Goal: Task Accomplishment & Management: Manage account settings

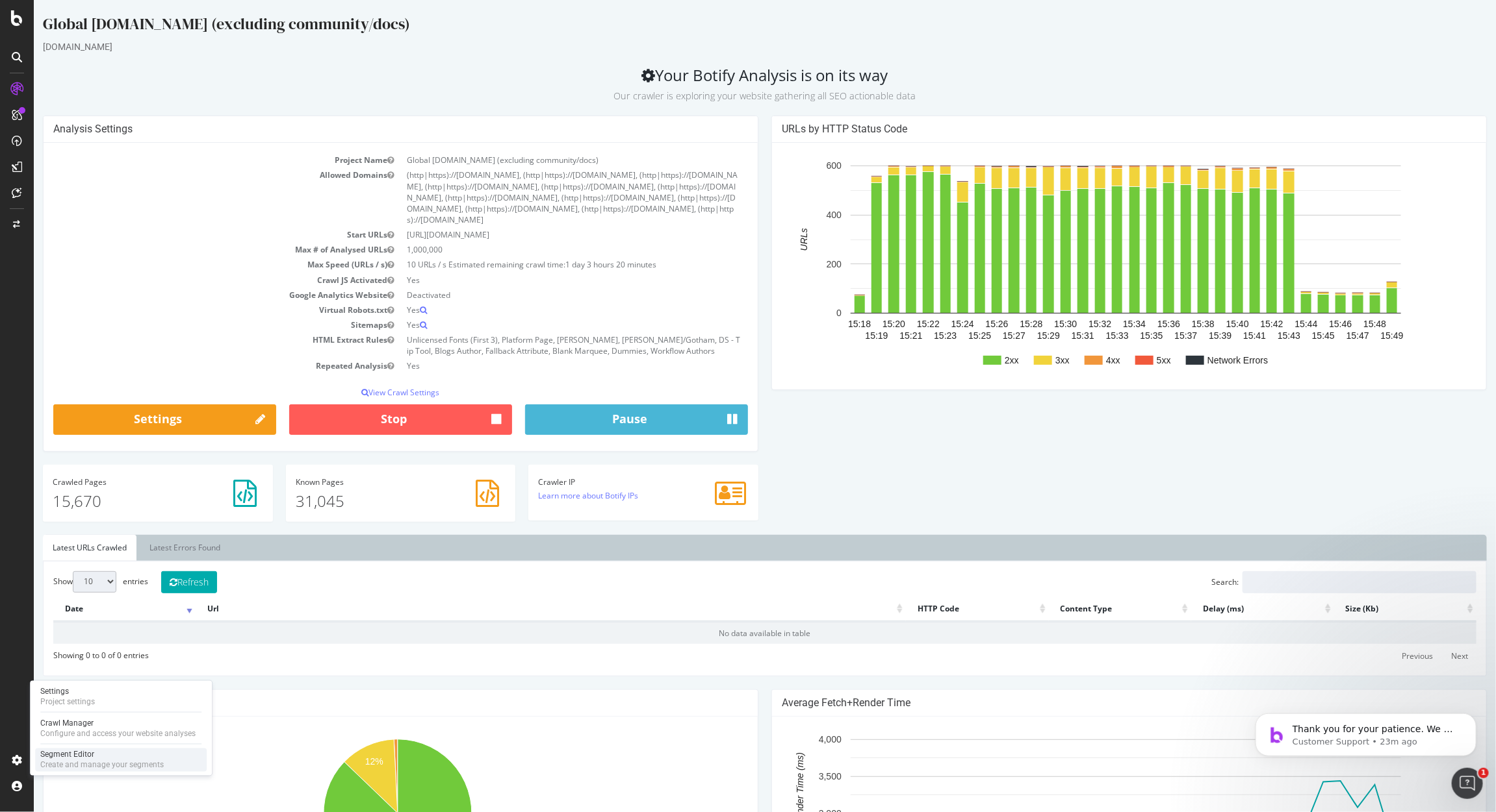
click at [72, 761] on div "Create and manage your segments" at bounding box center [102, 765] width 123 height 10
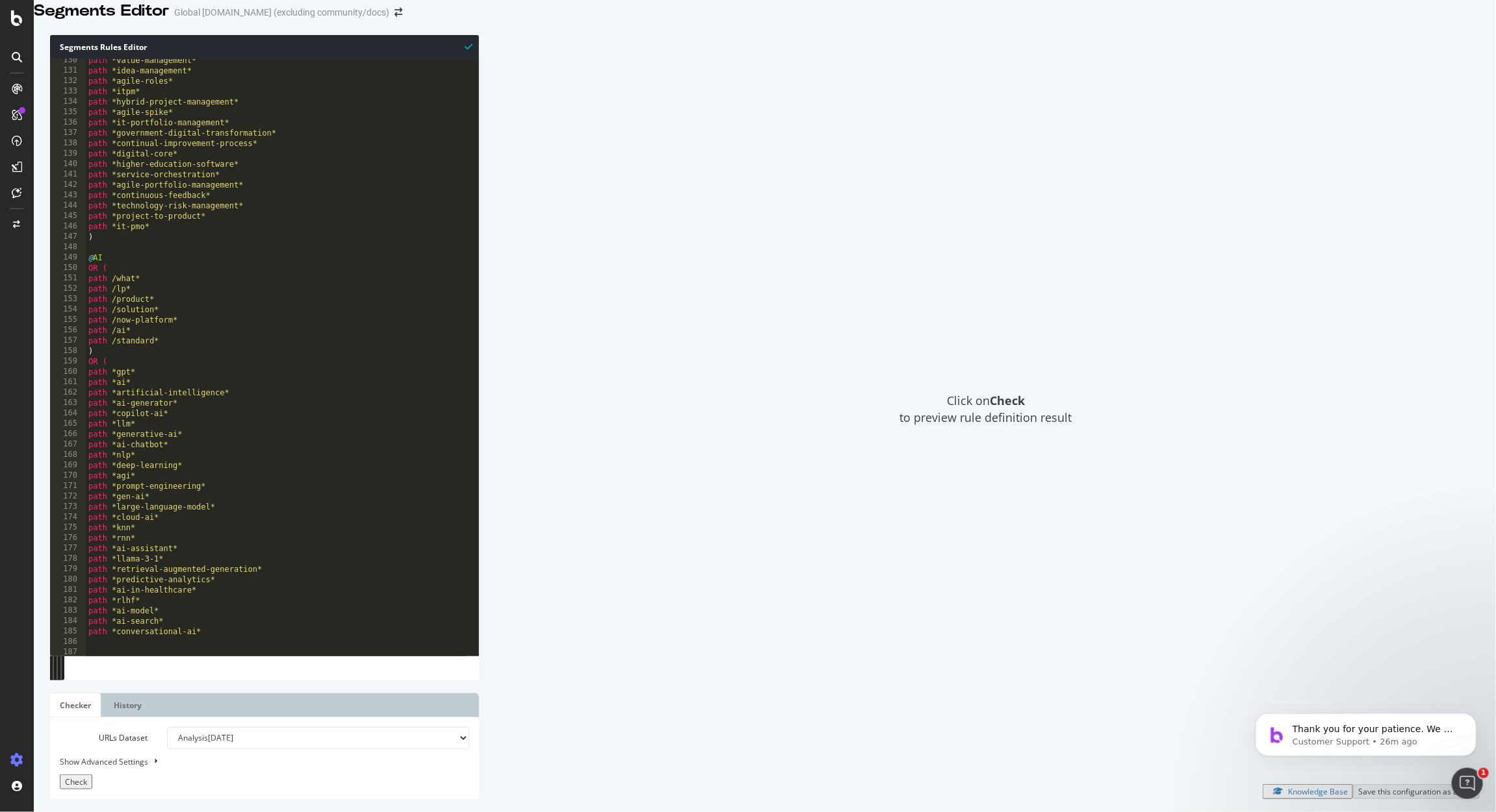
scroll to position [15802, 0]
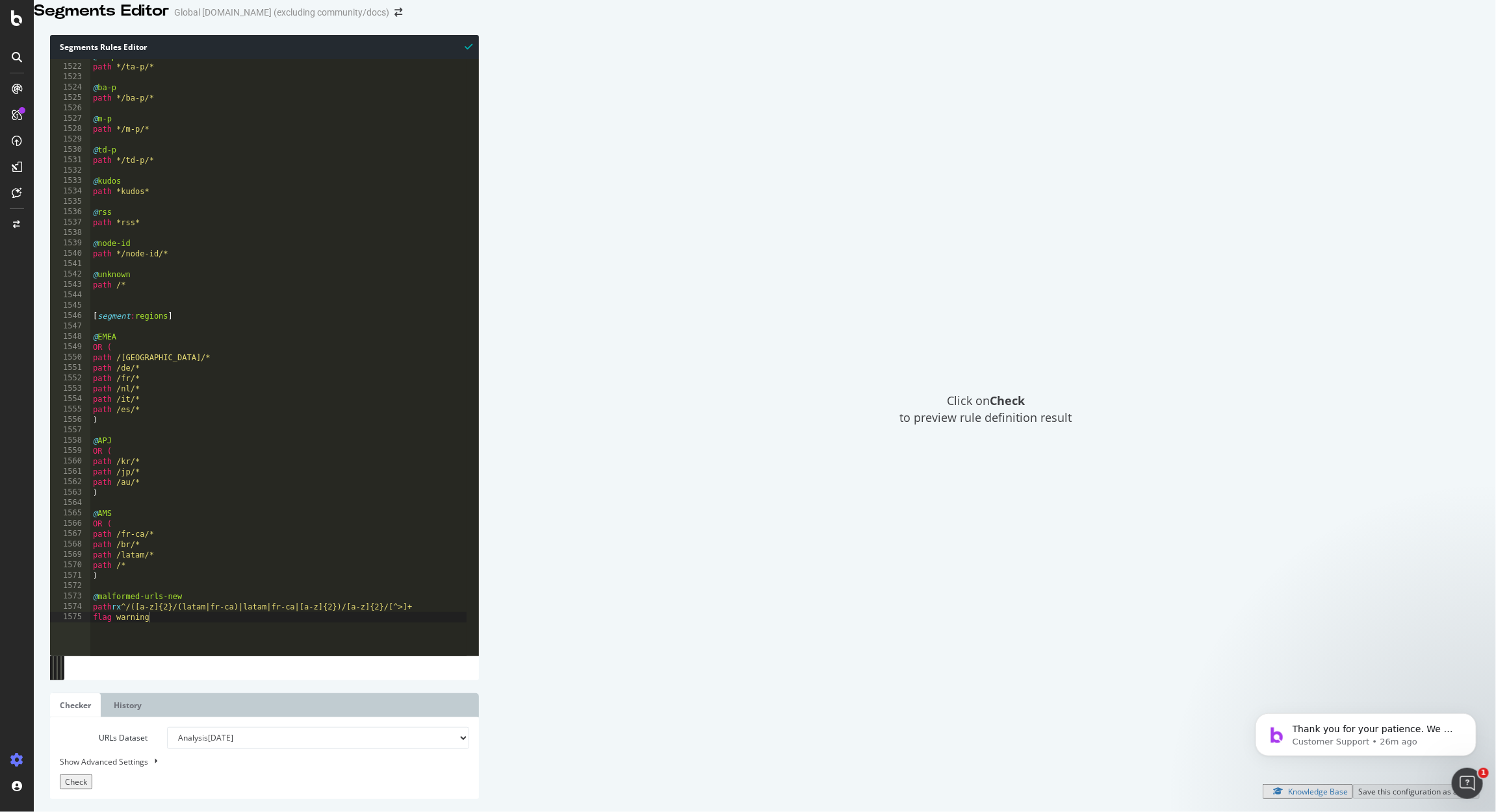
type textarea "flag warning"
click at [174, 634] on div "@ ta-p path */ta-p/* @ ba-p path */ba-p/* @ m-p path */m-p/* @ td-p path */td-p…" at bounding box center [329, 344] width 478 height 584
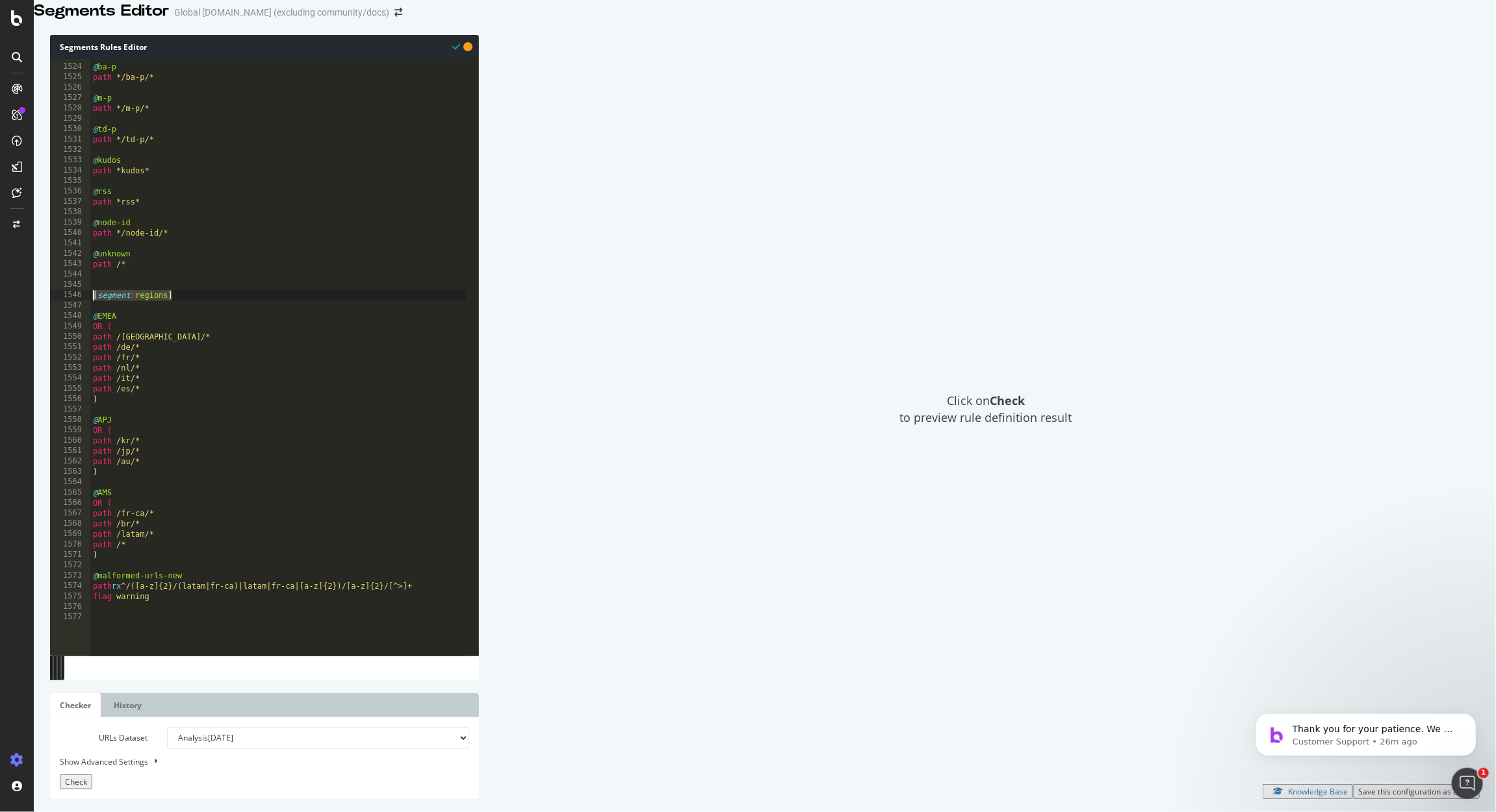
drag, startPoint x: 176, startPoint y: 313, endPoint x: 85, endPoint y: 314, distance: 91.0
click at [85, 314] on div "1523 1524 1525 1526 1527 1528 1529 1530 1531 1532 1533 1534 1535 1536 1537 1538…" at bounding box center [264, 357] width 429 height 597
type textarea "[segment:regions]"
click at [121, 632] on div "@ ba-p path */ba-p/* @ m-p path */m-p/* @ td-p path */td-p/* @ kudos path *kudo…" at bounding box center [329, 344] width 478 height 584
paste textarea "[segment:regions]"
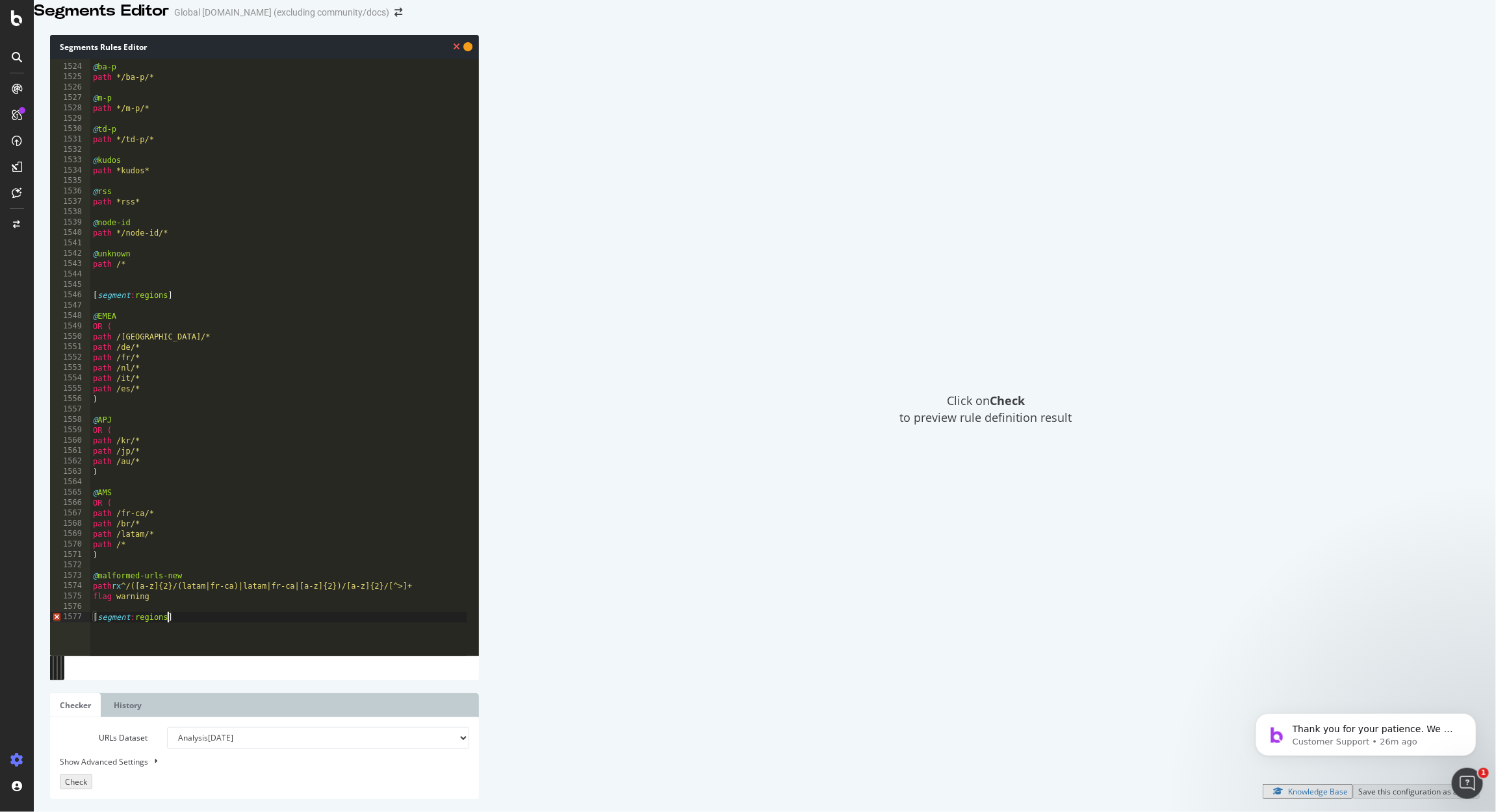
click at [167, 633] on div "@ ba-p path */ba-p/* @ m-p path */m-p/* @ td-p path */td-p/* @ kudos path *kudo…" at bounding box center [329, 344] width 478 height 584
type textarea "[segment:persona]"
click at [210, 635] on div "@ ba-p path */ba-p/* @ m-p path */m-p/* @ td-p path */td-p/* @ kudos path *kudo…" at bounding box center [329, 344] width 478 height 584
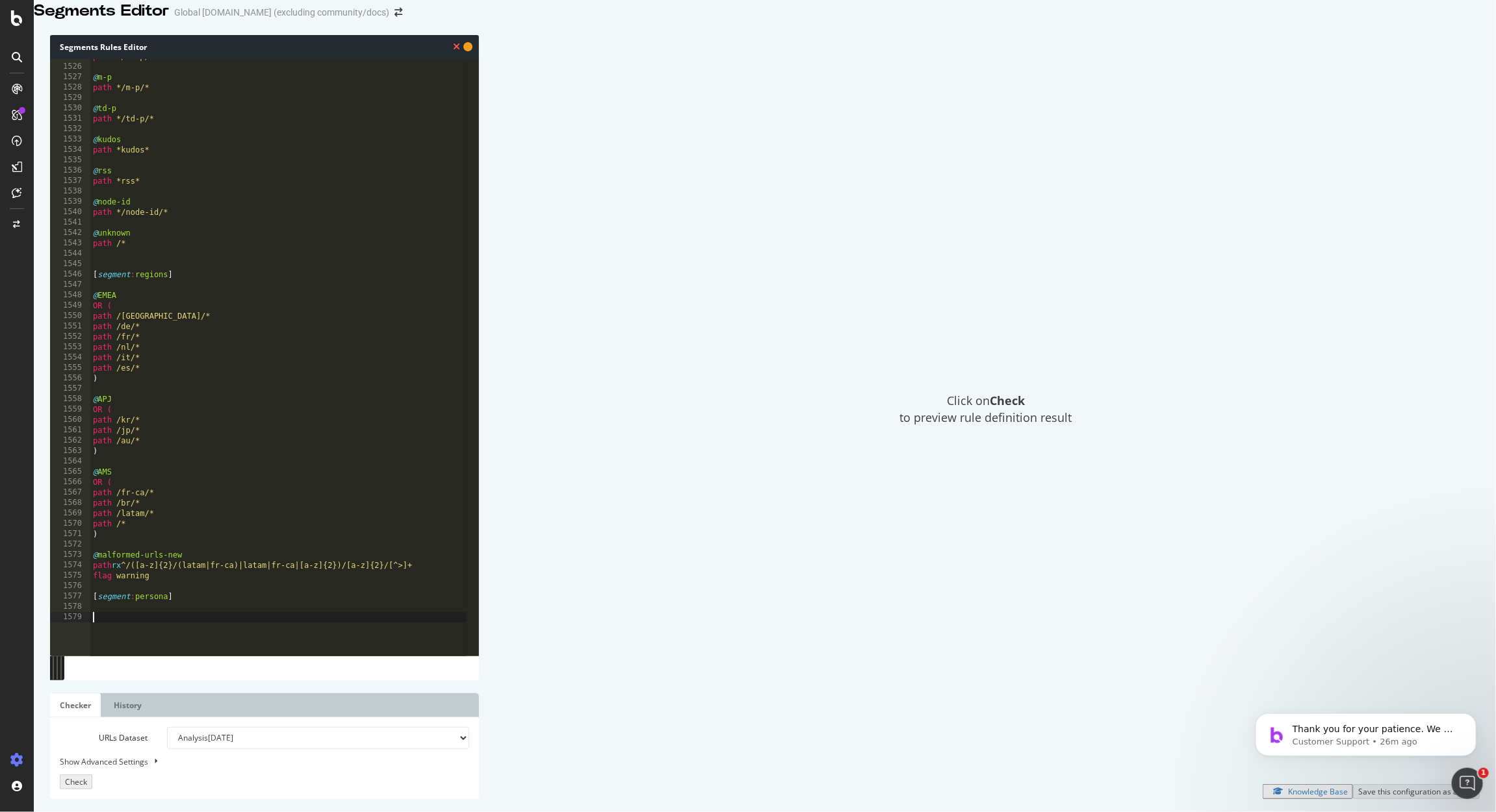
scroll to position [15843, 0]
paste textarea "url https://www.servicenow.com/products/it-business-management/project-portfoli…"
type textarea "url https://www.servicenow.com/products/it-business-management/project-portfoli…"
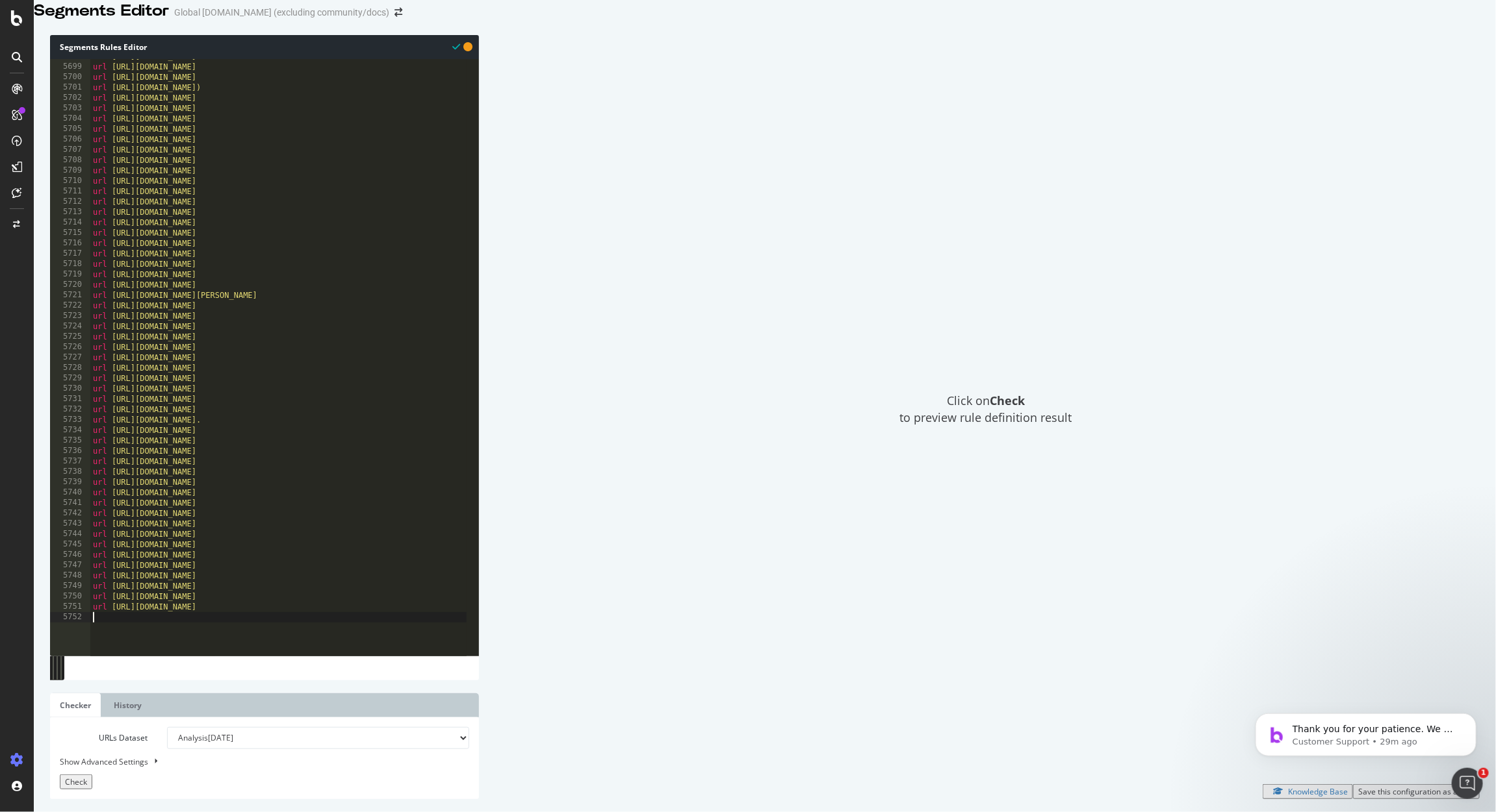
scroll to position [0, 0]
type textarea ")"
click at [115, 633] on div "url https://www.servicenow.com/products/itsm/what-is-predictive-intelligence.ht…" at bounding box center [373, 344] width 567 height 584
paste textarea "url https://www.servicenow.com/it/lpebk/now-platform-reference-guide.html"
type textarea "url https://www.servicenow.com/it/lpebk/now-platform-reference-guide.html"
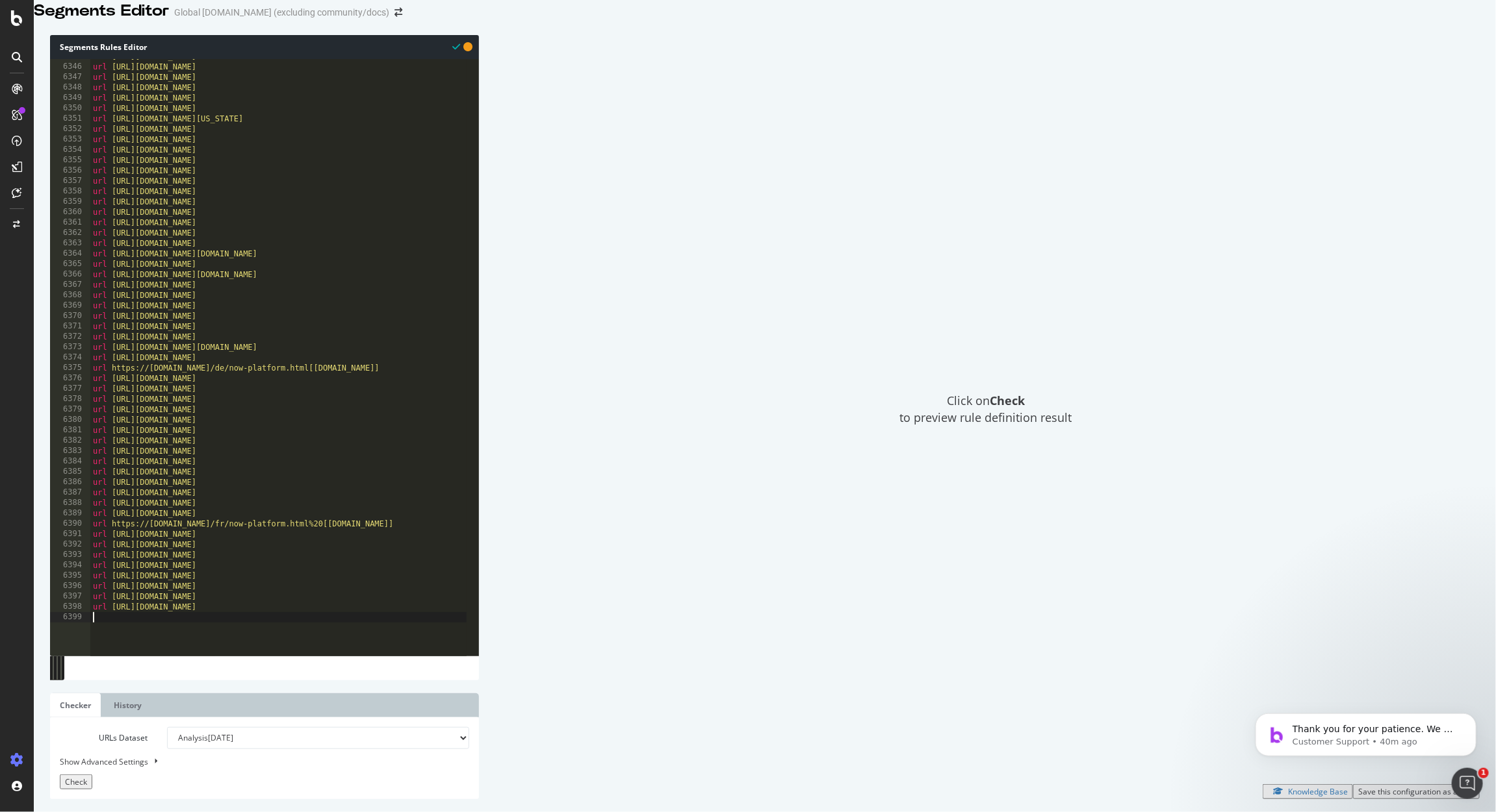
type textarea ")"
paste textarea "url https://www.servicenow.com/au/lpayr/forrester-tei-field-service.html"
type textarea "url https://www.servicenow.com/au/lpayr/forrester-tei-field-service.html"
type textarea ")"
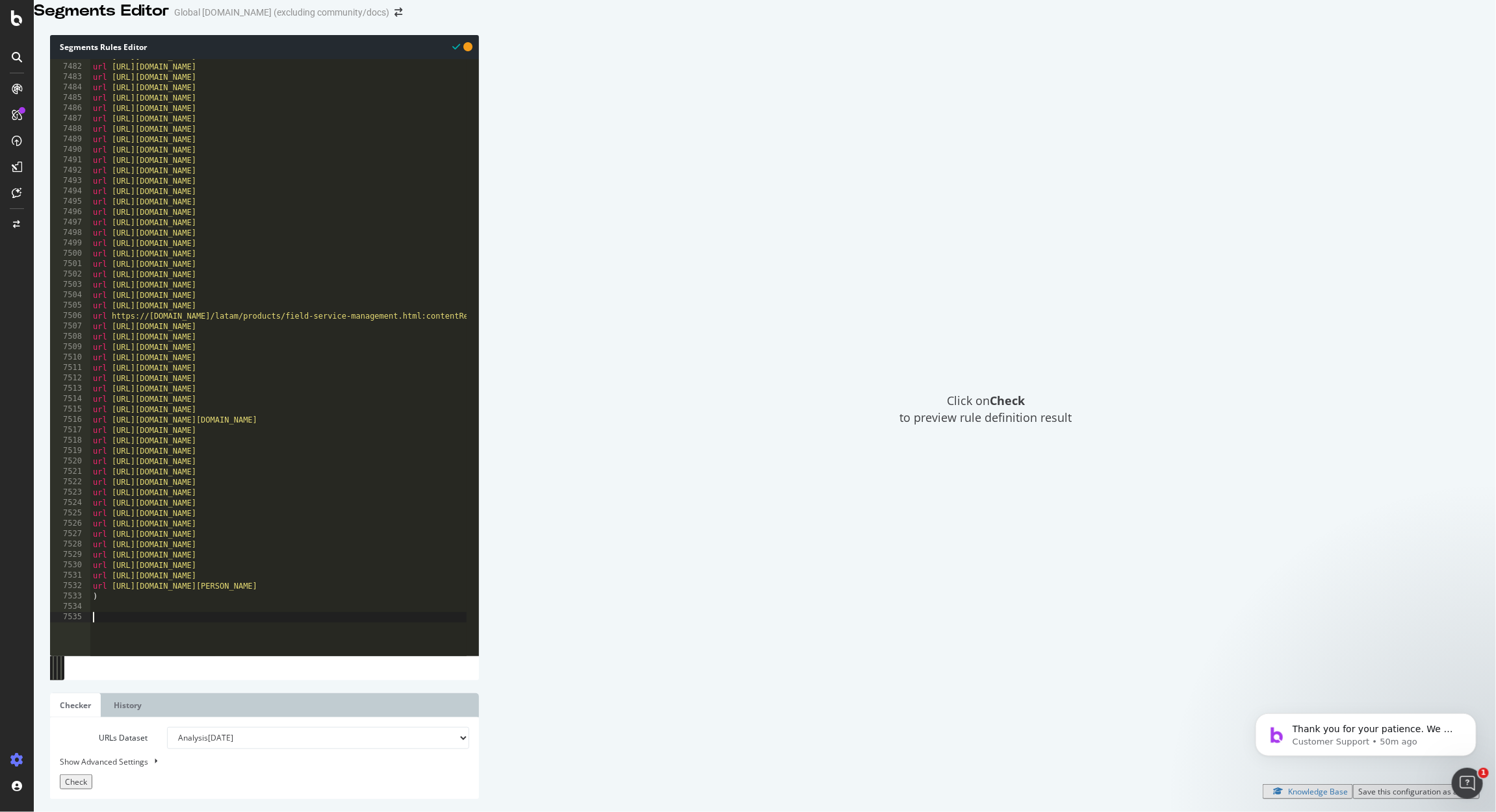
paste textarea "url https://www.servicenow.com/lpinfo/oceg-practical-operational-resilience-ill…"
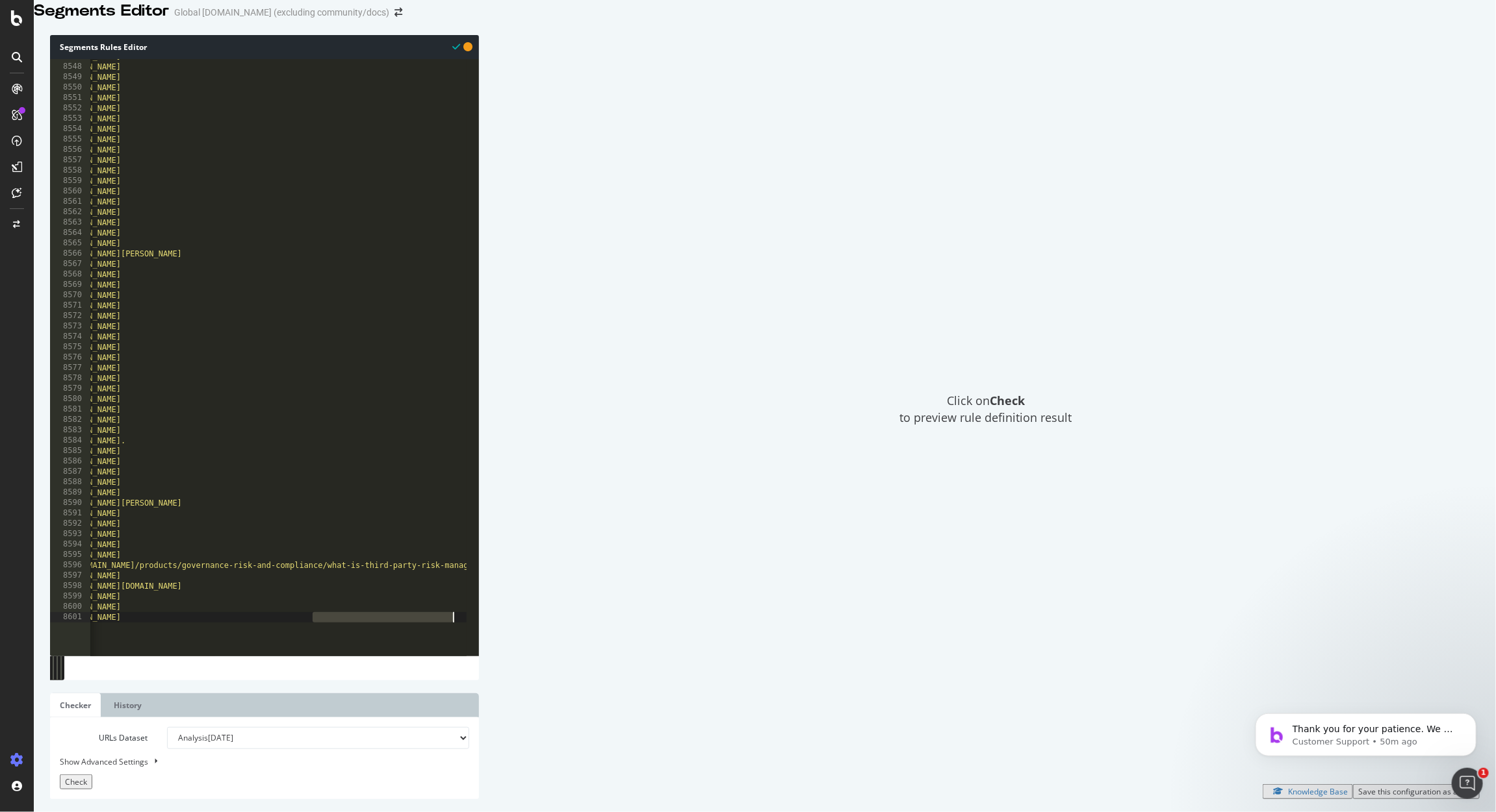
drag, startPoint x: 387, startPoint y: 631, endPoint x: 674, endPoint y: 638, distance: 287.1
click at [696, 641] on div "Segments Rules Editor url https://www.servicenow.com/lpinfo/oceg-practical-oper…" at bounding box center [765, 417] width 1462 height 790
click at [458, 627] on div "url https://www.servicenow.com/products/security-operations.html/products/solut…" at bounding box center [298, 344] width 567 height 584
click at [456, 631] on div "url https://www.servicenow.com/products/security-operations.html/products/solut…" at bounding box center [298, 344] width 567 height 584
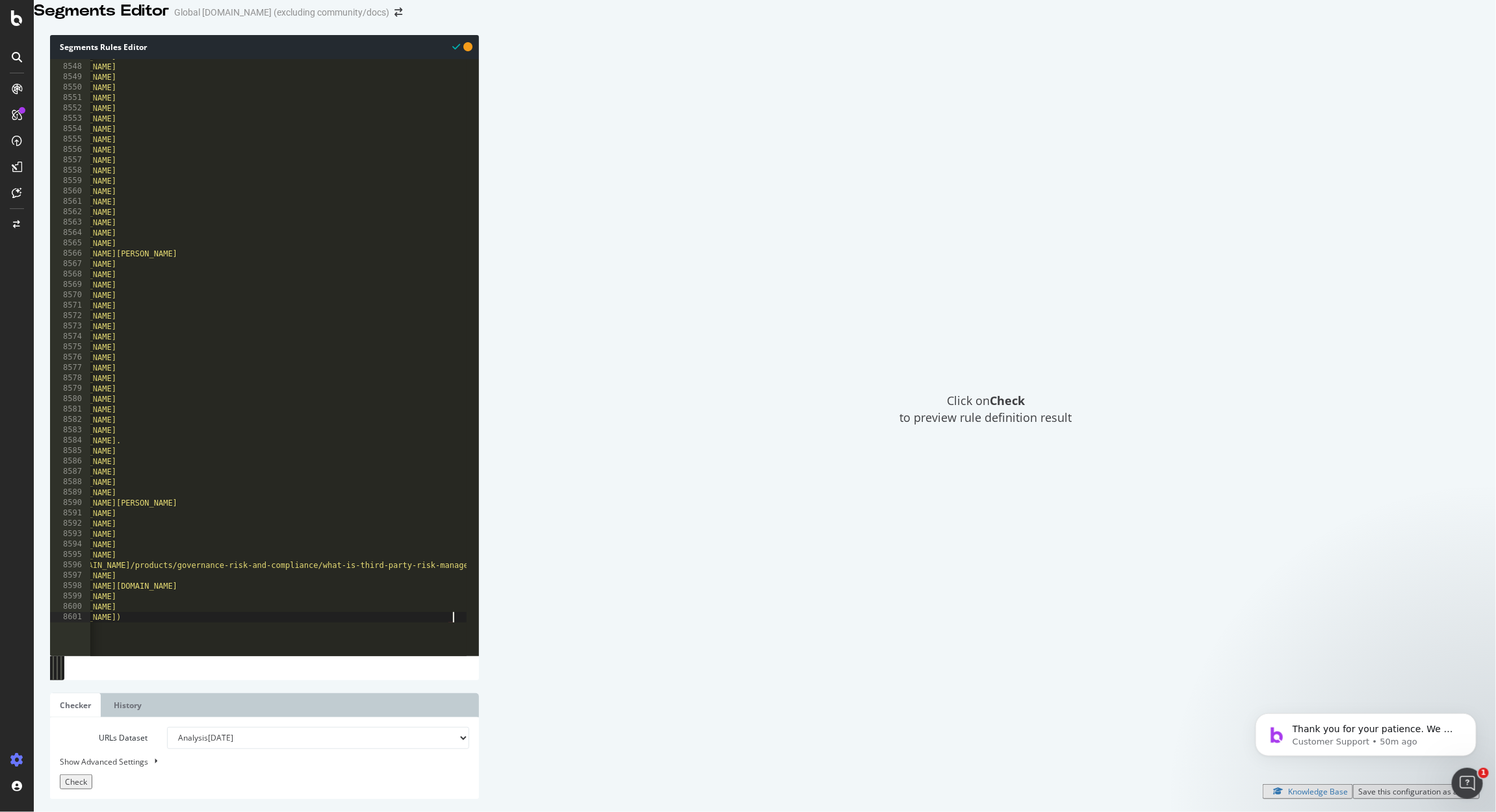
type textarea "url https://www.servicenow.com/lpinfo/oceg-practical-operational-resilience-ill…"
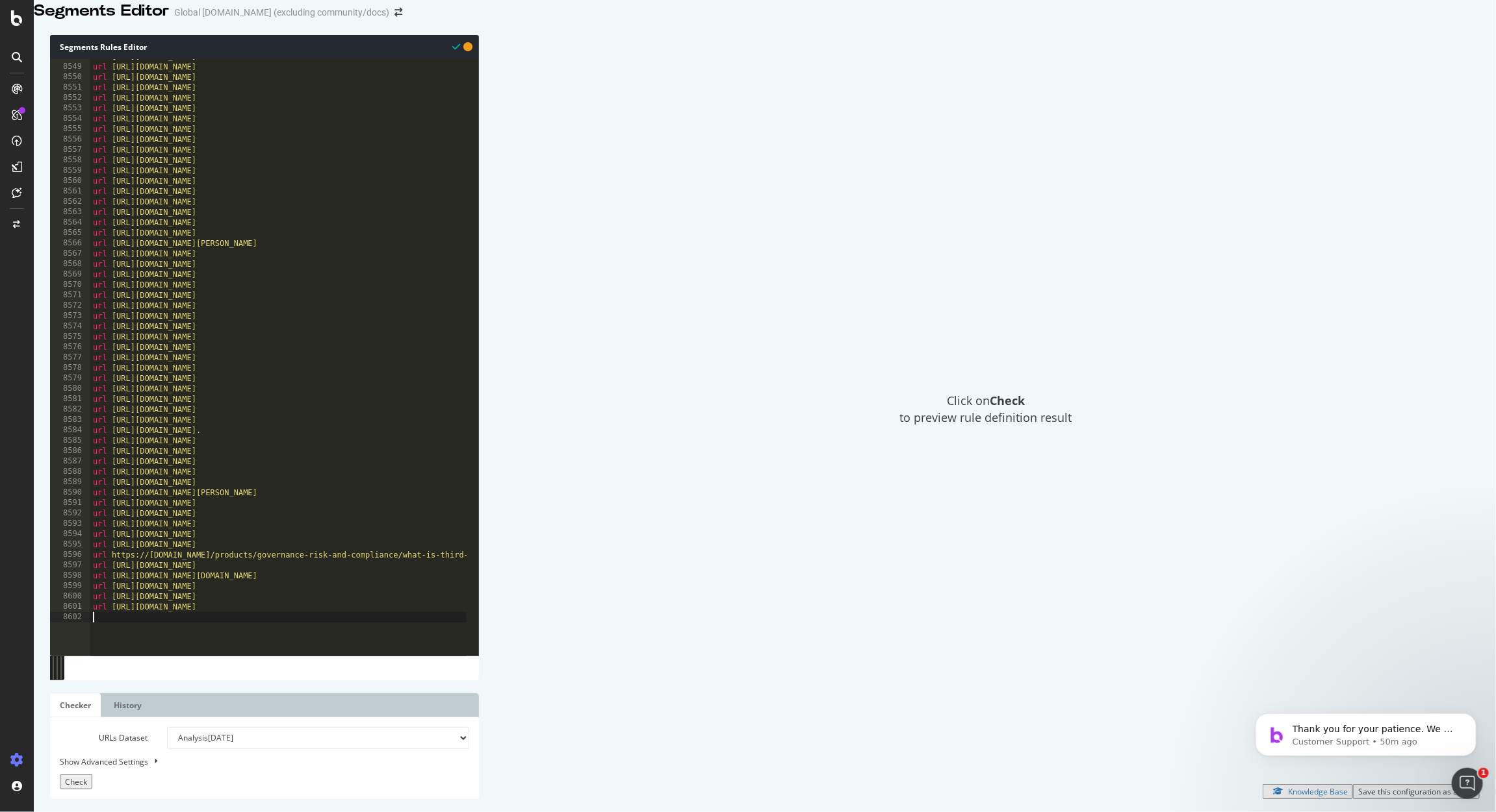
scroll to position [0, 0]
type textarea ")"
click at [112, 631] on div "url https://www.servicenow.com/kr/products/security-operations/what-is-infrastr…" at bounding box center [373, 344] width 567 height 584
paste textarea "url https://www.servicenow.com/de/lpebk/business-value-of-hr-service-delivery.h…"
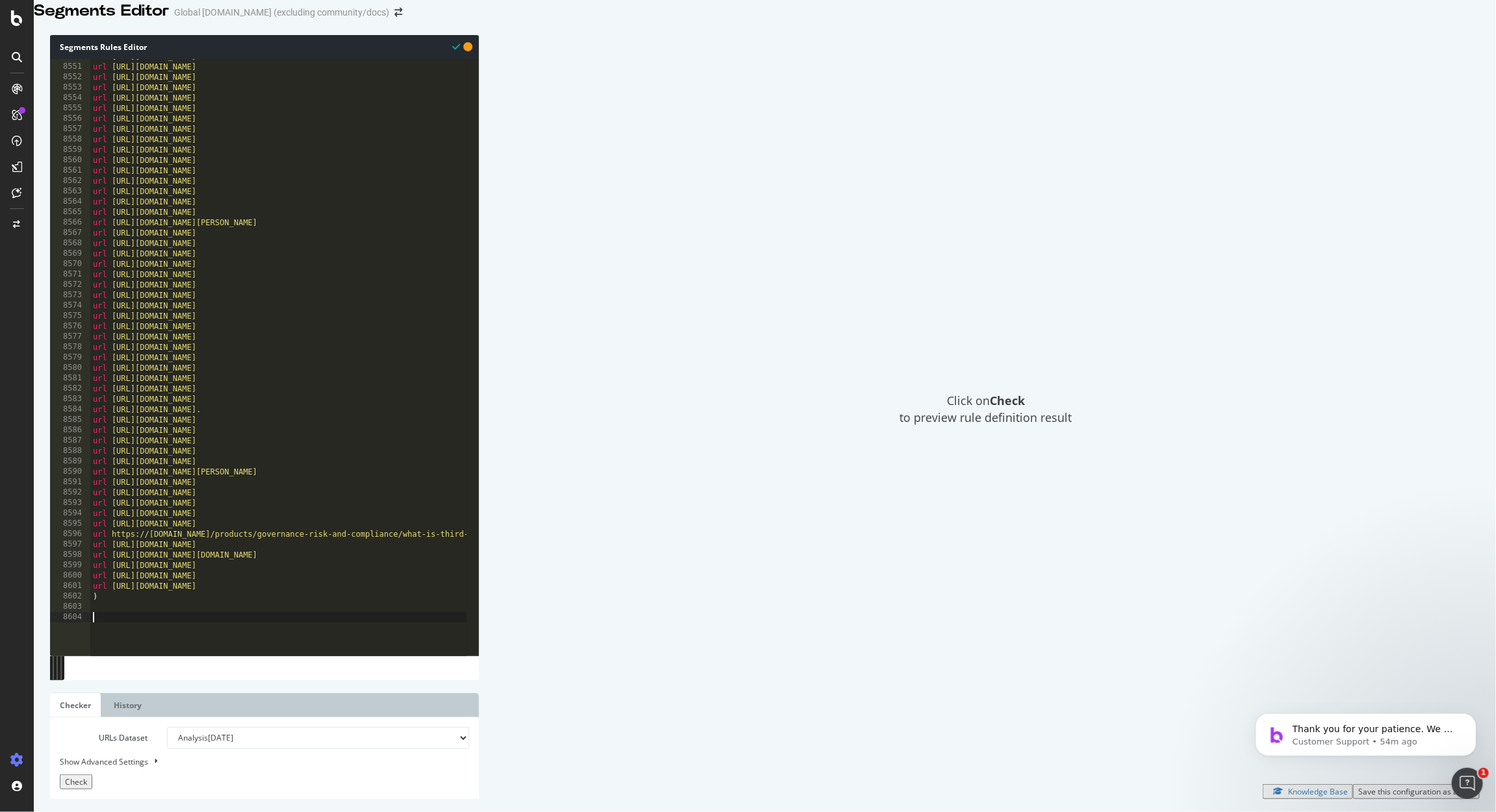
type textarea "url https://www.servicenow.com/de/lpebk/business-value-of-hr-service-delivery.h…"
click at [78, 783] on span "Check" at bounding box center [76, 783] width 22 height 11
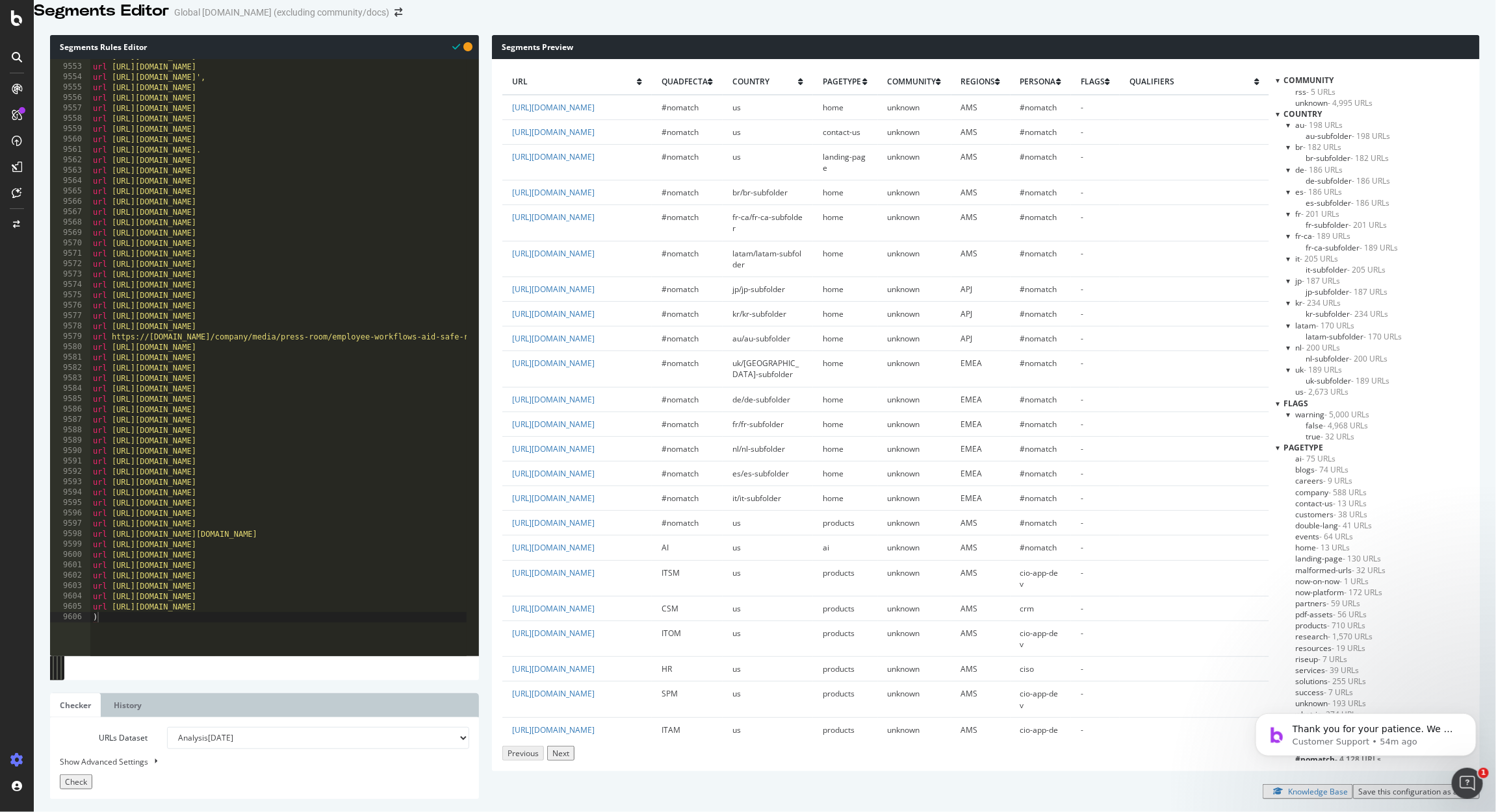
click at [1283, 85] on div "community" at bounding box center [1372, 80] width 194 height 11
click at [1278, 85] on div at bounding box center [1277, 80] width 4 height 11
click at [1278, 97] on div at bounding box center [1277, 92] width 4 height 11
click at [1279, 108] on div at bounding box center [1277, 103] width 4 height 11
click at [1278, 119] on div at bounding box center [1277, 114] width 4 height 11
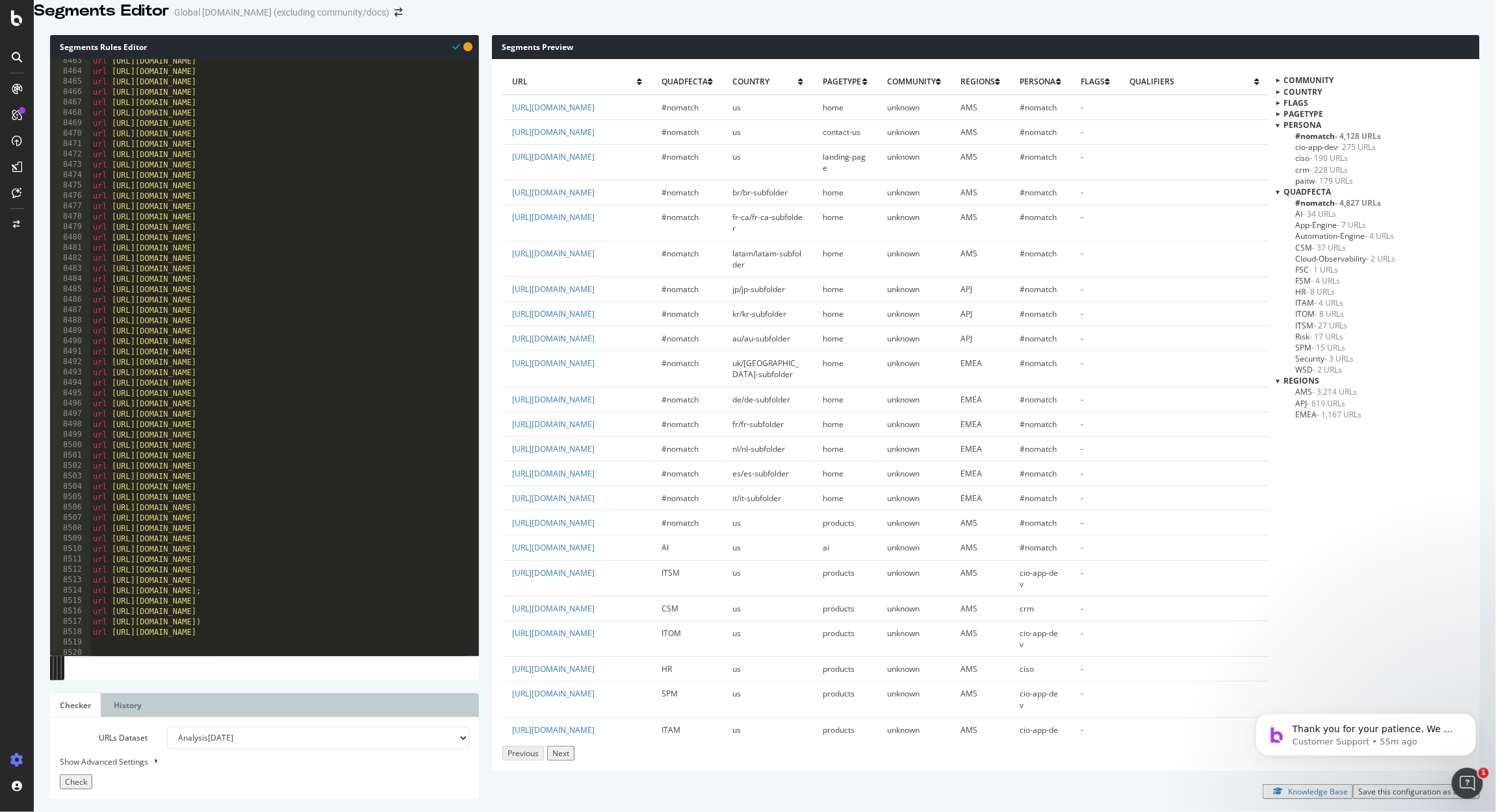
scroll to position [18978, 0]
click at [119, 455] on div "url https://www.servicenow.com/jp/products/security-operations/what-is-security…" at bounding box center [373, 342] width 567 height 584
type textarea "@chro-cfo"
click at [81, 782] on span "Check" at bounding box center [76, 783] width 22 height 11
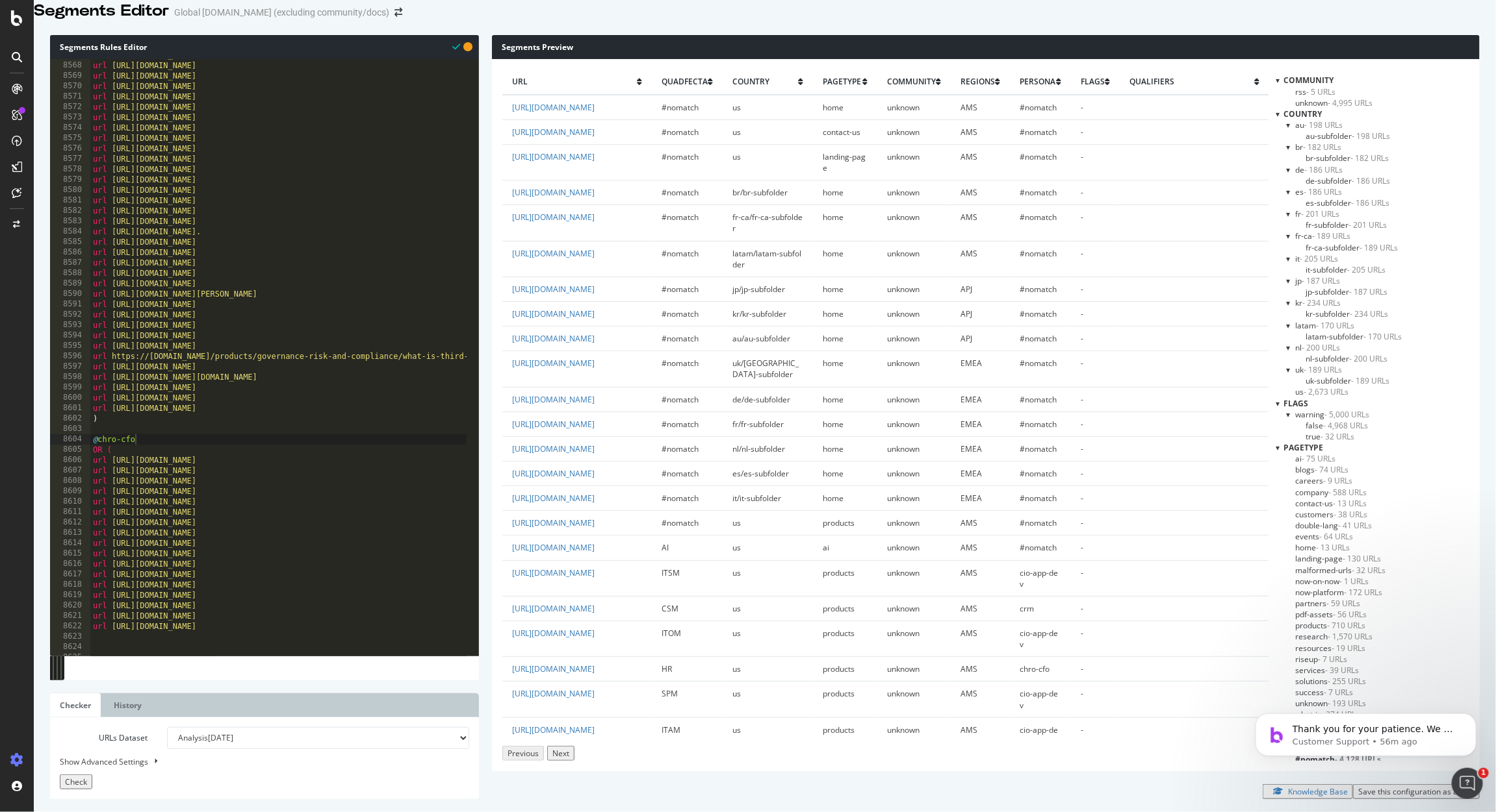
click at [1287, 85] on span "community" at bounding box center [1308, 80] width 50 height 11
click at [1281, 85] on div "community" at bounding box center [1372, 80] width 194 height 11
click at [1278, 85] on div at bounding box center [1277, 80] width 4 height 11
click at [1279, 97] on div at bounding box center [1277, 92] width 4 height 11
click at [1278, 108] on div at bounding box center [1277, 103] width 4 height 11
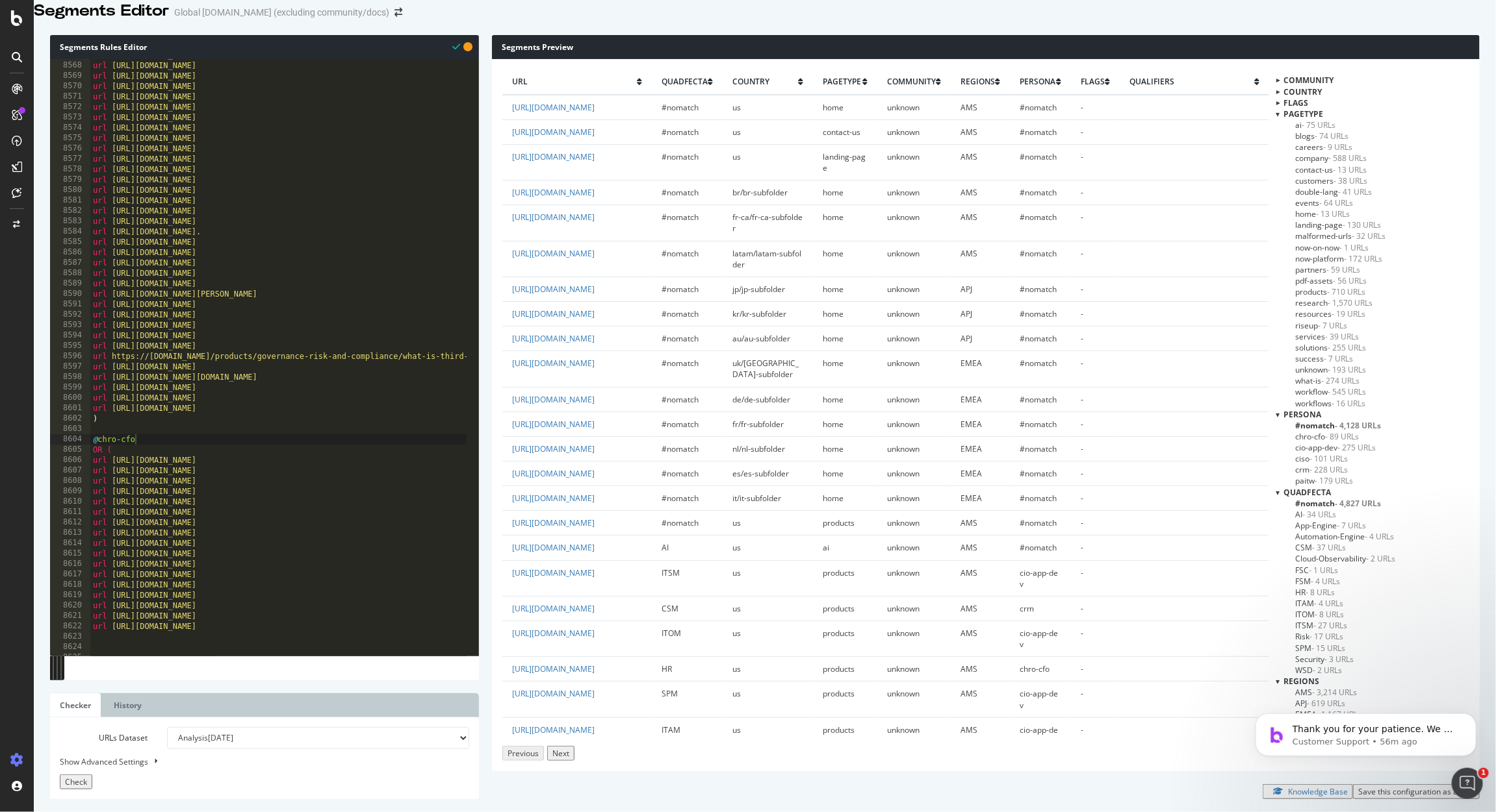
click at [1277, 119] on div at bounding box center [1277, 114] width 4 height 11
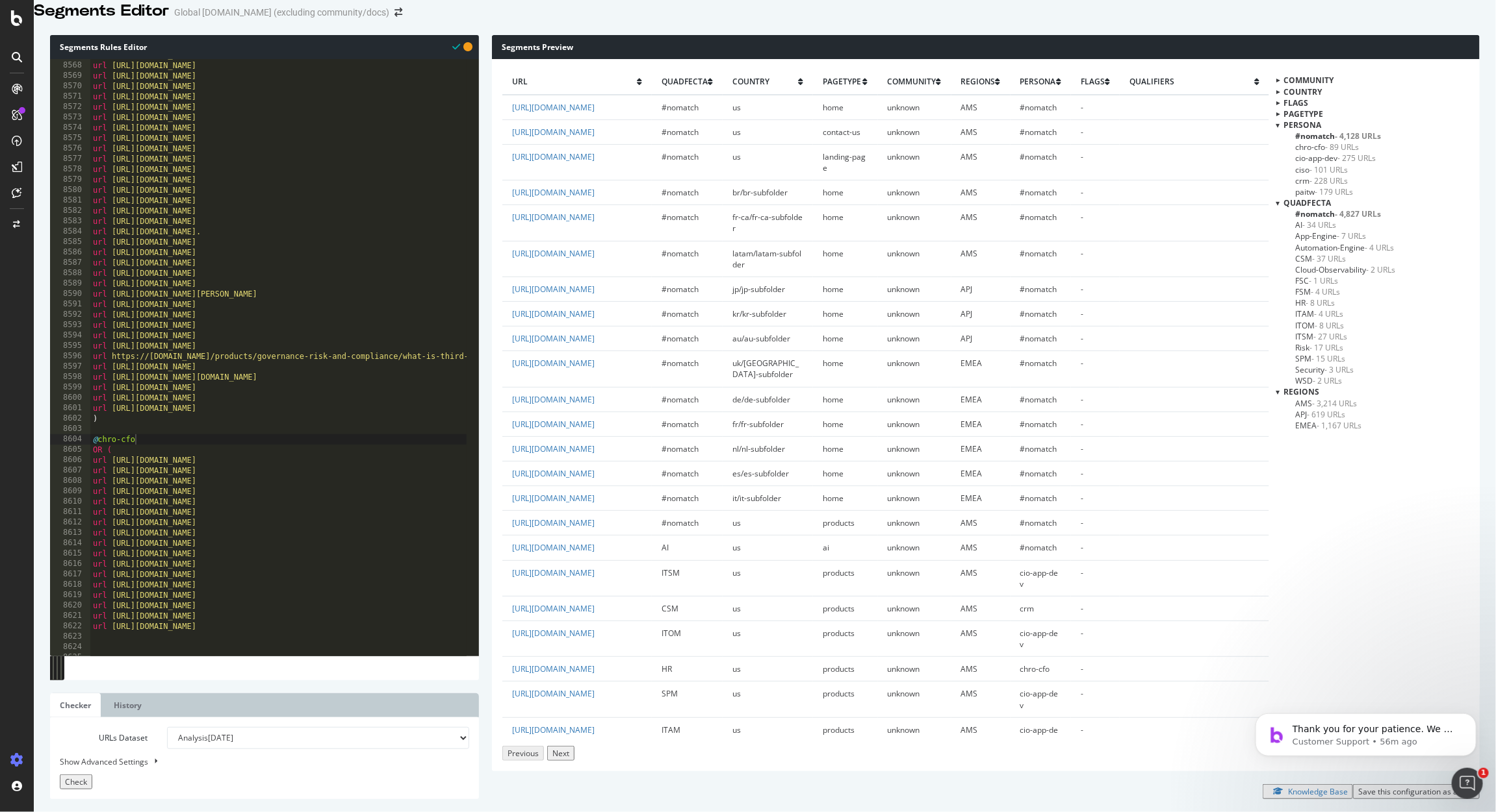
click at [1371, 788] on div "Save this configuration as active" at bounding box center [1416, 792] width 117 height 11
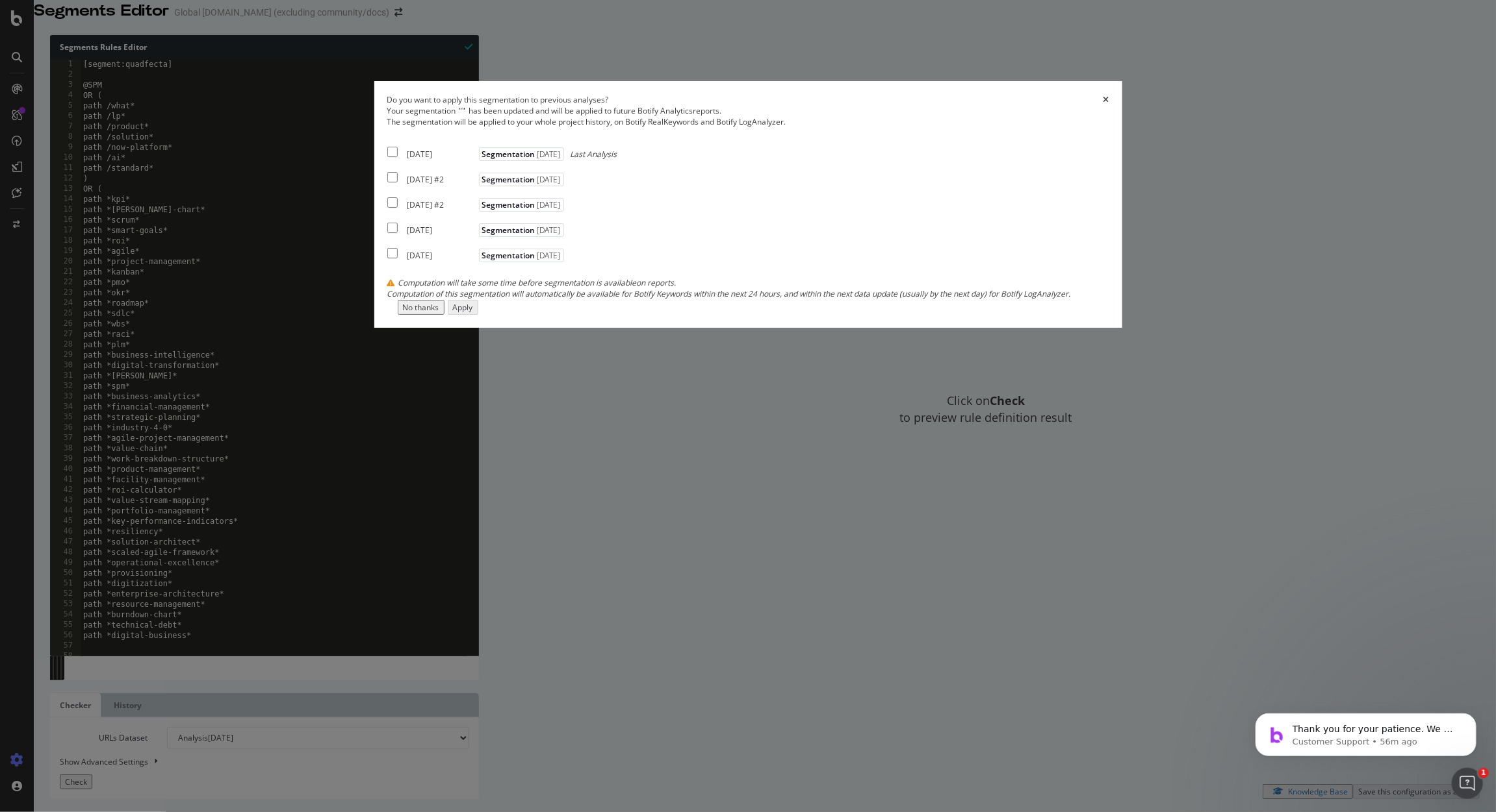
click at [476, 160] on div "2025 Aug. 8th" at bounding box center [441, 154] width 68 height 11
checkbox input "true"
click at [544, 185] on div "2025 Aug. 5th #2 Segmentation 2025-07-07" at bounding box center [477, 177] width 180 height 16
checkbox input "true"
click at [547, 210] on div "2025 Jul. 30th #2 Segmentation 2025-07-07" at bounding box center [477, 202] width 180 height 16
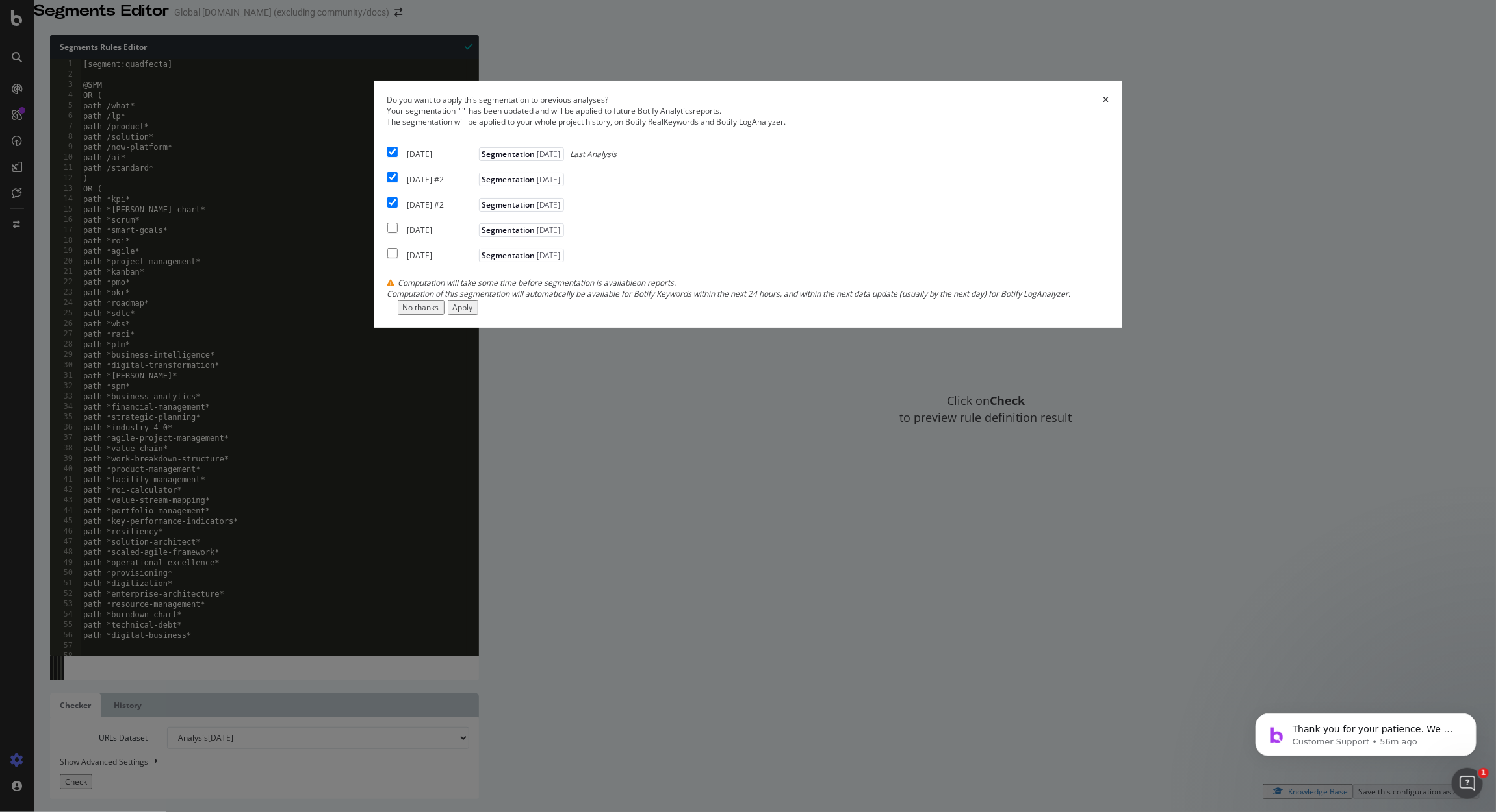
checkbox input "true"
click at [478, 315] on button "Apply" at bounding box center [462, 308] width 30 height 15
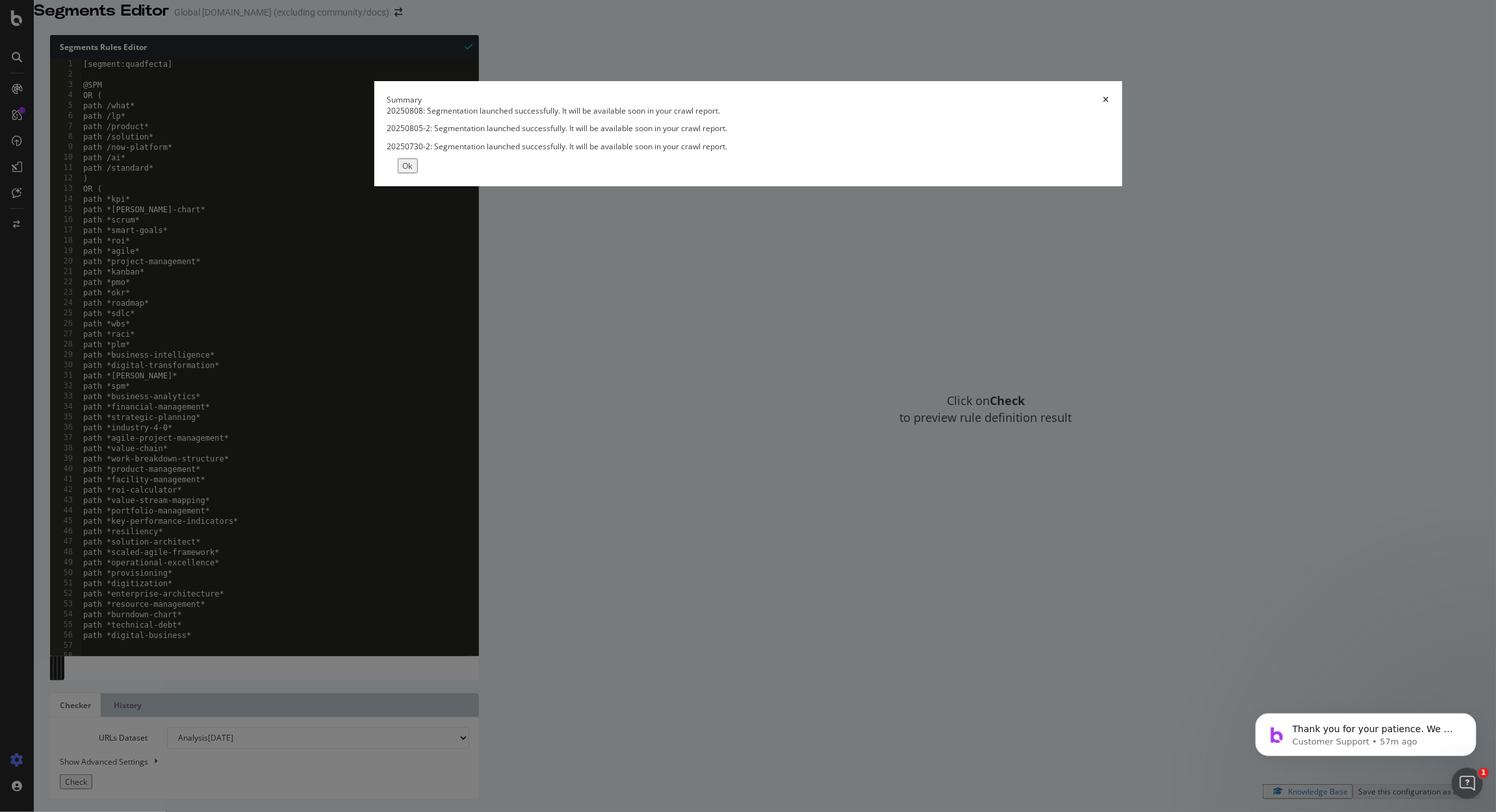
click at [1104, 104] on icon "times" at bounding box center [1106, 100] width 6 height 7
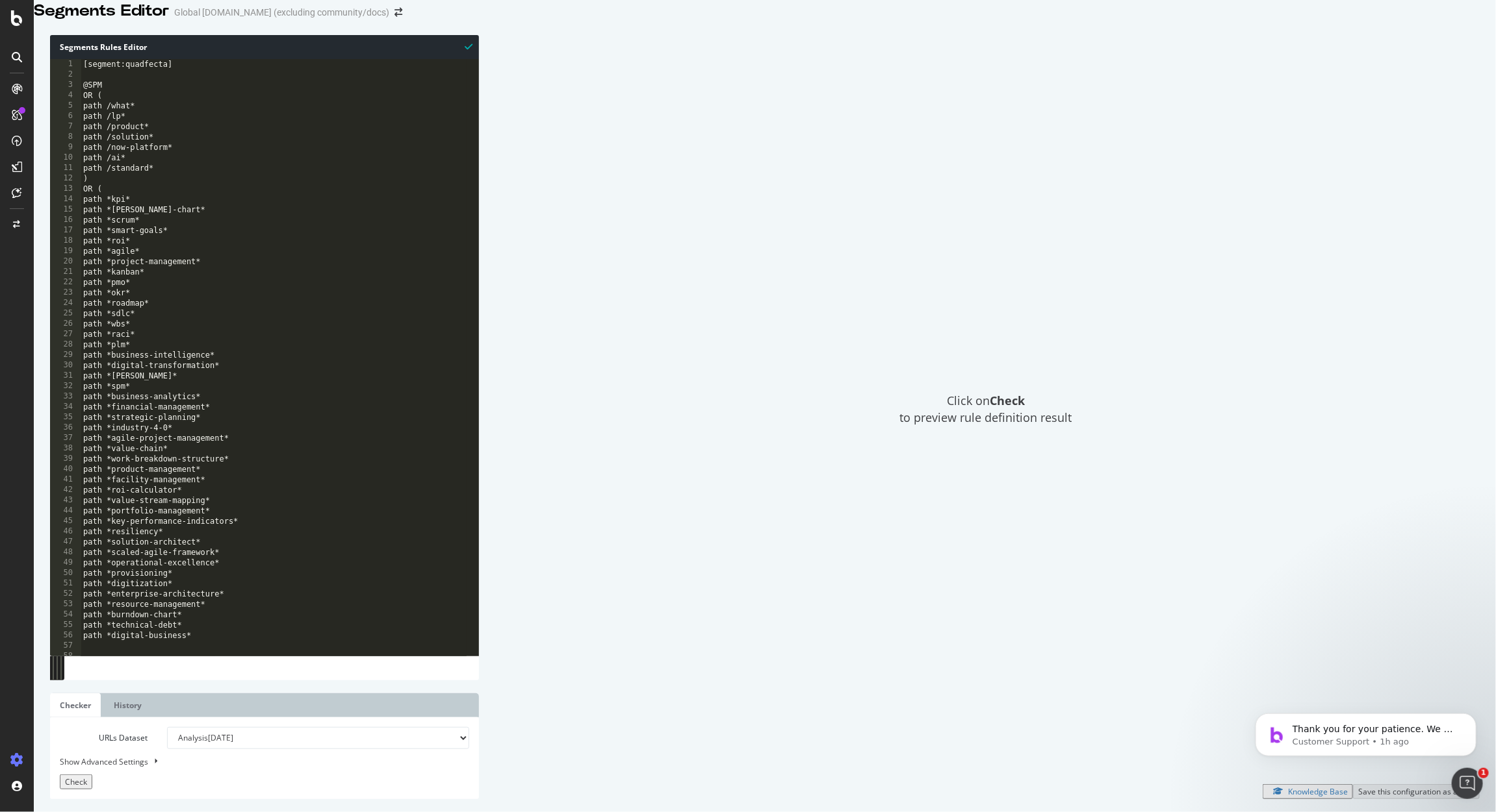
scroll to position [0, 0]
click at [11, 17] on icon at bounding box center [17, 17] width 12 height 16
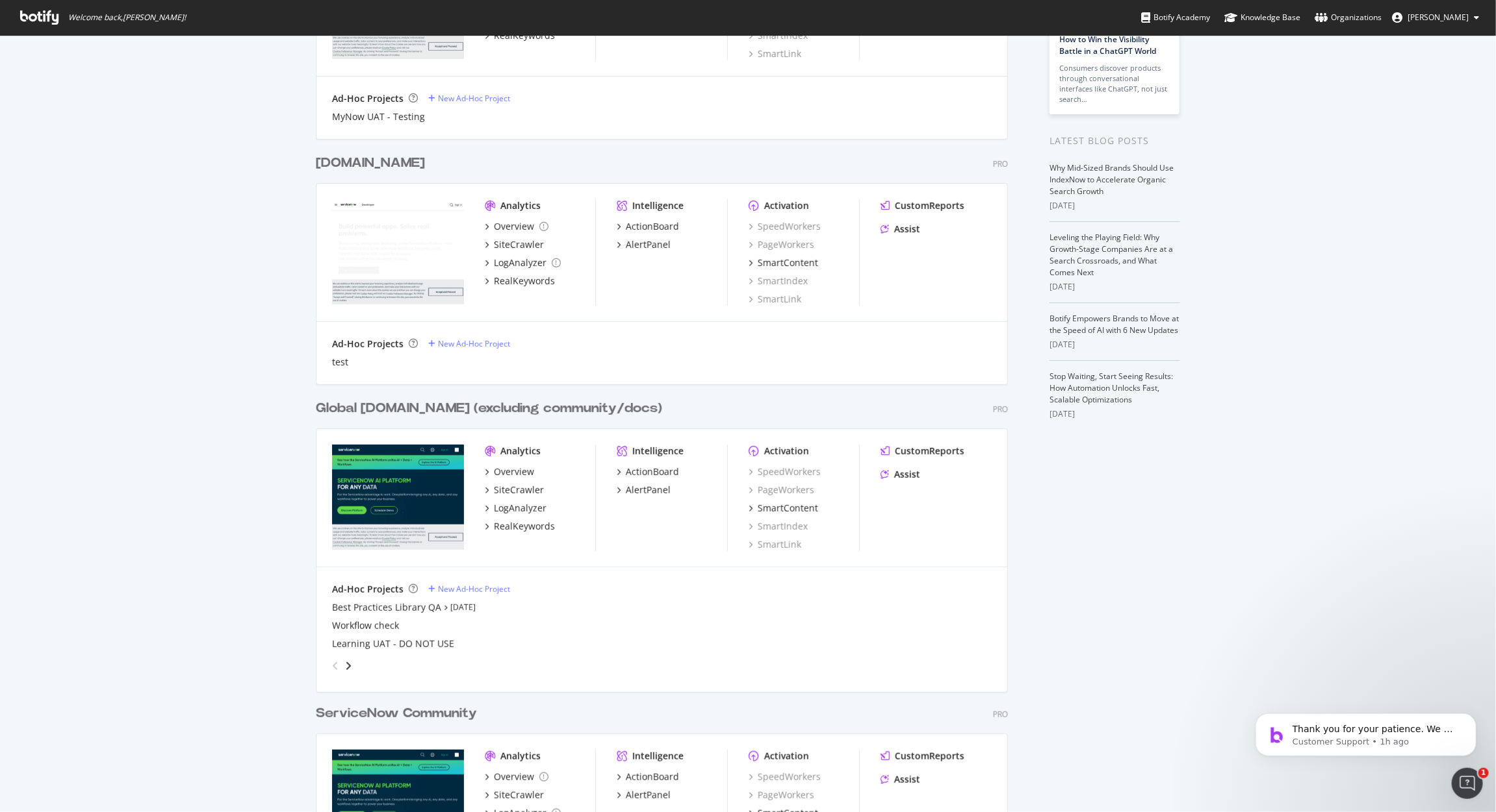
scroll to position [211, 0]
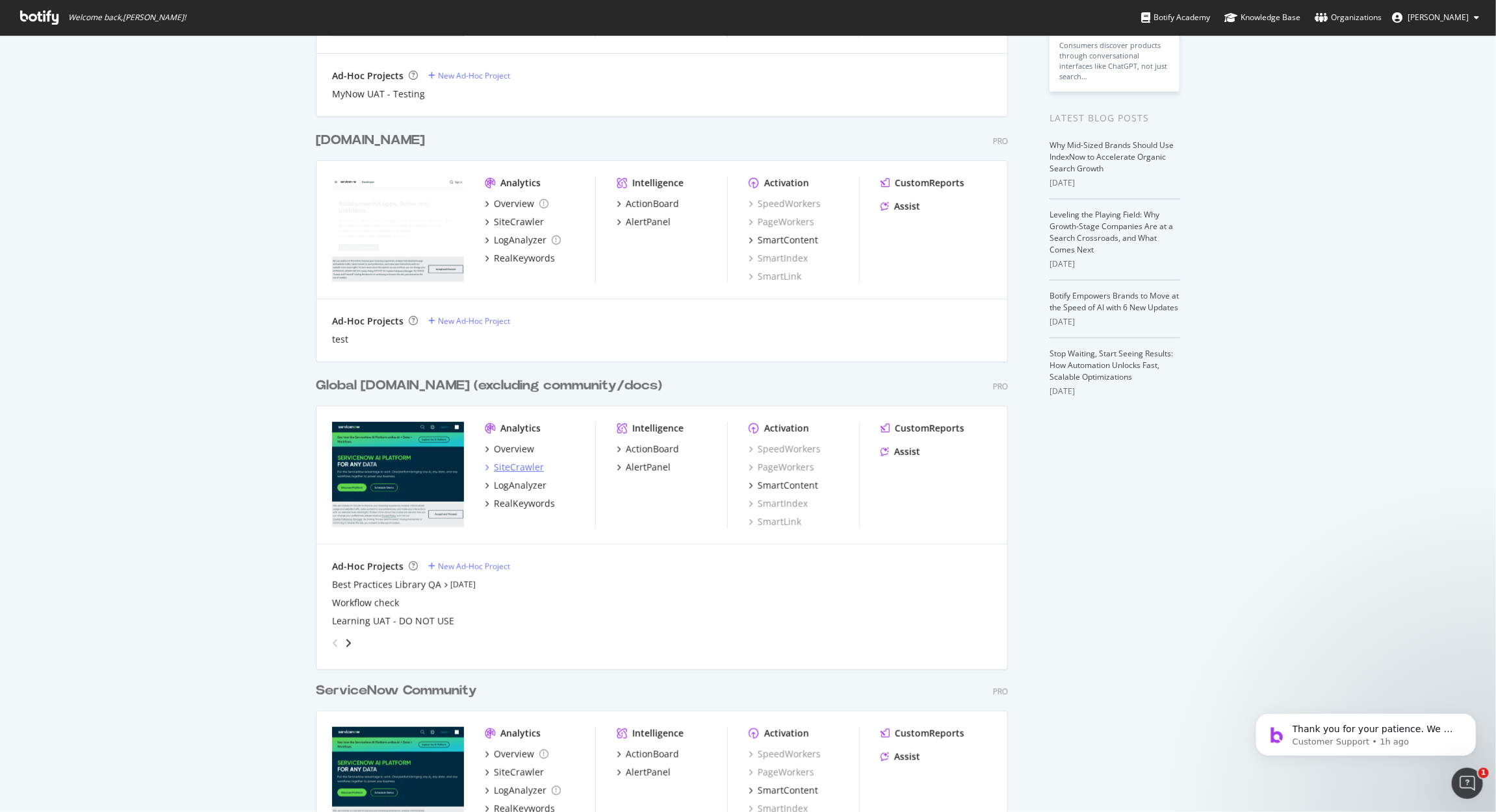
click at [520, 471] on div "SiteCrawler" at bounding box center [518, 468] width 50 height 13
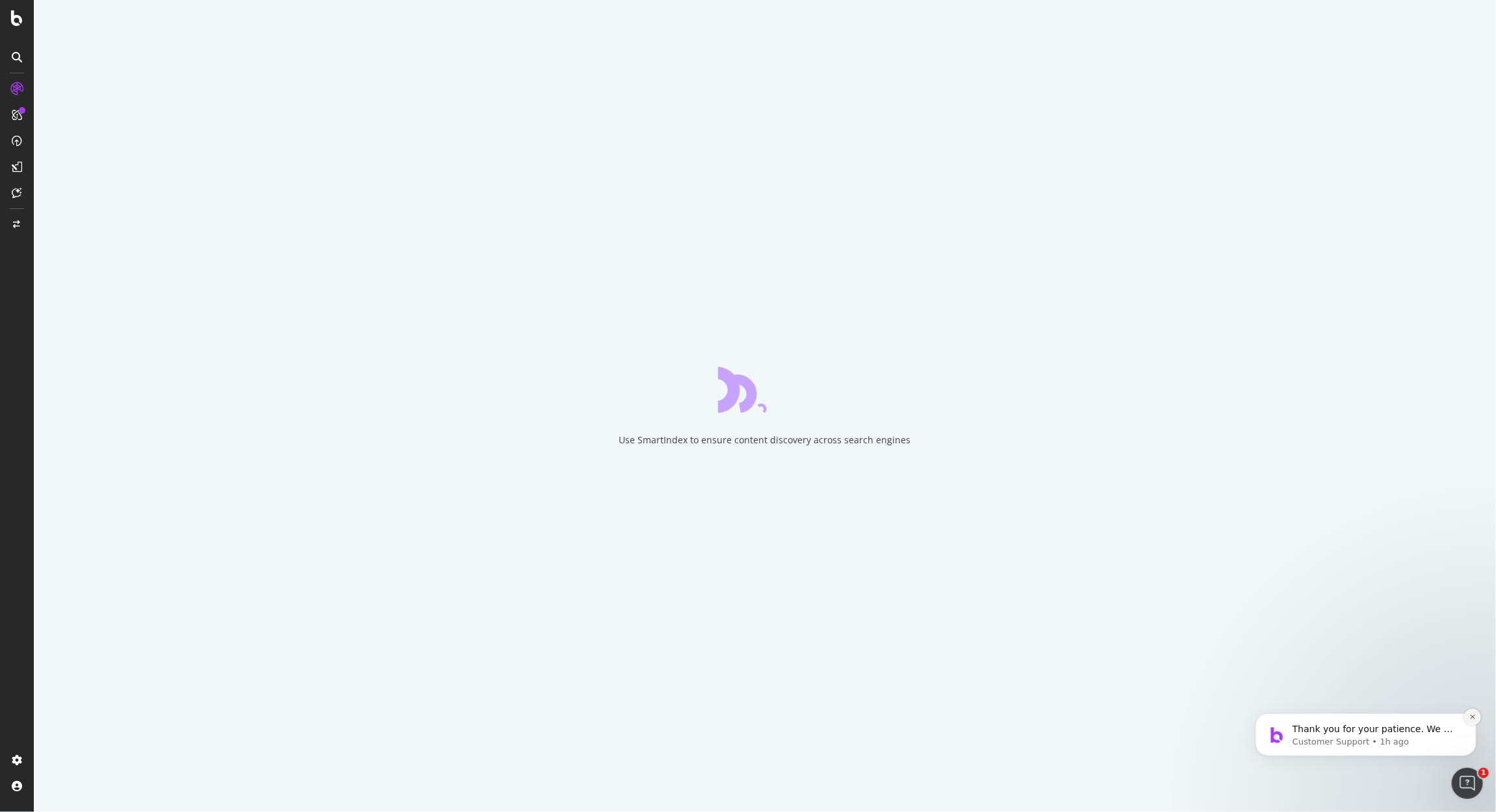
click at [1469, 717] on icon "Dismiss notification" at bounding box center [1472, 716] width 7 height 7
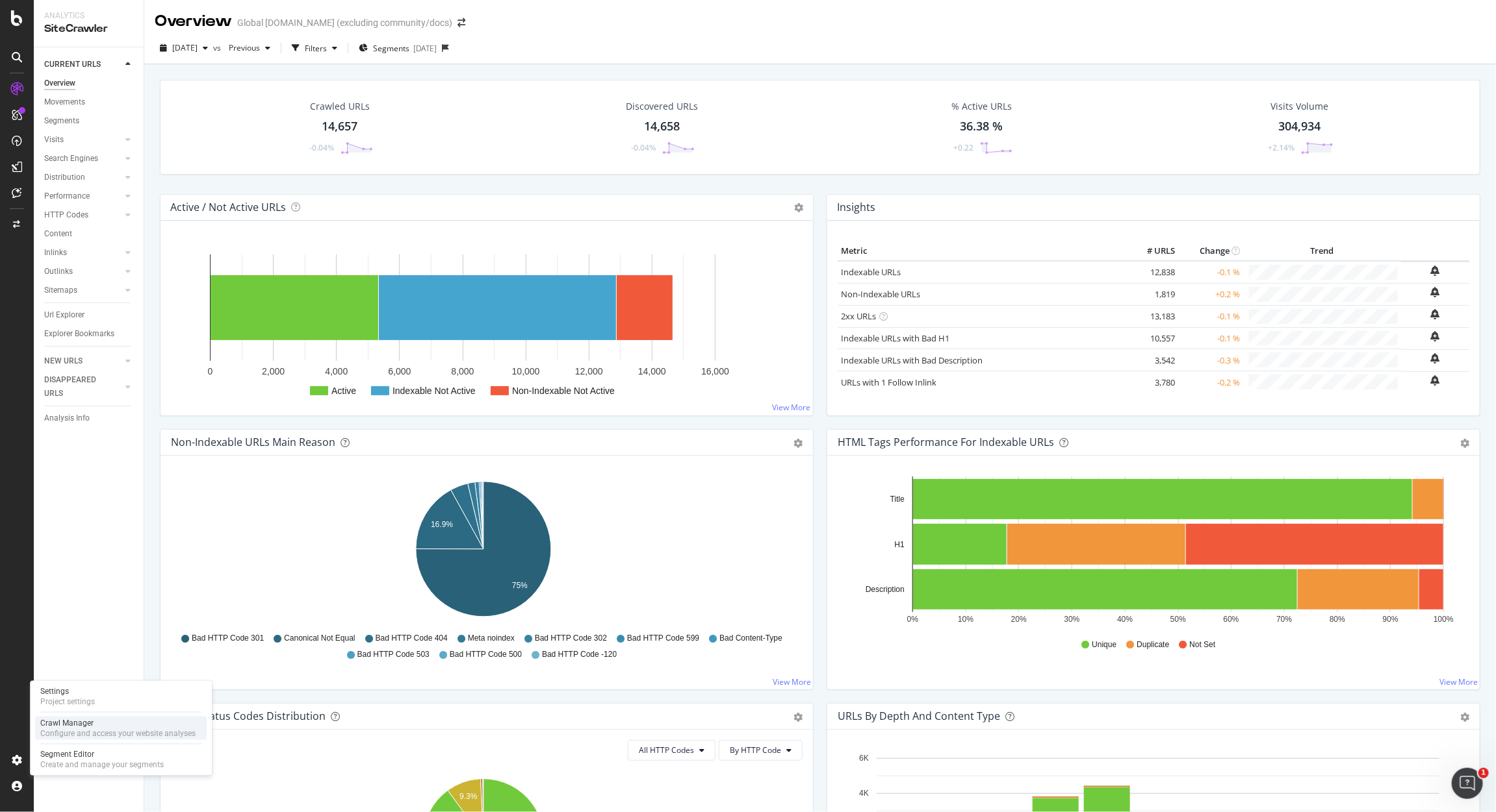
click at [90, 731] on div "Configure and access your website analyses" at bounding box center [118, 733] width 155 height 10
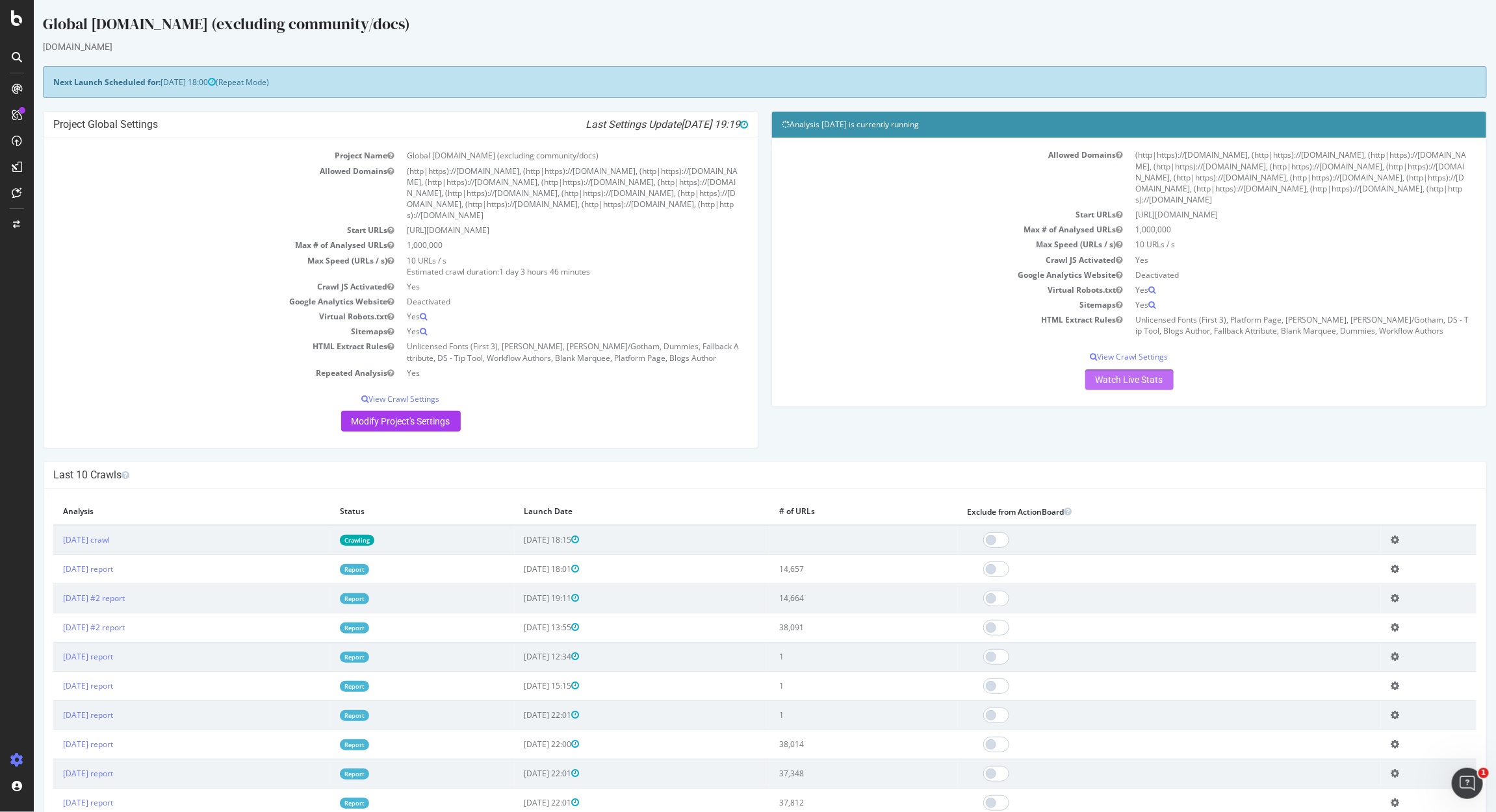
click at [1126, 387] on link "Watch Live Stats" at bounding box center [1128, 379] width 88 height 21
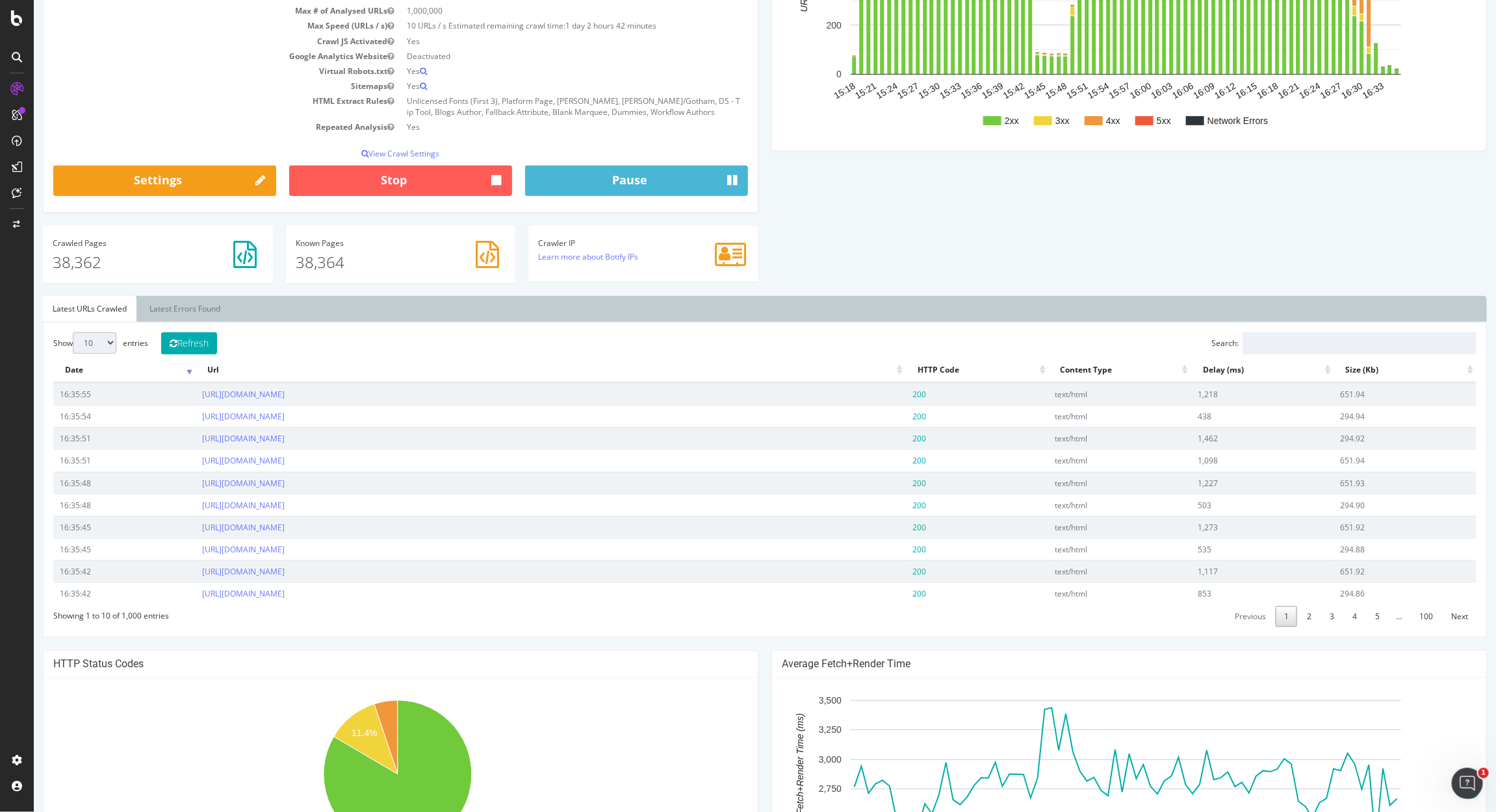
scroll to position [256, 0]
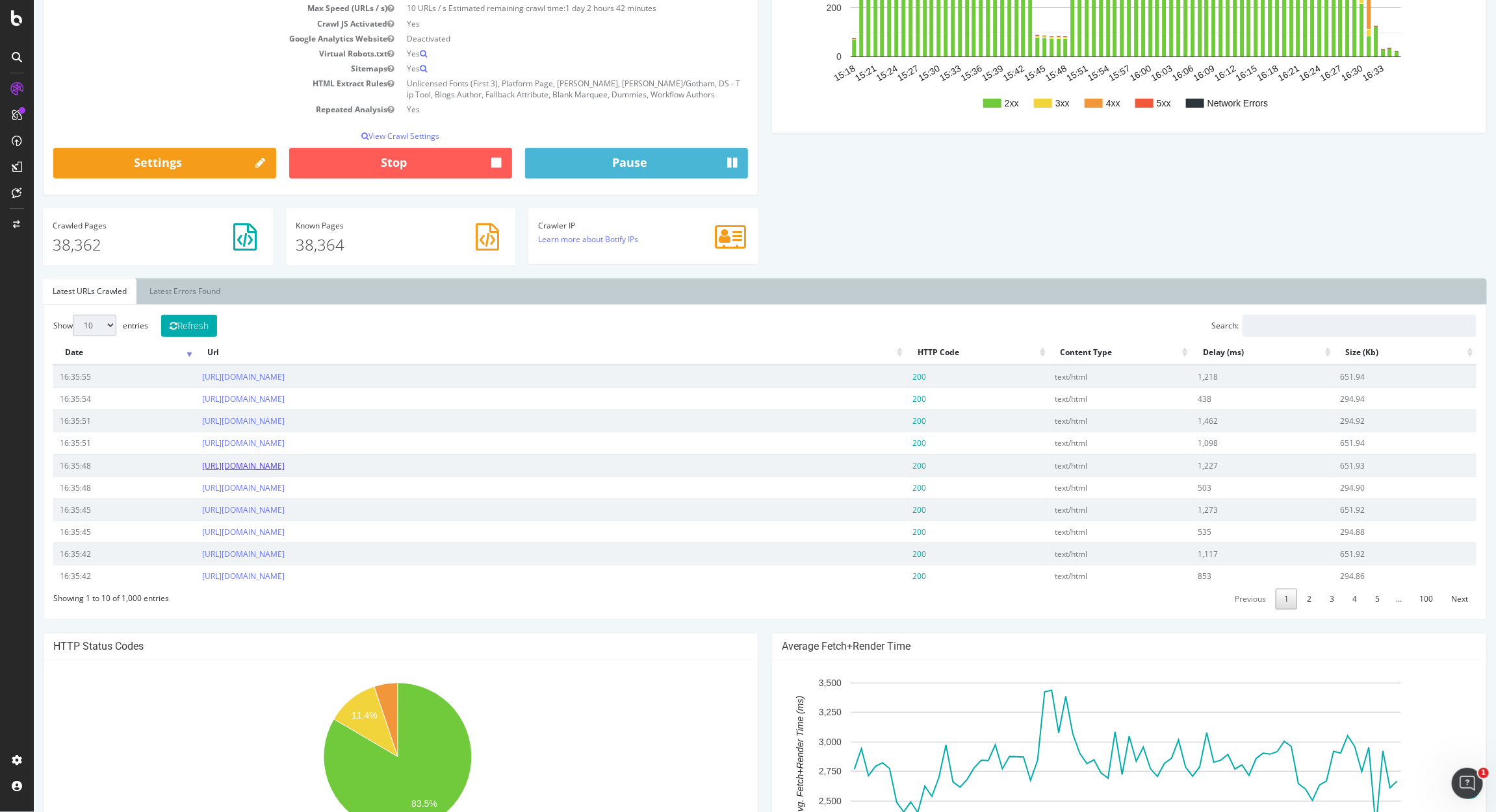
click at [284, 471] on link "https://www.servicenow.com/events/upcoming.filtered.html/t/coming%2525252525252…" at bounding box center [243, 466] width 83 height 11
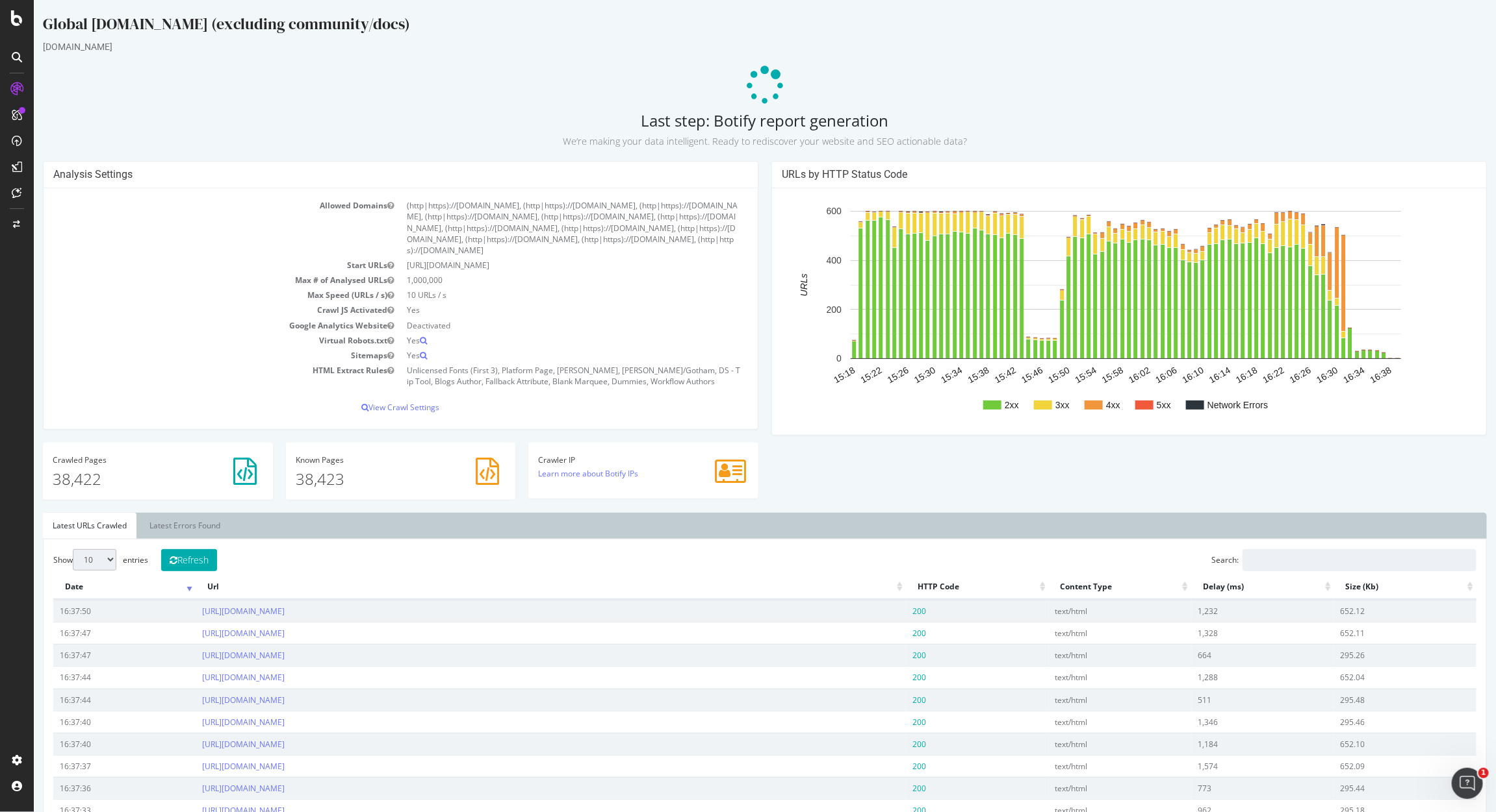
scroll to position [0, 0]
click at [21, 21] on icon at bounding box center [17, 17] width 12 height 16
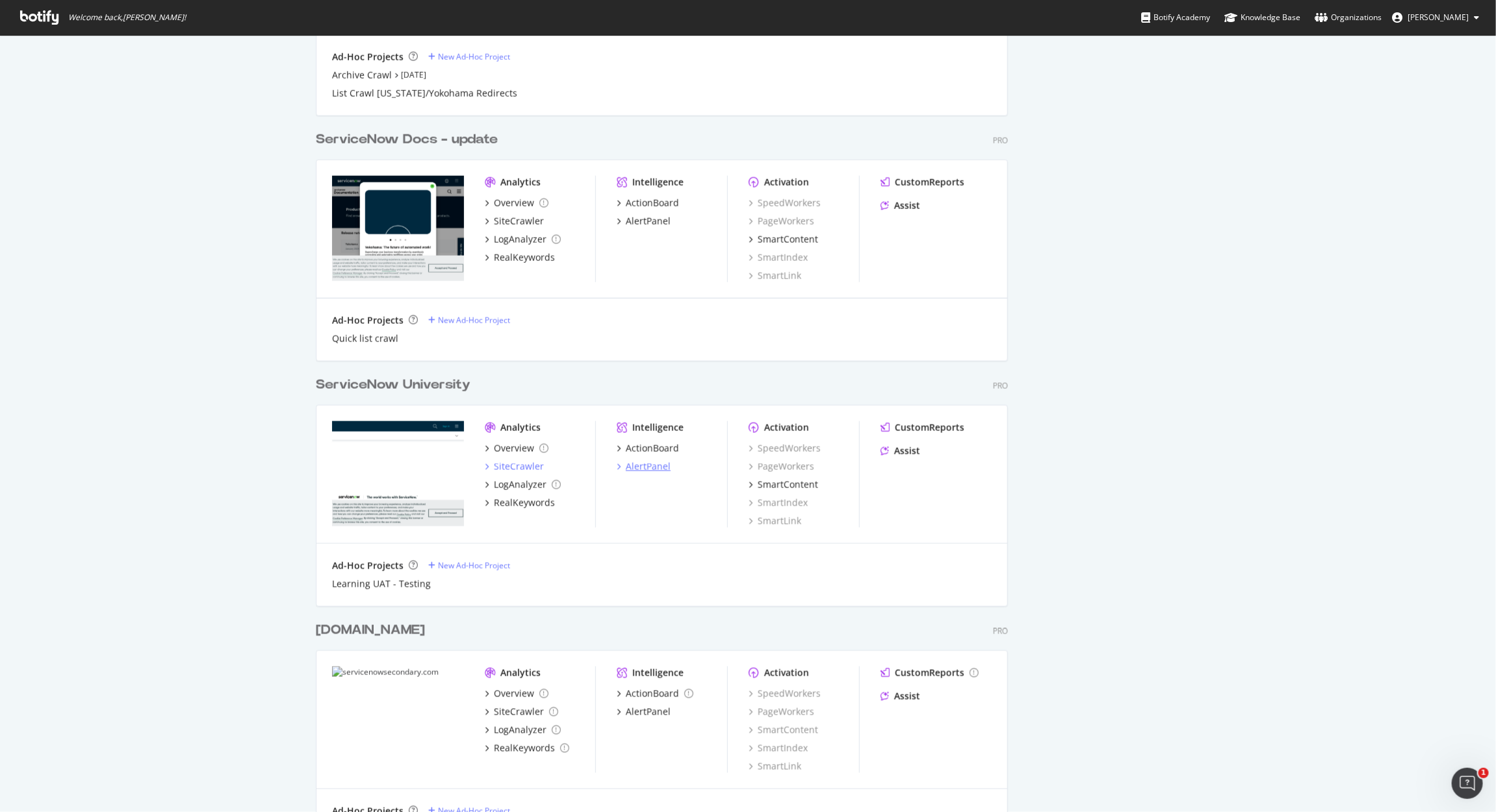
scroll to position [1314, 0]
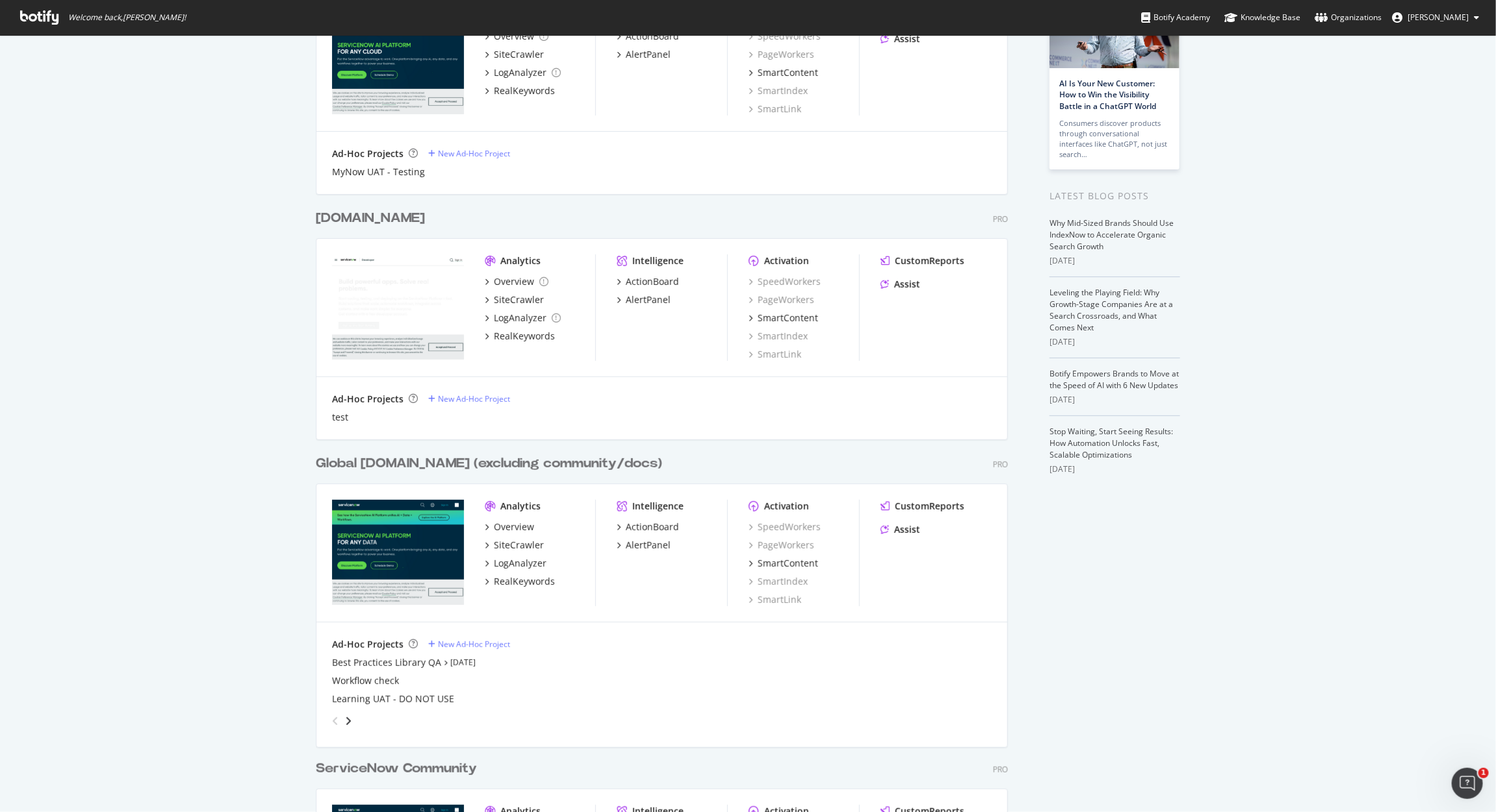
scroll to position [185, 0]
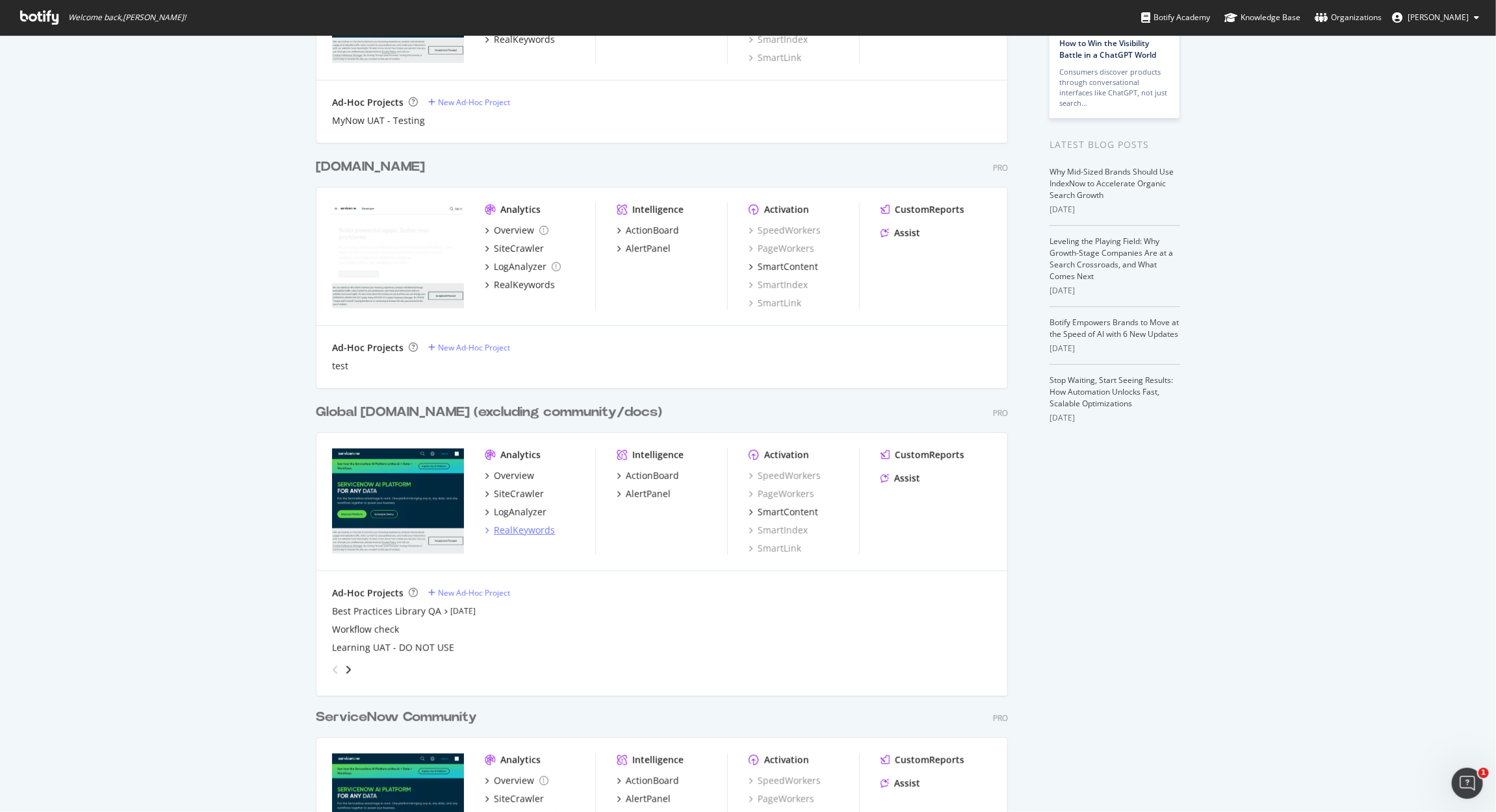
click at [524, 533] on div "RealKeywords" at bounding box center [524, 531] width 61 height 13
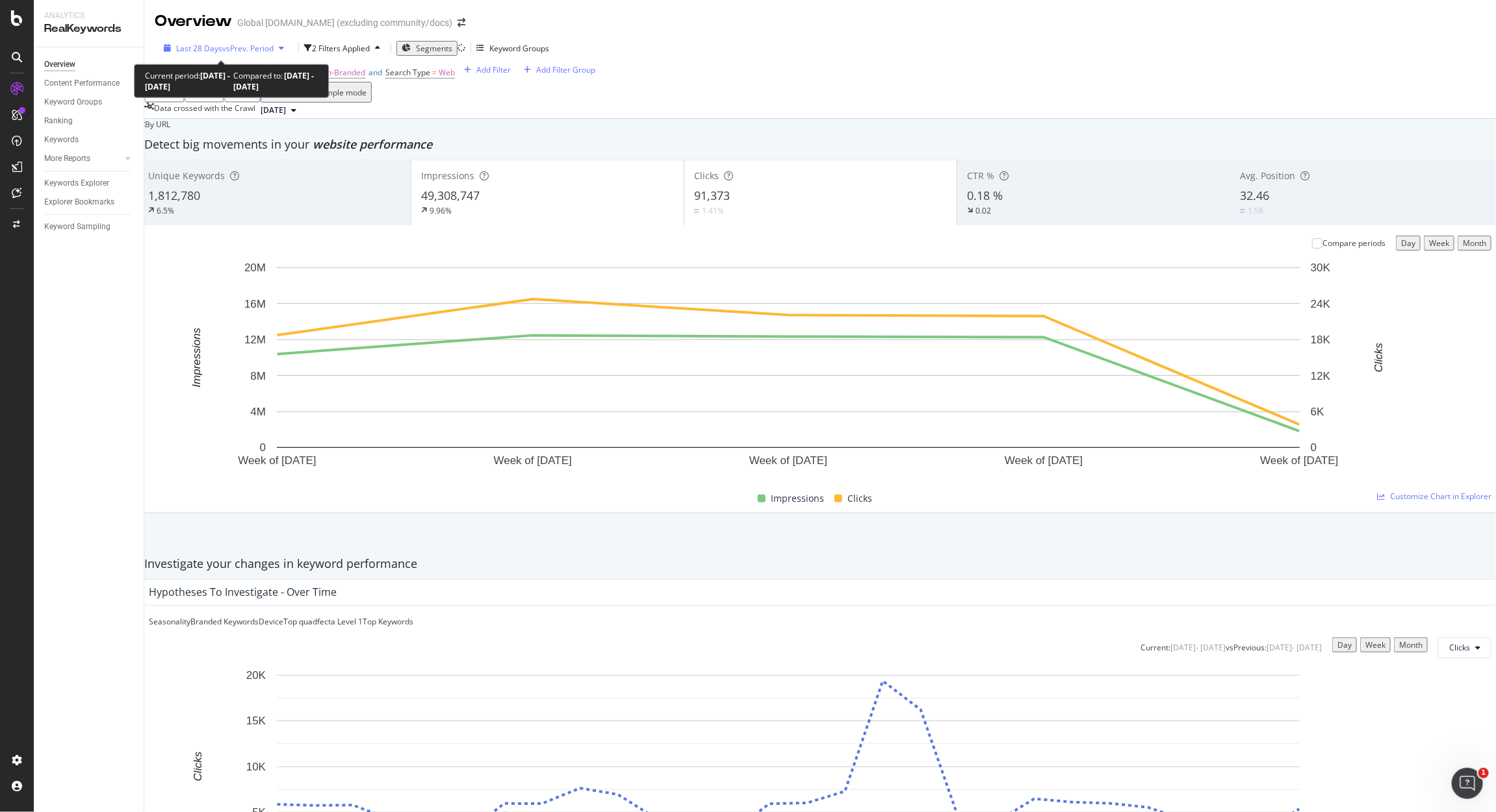
click at [247, 47] on span "vs Prev. Period" at bounding box center [248, 49] width 51 height 11
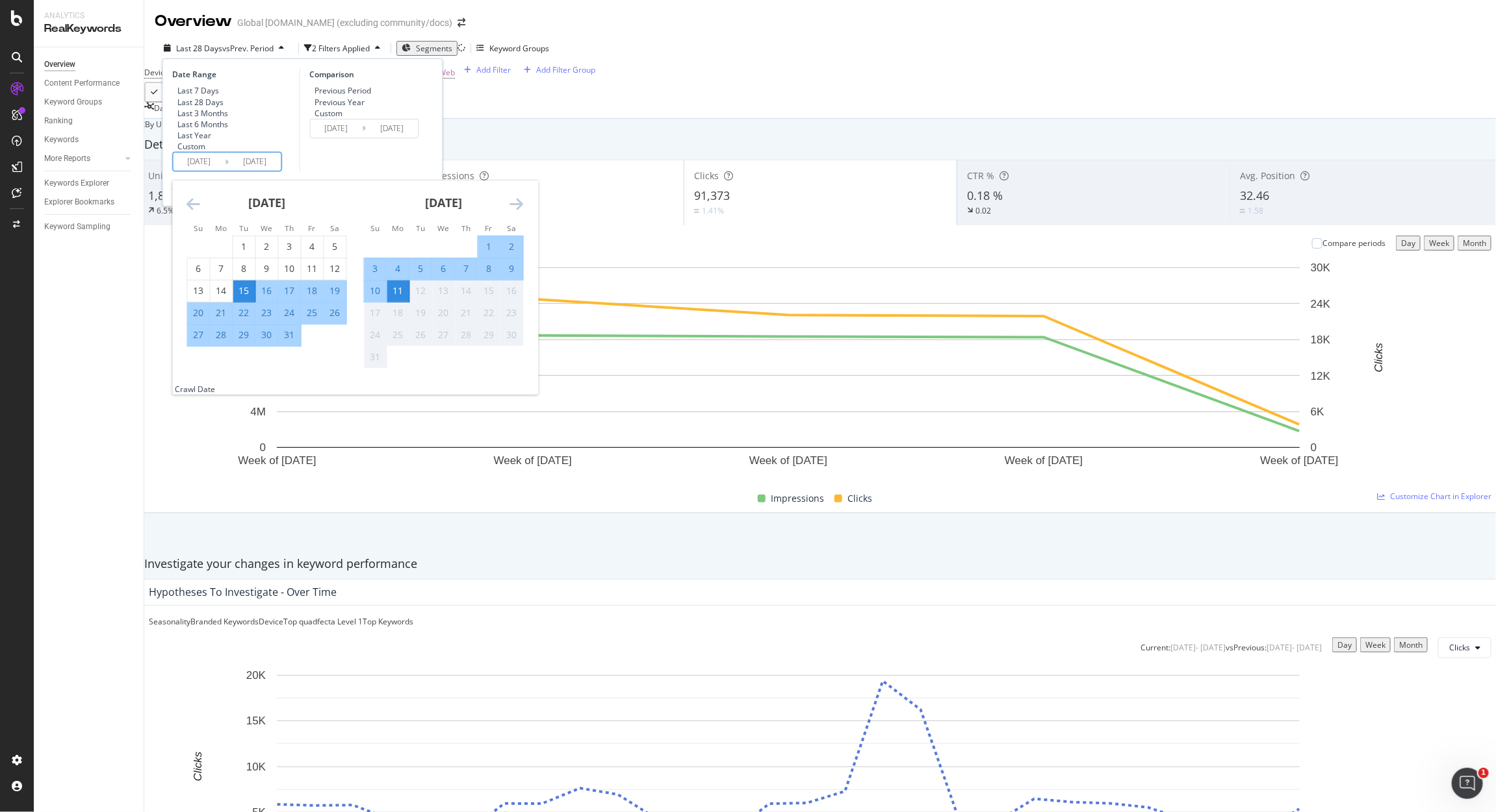
click at [203, 171] on input "2025/07/15" at bounding box center [199, 162] width 52 height 18
click at [187, 211] on icon "Move backward to switch to the previous month." at bounding box center [194, 204] width 14 height 16
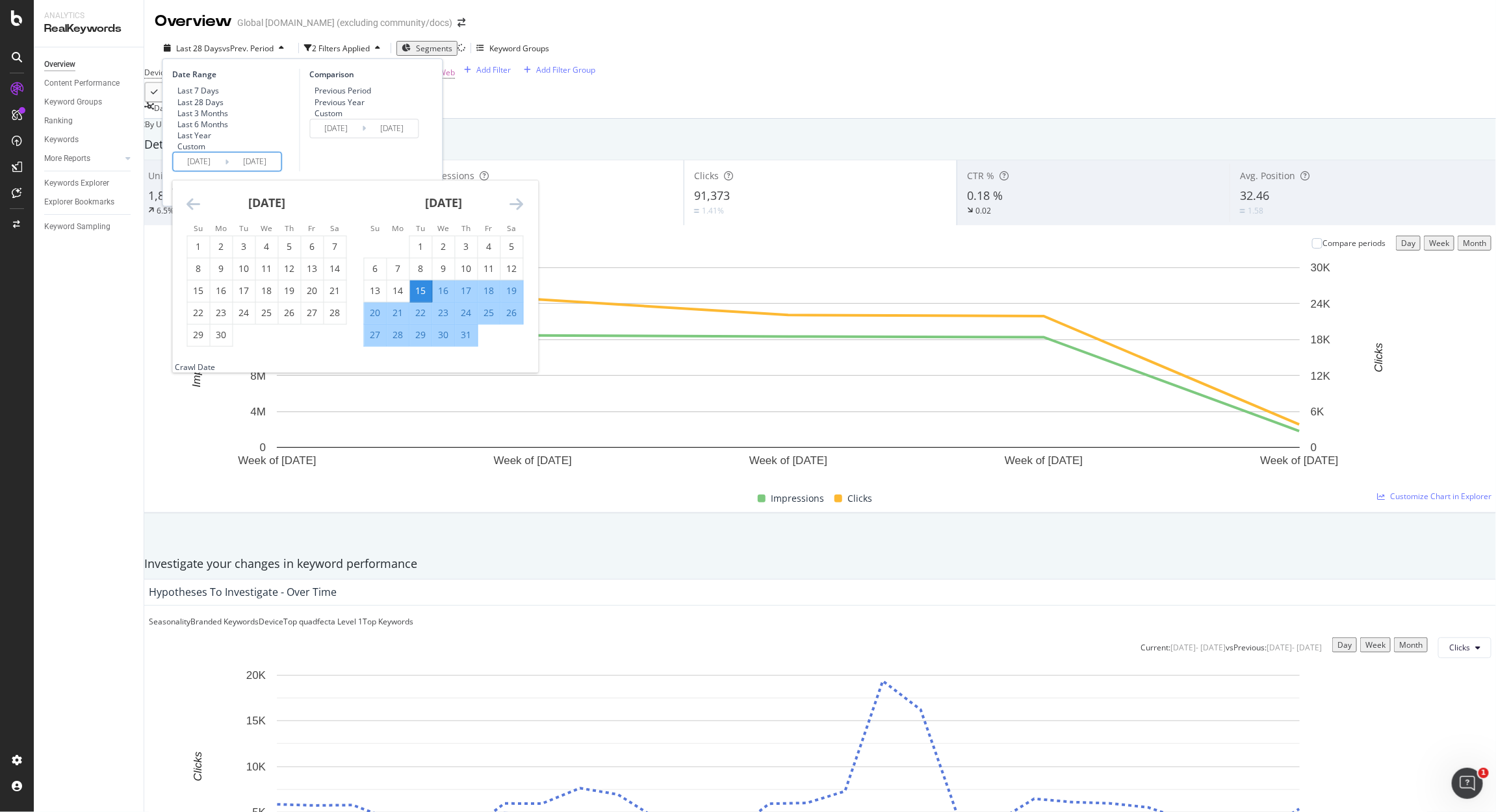
click at [187, 211] on icon "Move backward to switch to the previous month." at bounding box center [194, 204] width 14 height 16
click at [246, 254] on div "1" at bounding box center [244, 247] width 22 height 13
type input "2025/04/01"
type input "2024/11/19"
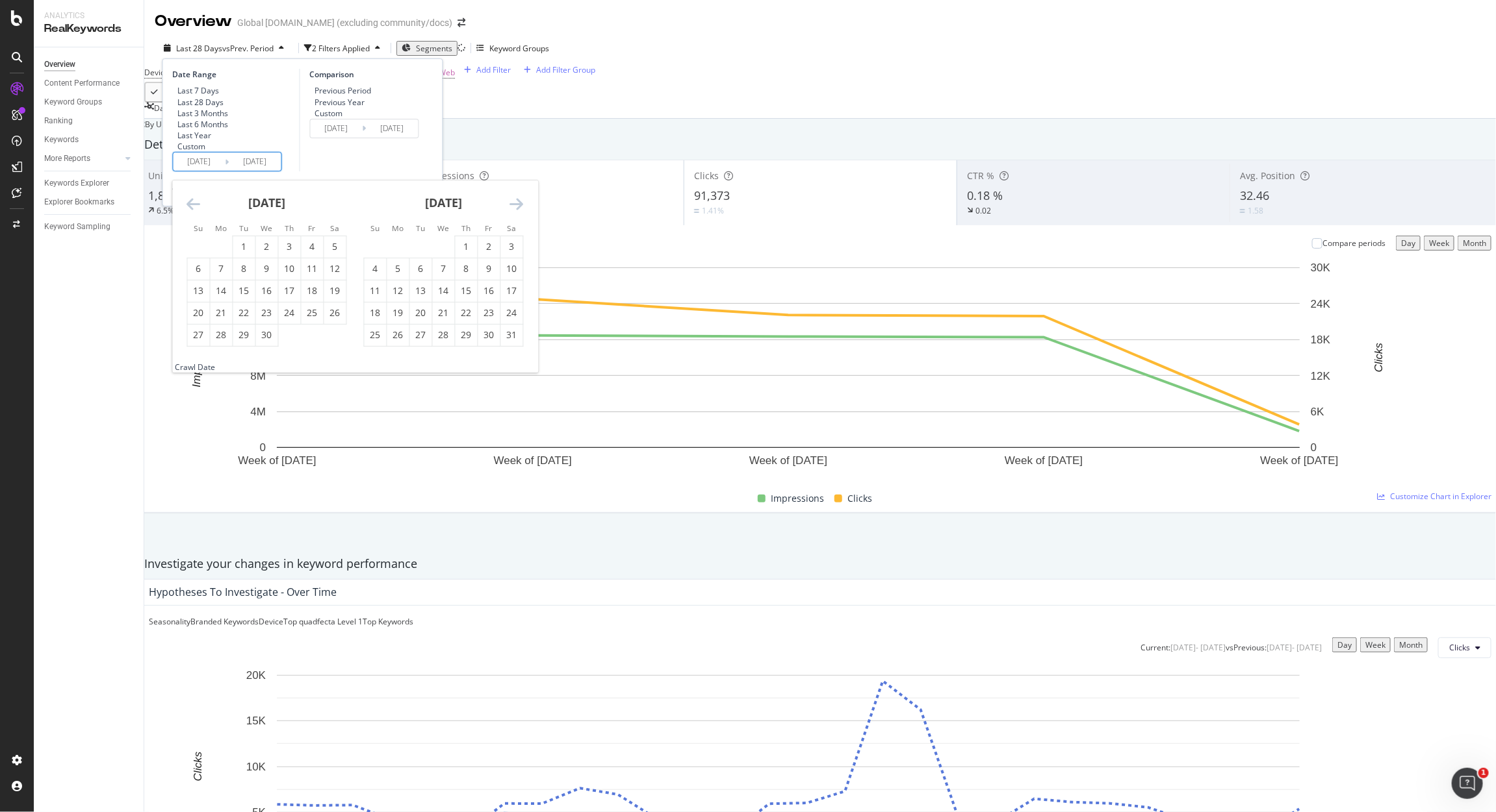
type input "2025/03/31"
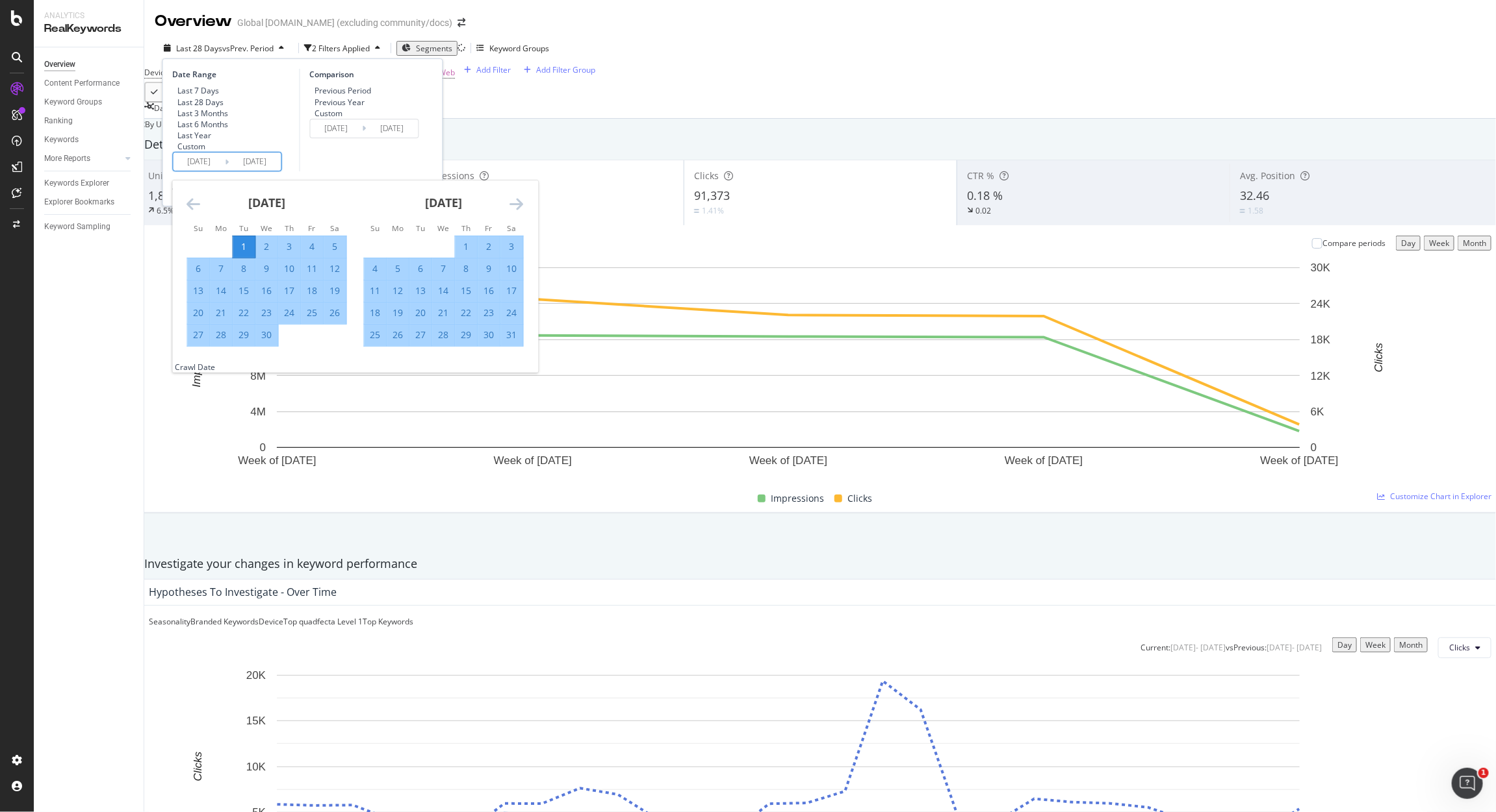
click at [519, 211] on icon "Move forward to switch to the next month." at bounding box center [516, 204] width 14 height 16
click at [403, 342] on div "30" at bounding box center [398, 335] width 22 height 13
type input "2025/06/30"
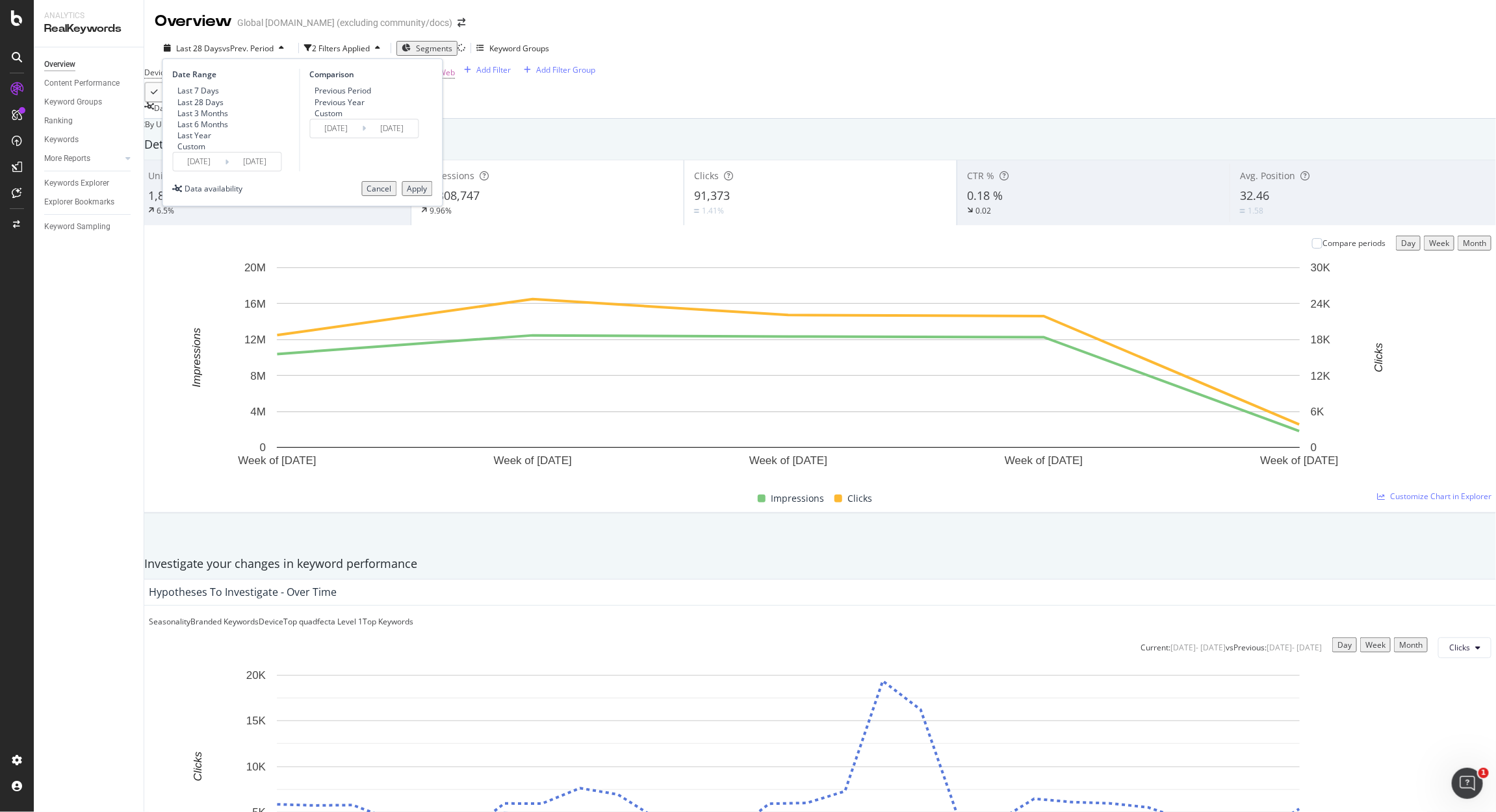
click at [362, 107] on div "Previous Year" at bounding box center [339, 102] width 50 height 11
type input "2024/04/02"
type input "2024/07/01"
click at [412, 194] on div "Apply" at bounding box center [417, 188] width 20 height 11
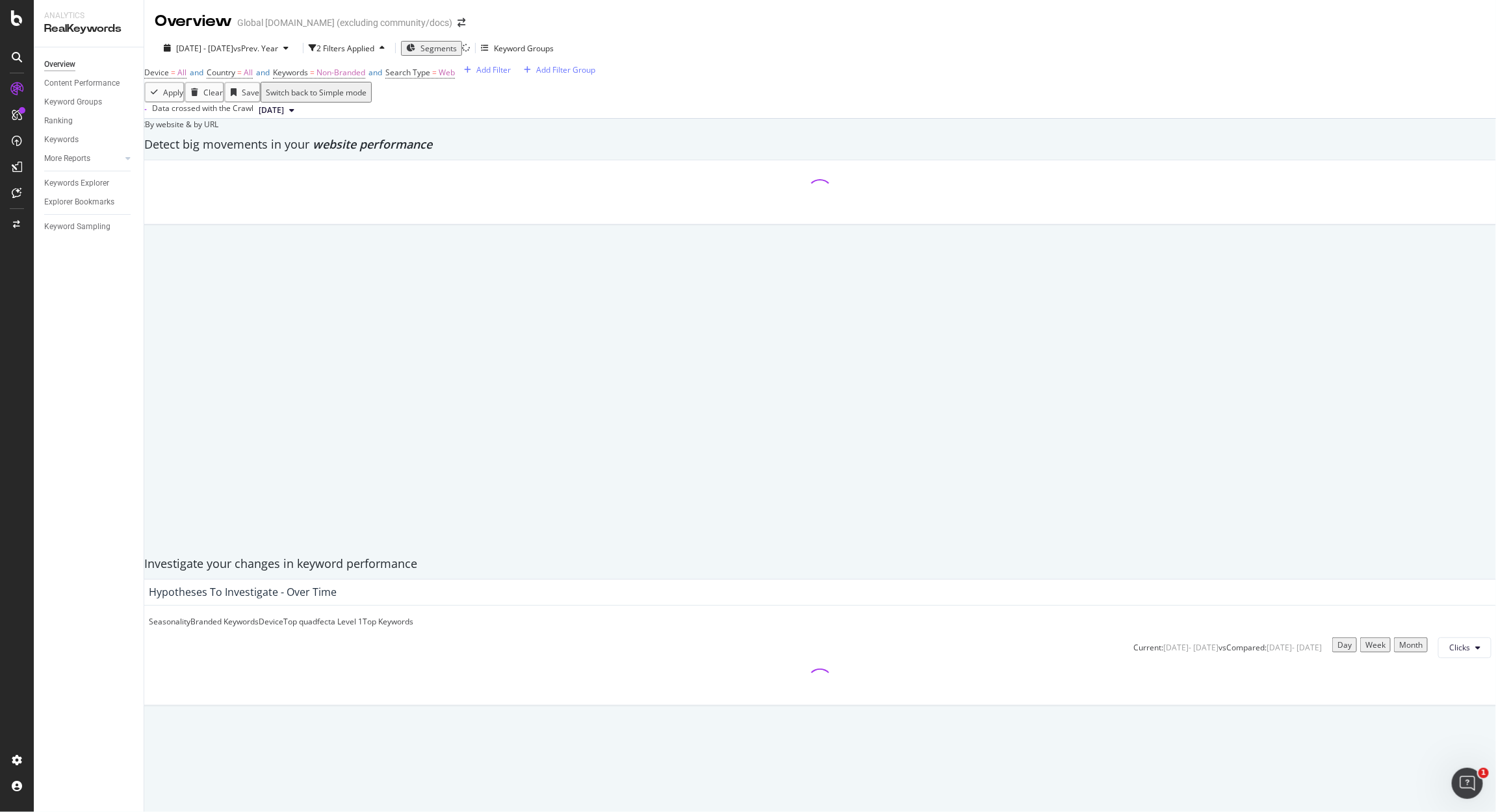
click at [457, 48] on span "Segments" at bounding box center [438, 49] width 37 height 11
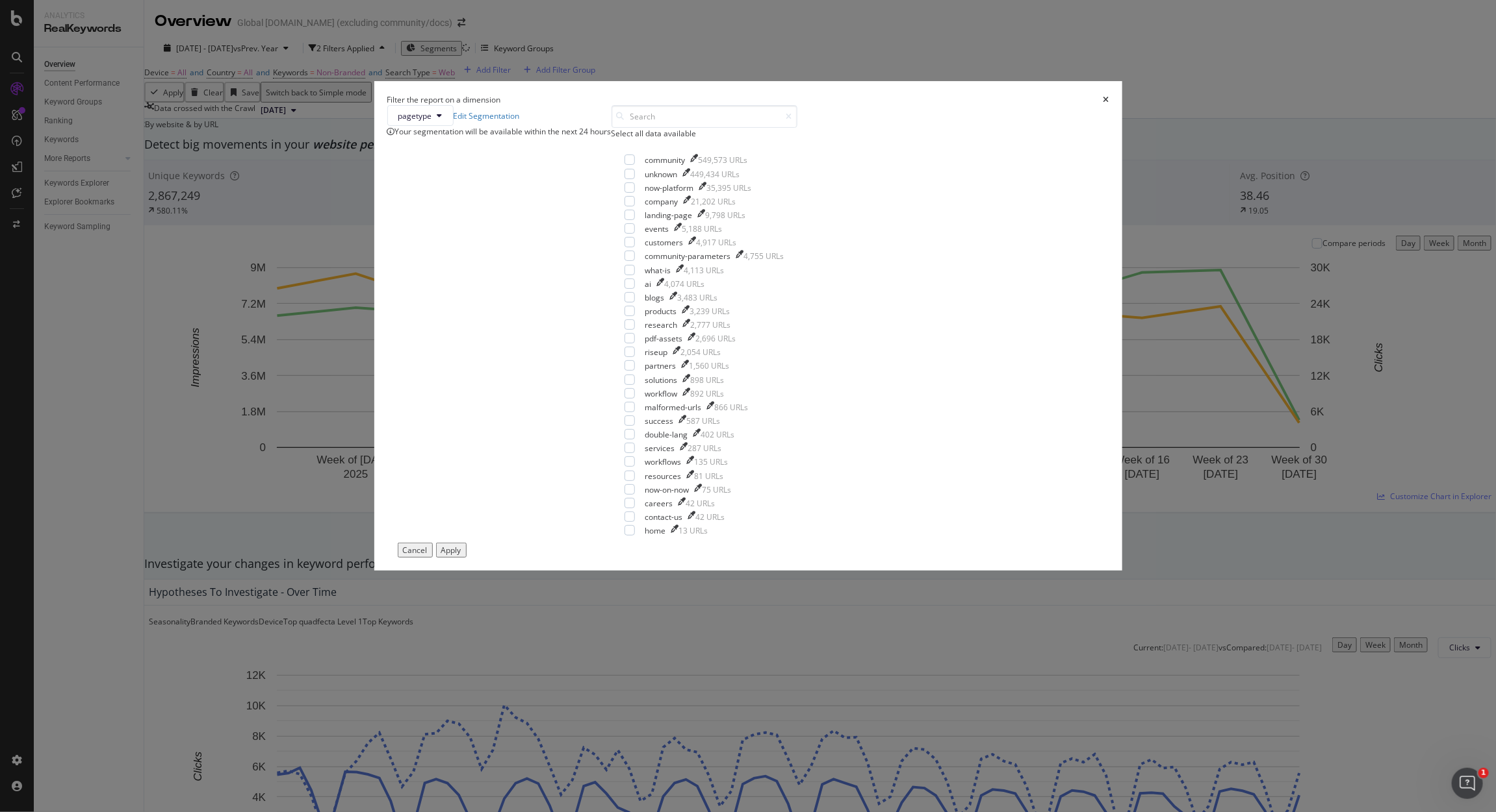
click at [1104, 104] on icon "times" at bounding box center [1106, 100] width 6 height 7
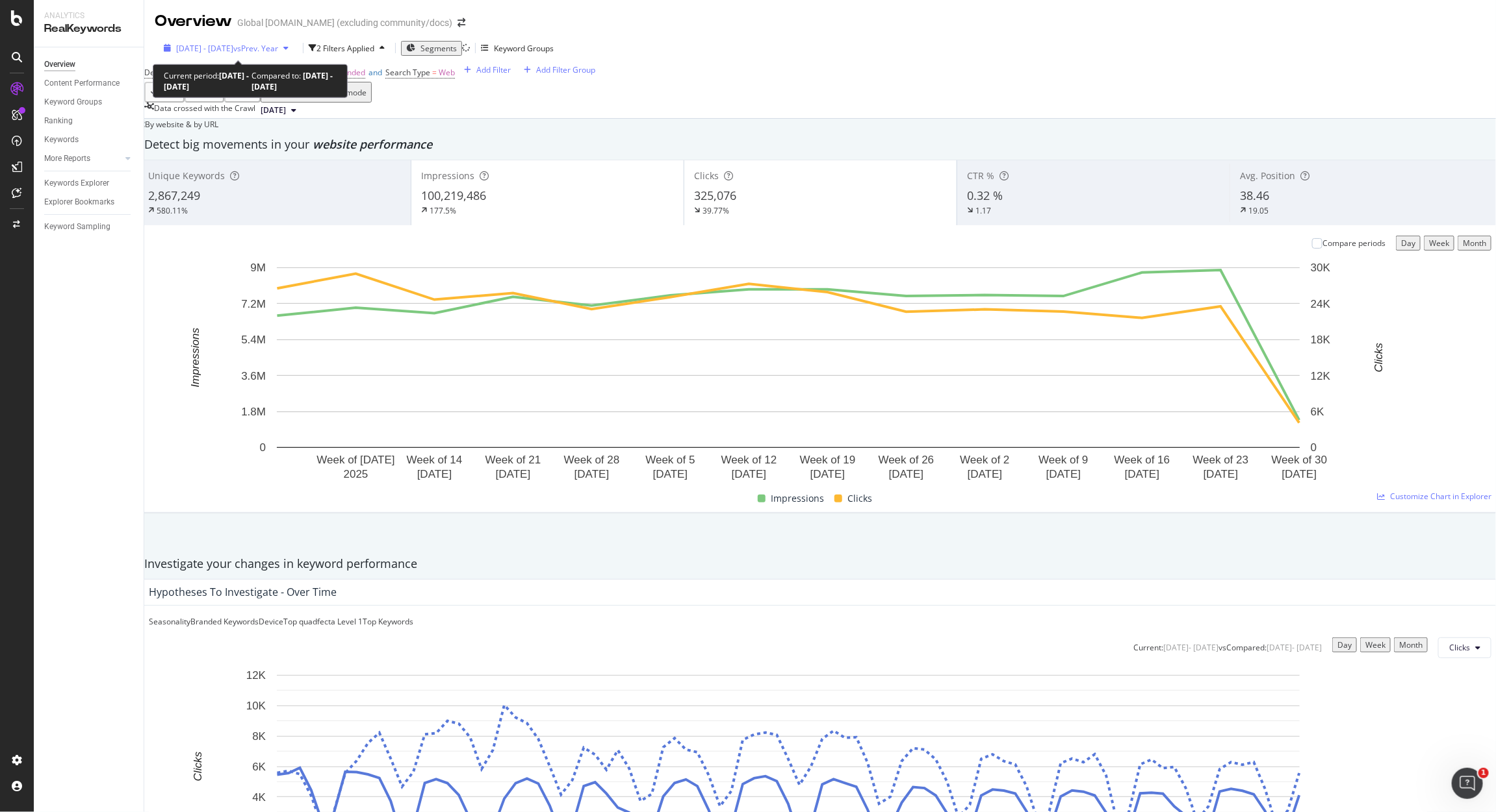
click at [233, 48] on span "2025 Apr. 1st - Jun. 30th" at bounding box center [205, 49] width 57 height 11
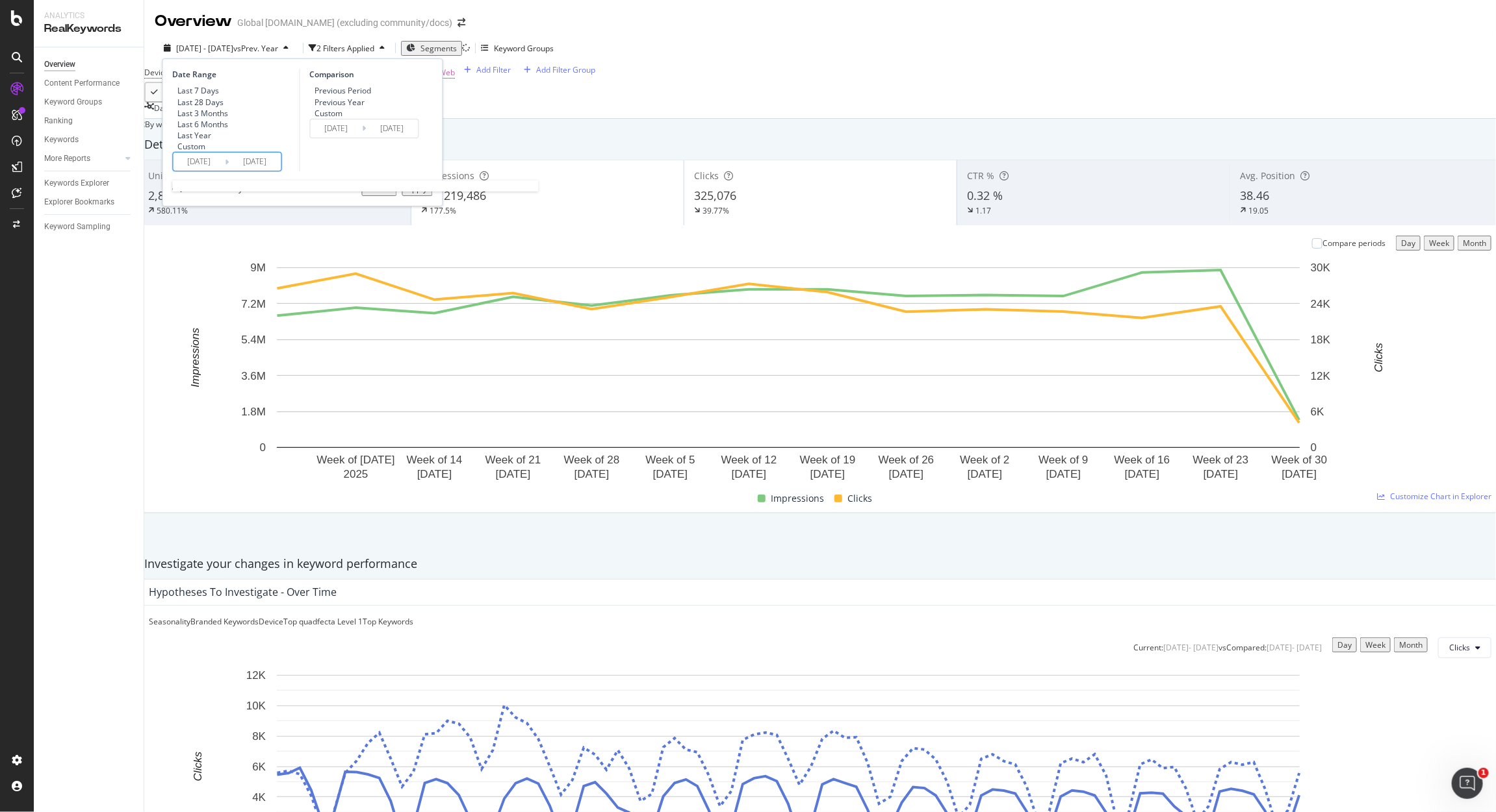
click at [205, 171] on input "2025/04/01" at bounding box center [199, 162] width 52 height 18
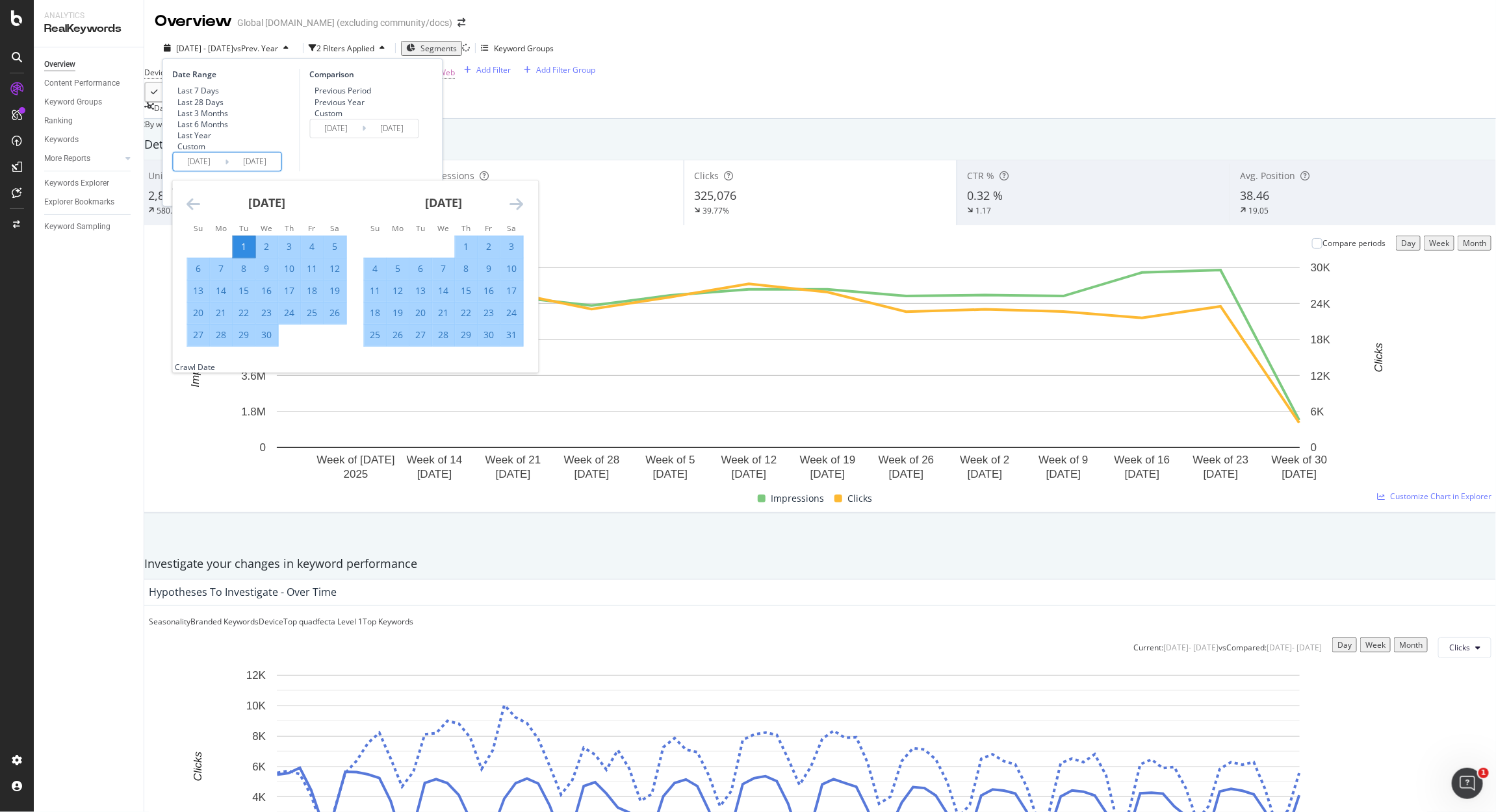
click at [510, 211] on icon "Move forward to switch to the next month." at bounding box center [516, 204] width 14 height 16
click at [516, 211] on icon "Move forward to switch to the next month." at bounding box center [516, 204] width 14 height 16
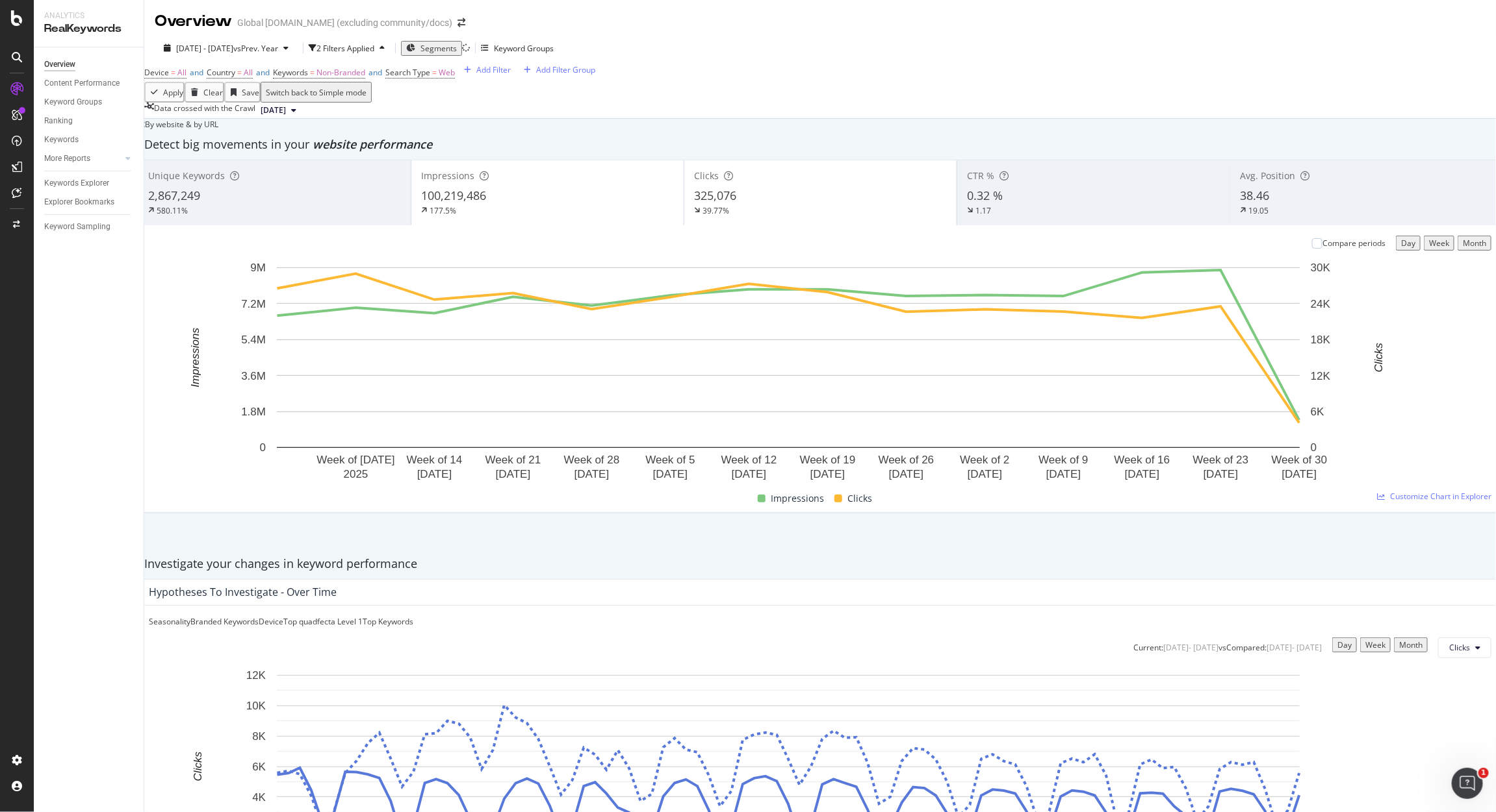
click at [867, 103] on div "Apply Clear Save Switch back to Simple mode" at bounding box center [820, 92] width 1352 height 21
click at [196, 43] on span "2025 Apr. 1st - Jun. 30th" at bounding box center [205, 49] width 57 height 11
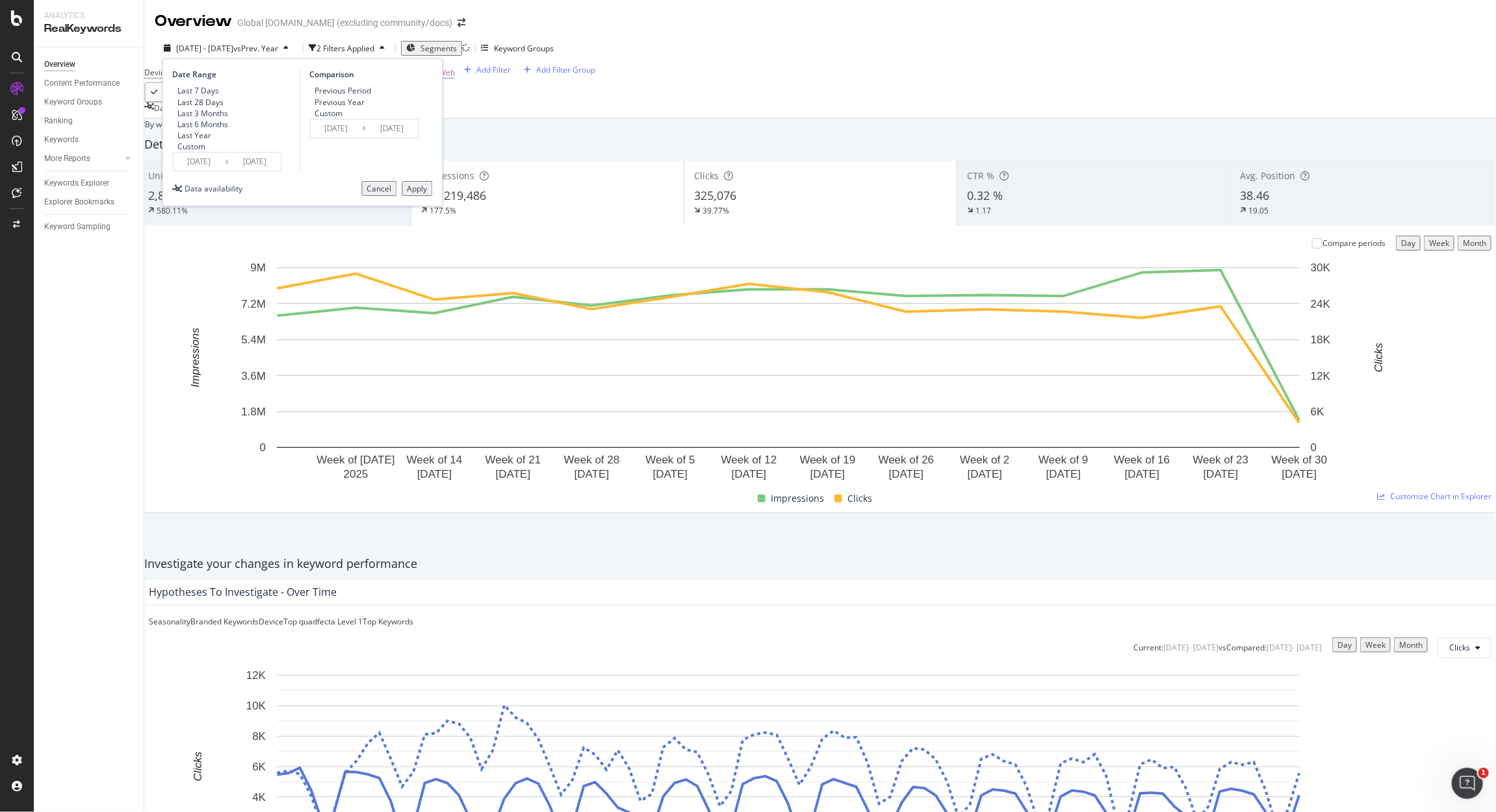
click at [216, 130] on div "Last 6 Months" at bounding box center [203, 124] width 51 height 11
type input "2025/02/12"
type input "2025/08/11"
type input "2024/02/14"
type input "2024/08/12"
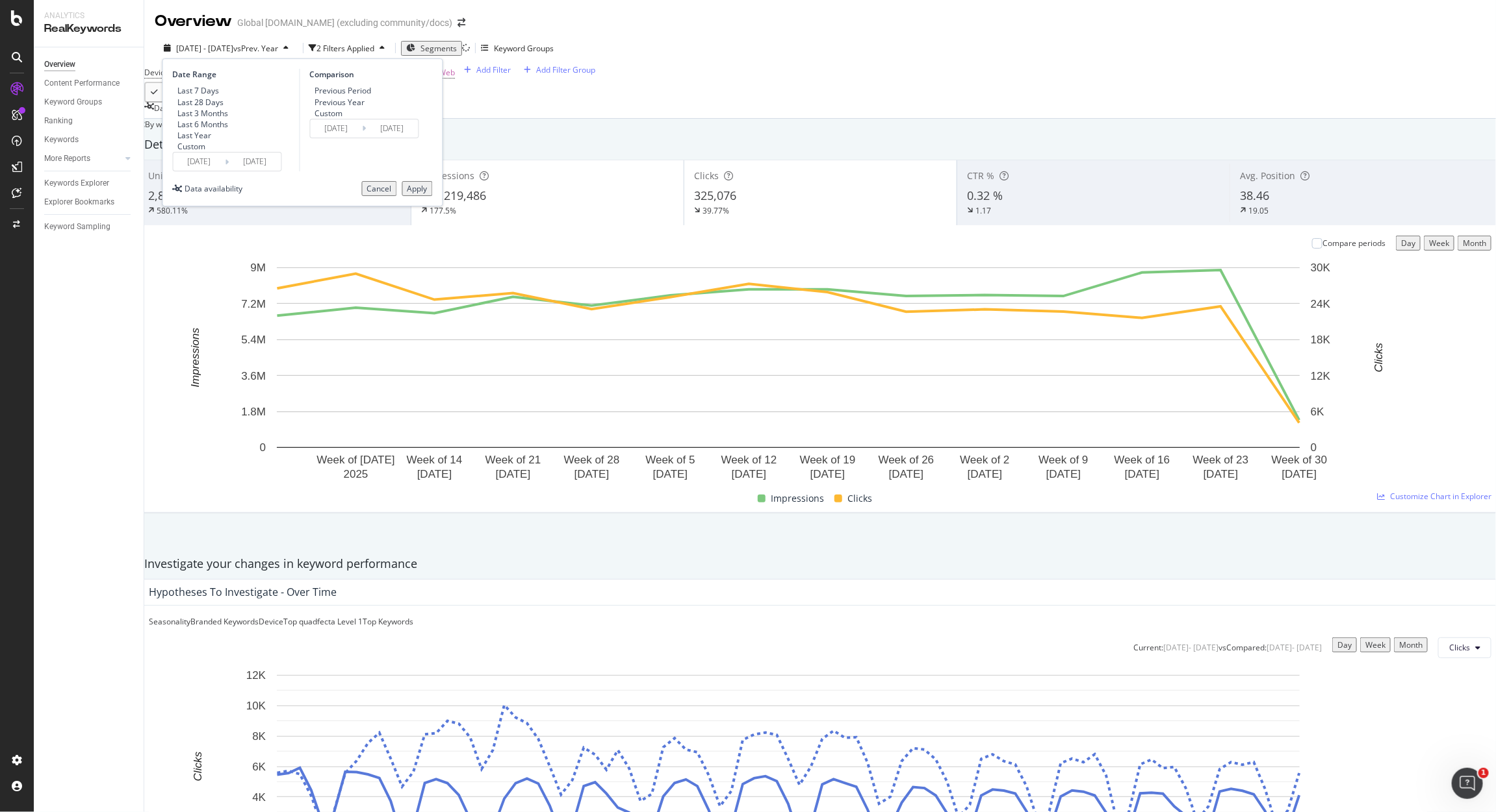
click at [411, 194] on div "Apply" at bounding box center [417, 188] width 20 height 11
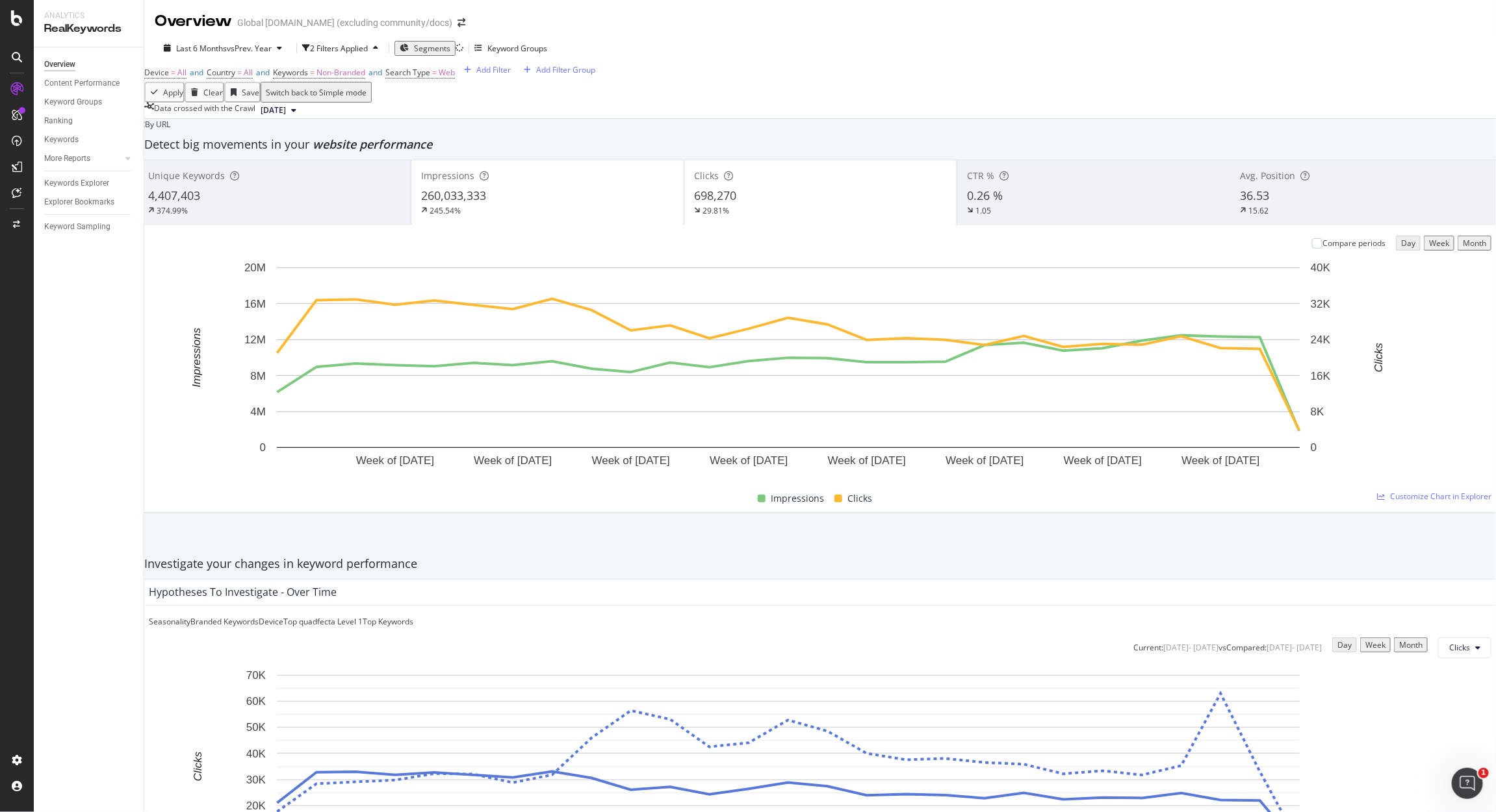
click at [1462, 249] on div "Month" at bounding box center [1473, 243] width 23 height 11
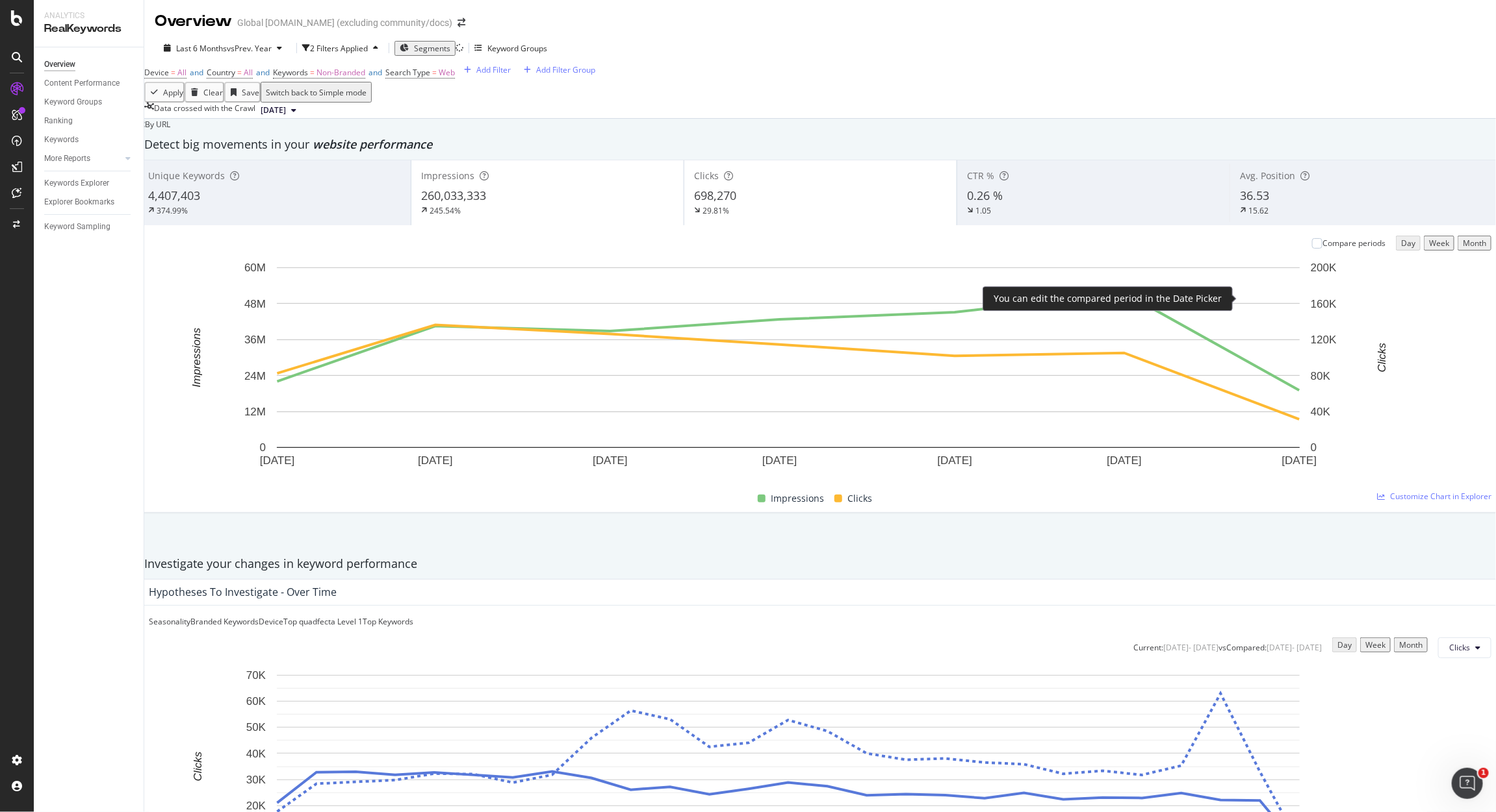
click at [1322, 249] on div "Compare periods" at bounding box center [1354, 243] width 63 height 11
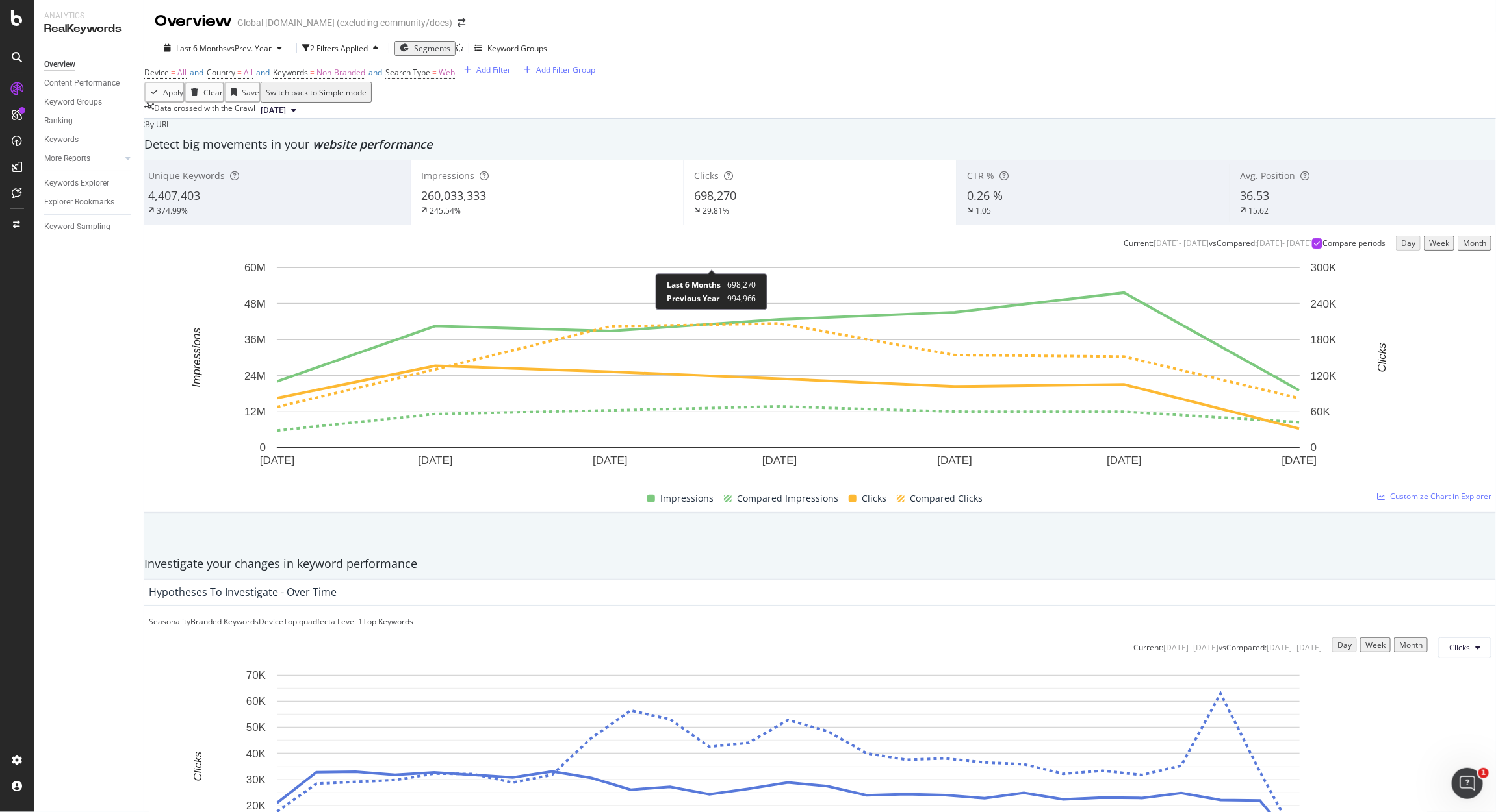
click at [722, 216] on div "29.81%" at bounding box center [715, 210] width 27 height 11
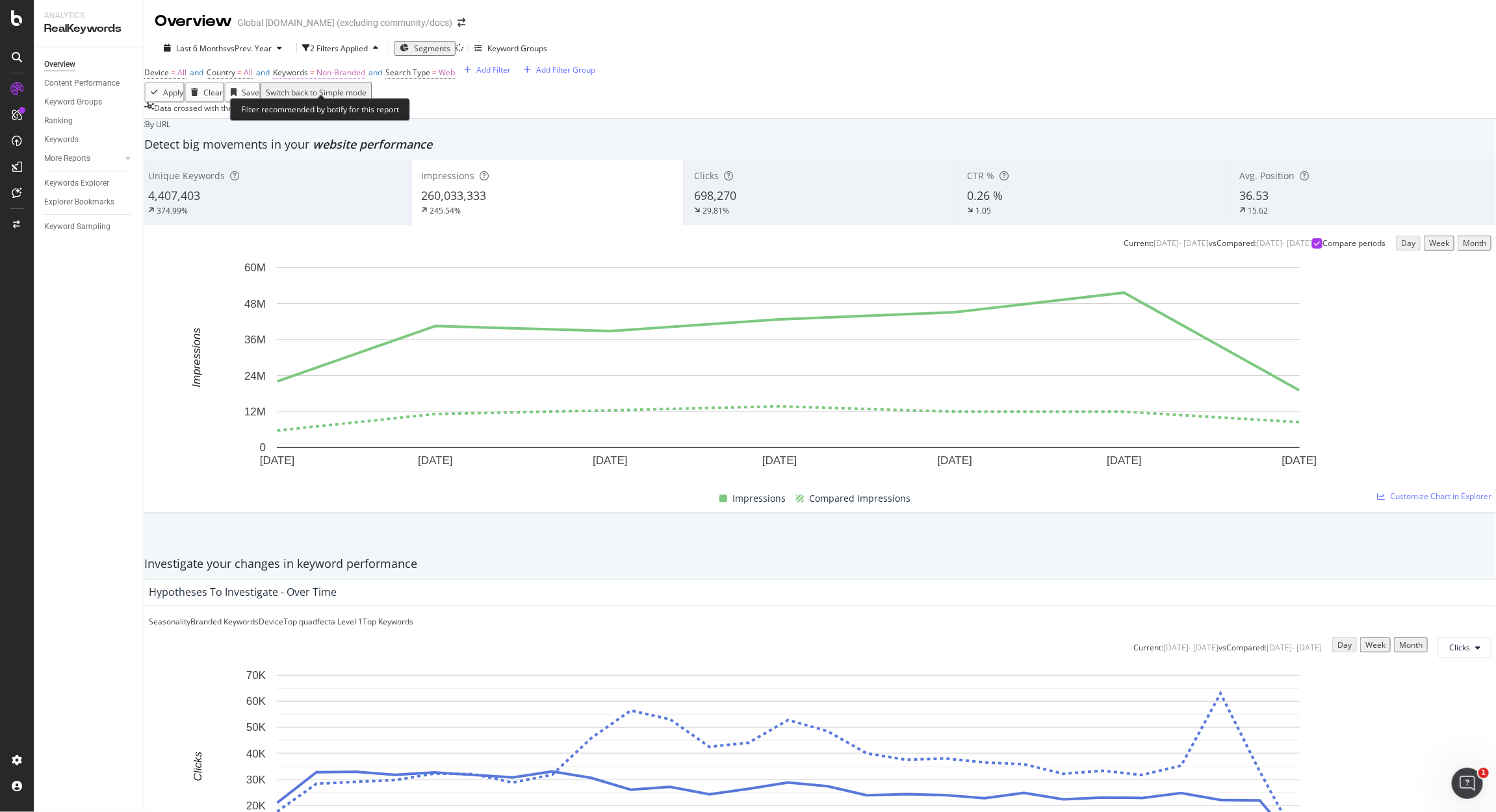
click at [365, 78] on span "Non-Branded" at bounding box center [340, 73] width 49 height 11
click at [352, 98] on span "Non-Branded" at bounding box center [325, 93] width 54 height 11
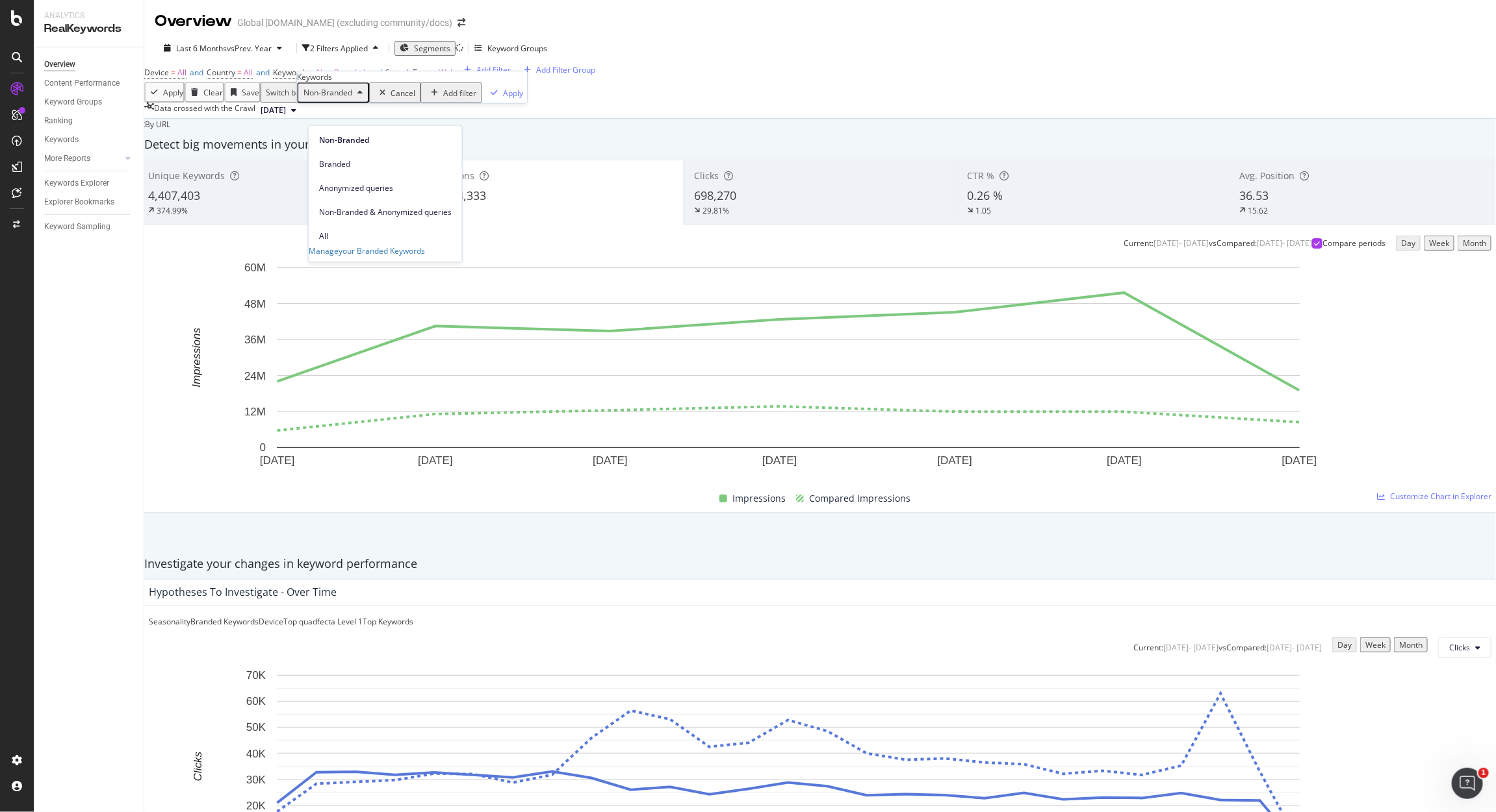
click at [354, 231] on span "All" at bounding box center [385, 236] width 132 height 12
click at [463, 98] on div "Apply" at bounding box center [473, 93] width 20 height 11
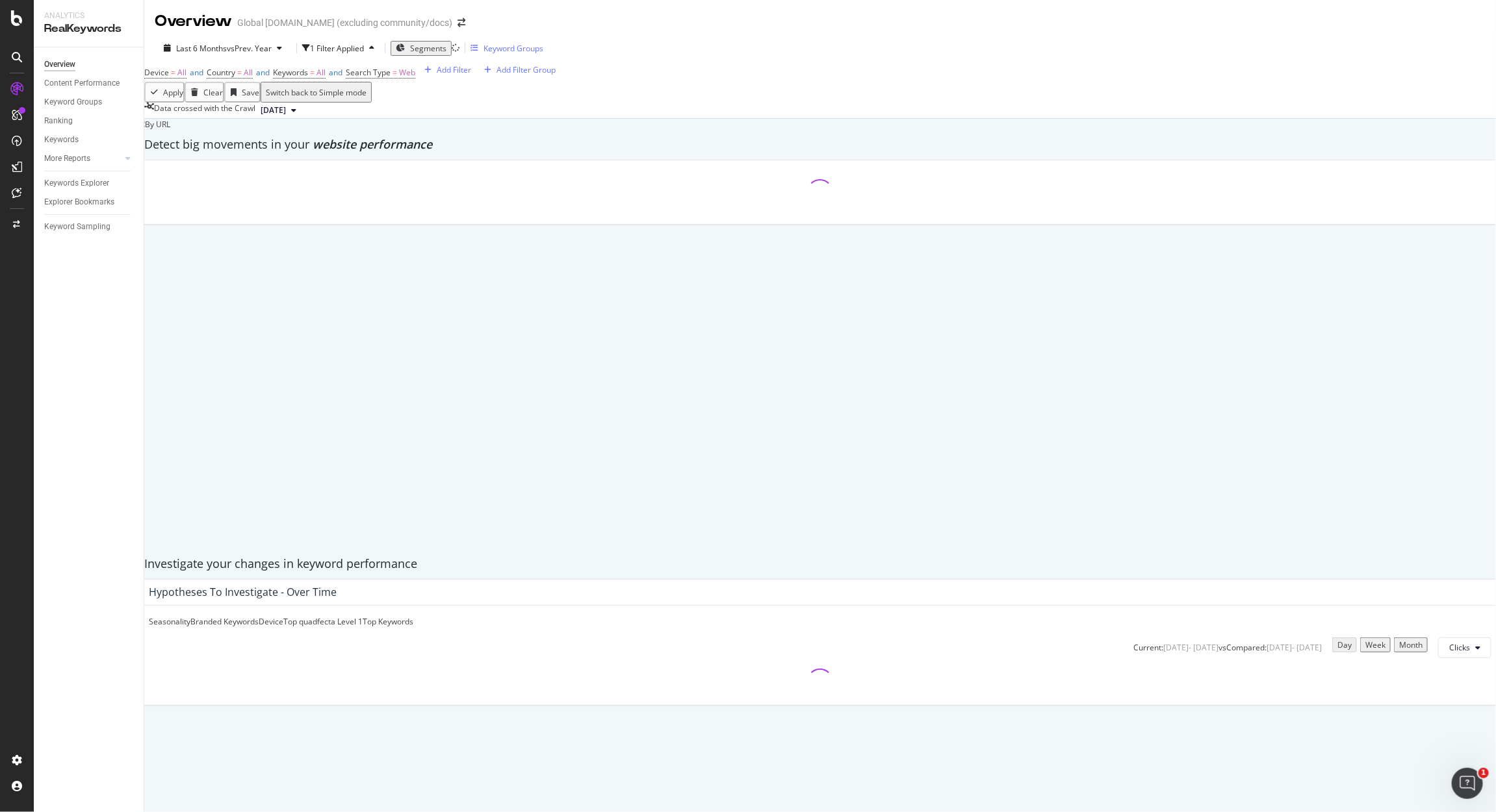
click at [514, 45] on div "Keyword Groups" at bounding box center [513, 49] width 60 height 11
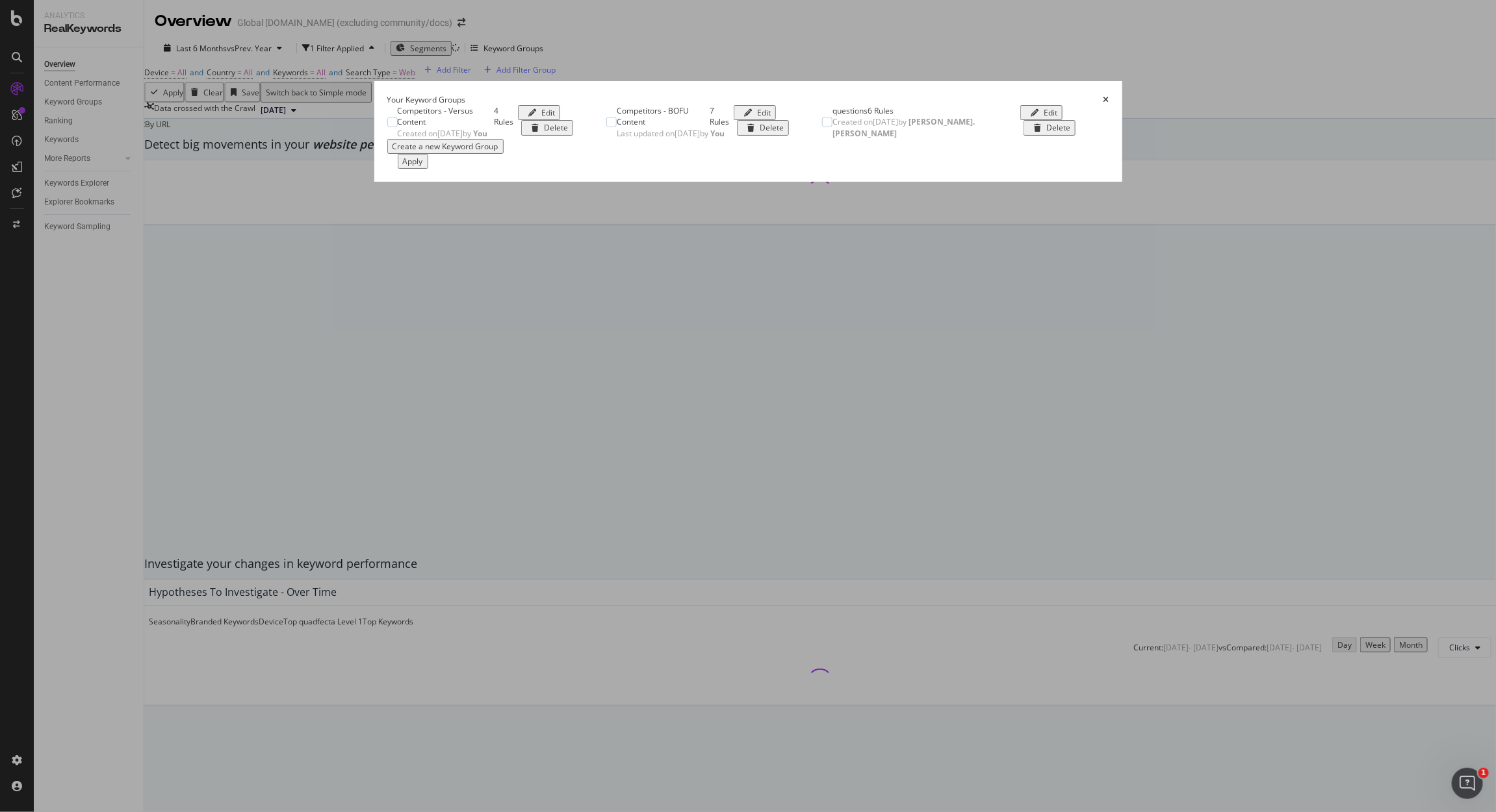
click at [1109, 96] on icon "times" at bounding box center [1106, 100] width 6 height 7
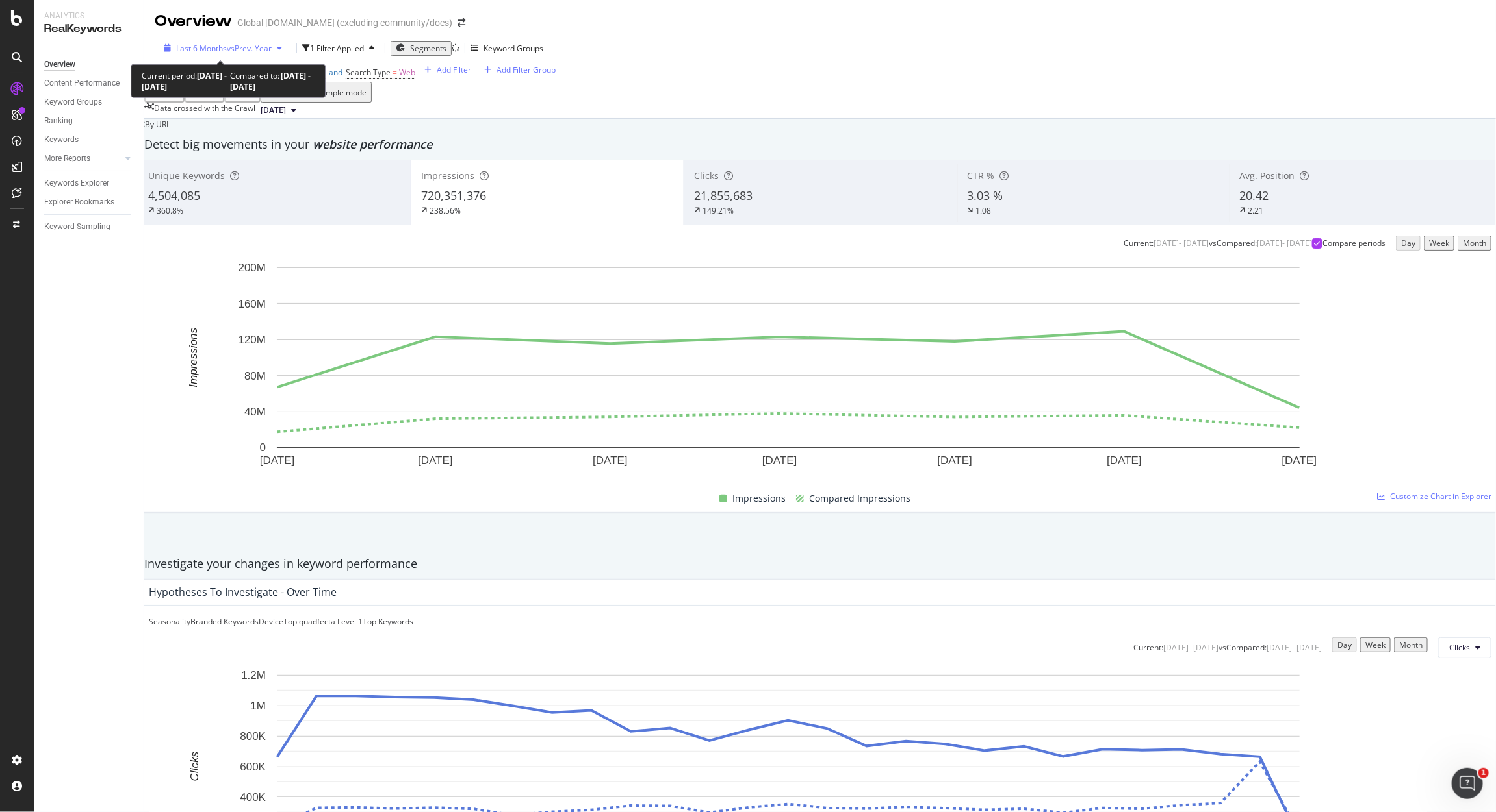
click at [206, 48] on span "Last 6 Months" at bounding box center [201, 49] width 51 height 11
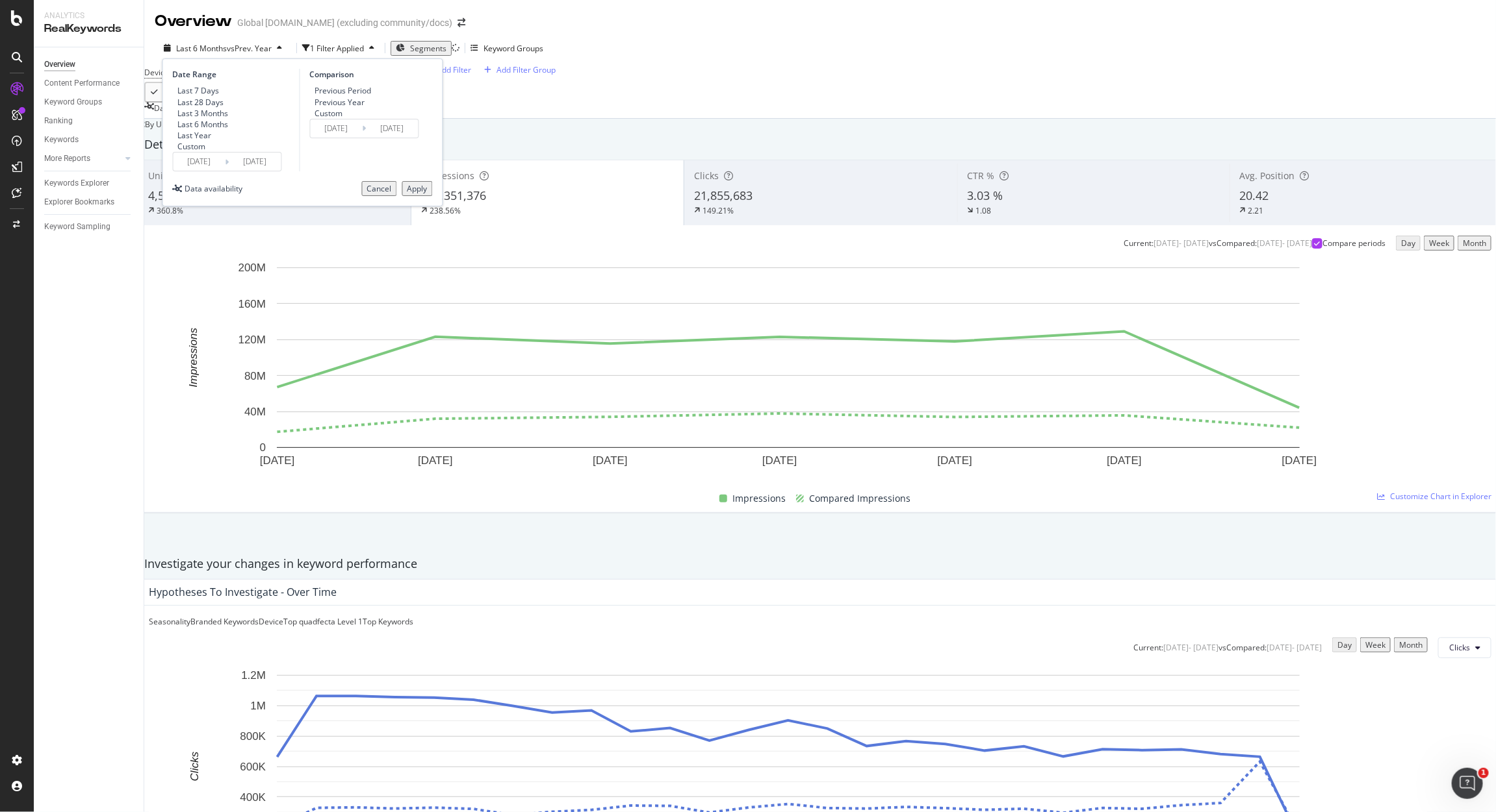
click at [198, 152] on div "Custom" at bounding box center [192, 146] width 28 height 11
type input "2025/07/15"
type input "2024/07/16"
click at [198, 171] on input "2025/07/15" at bounding box center [199, 162] width 52 height 18
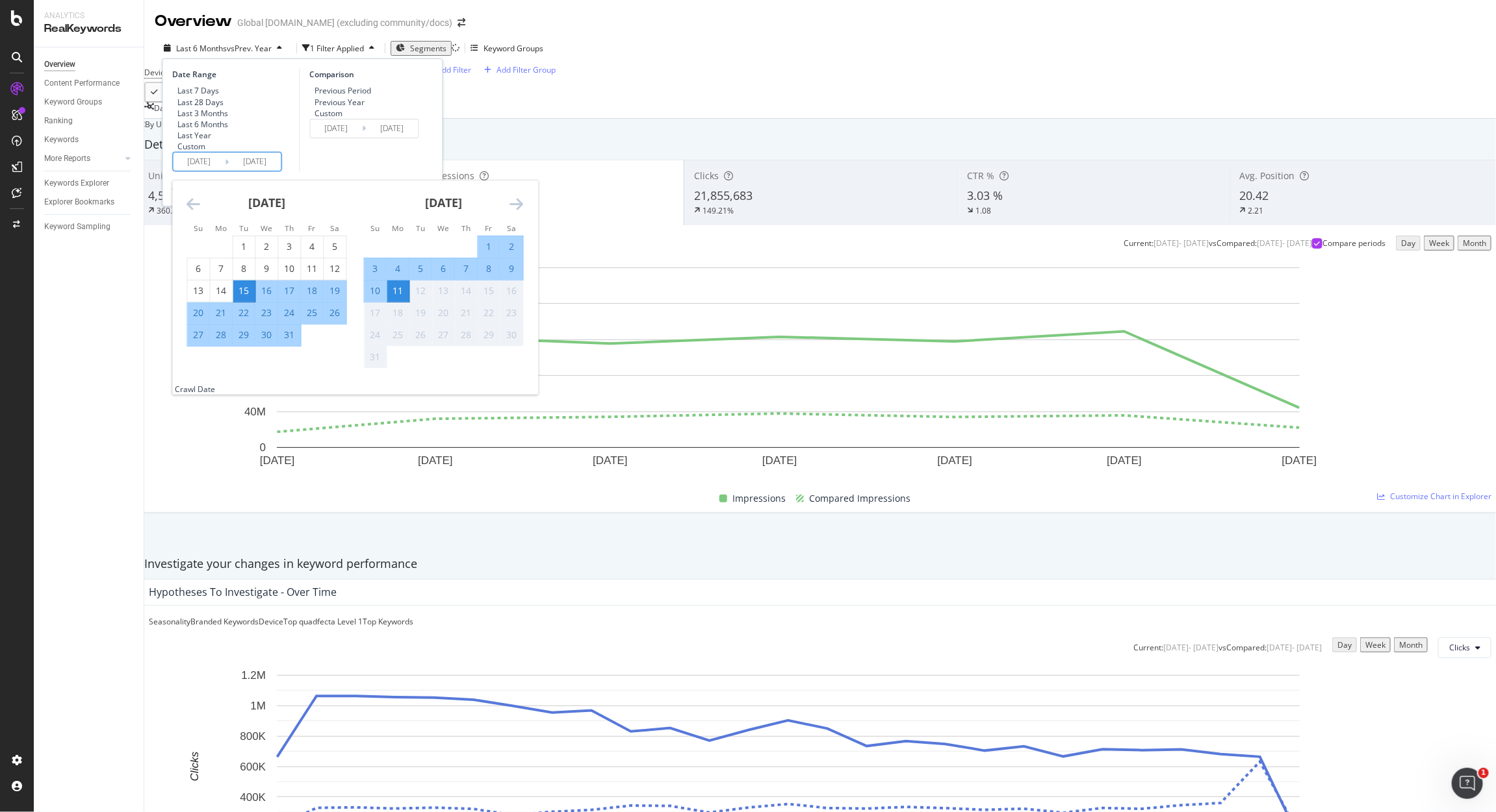
click at [195, 211] on icon "Move backward to switch to the previous month." at bounding box center [194, 204] width 14 height 16
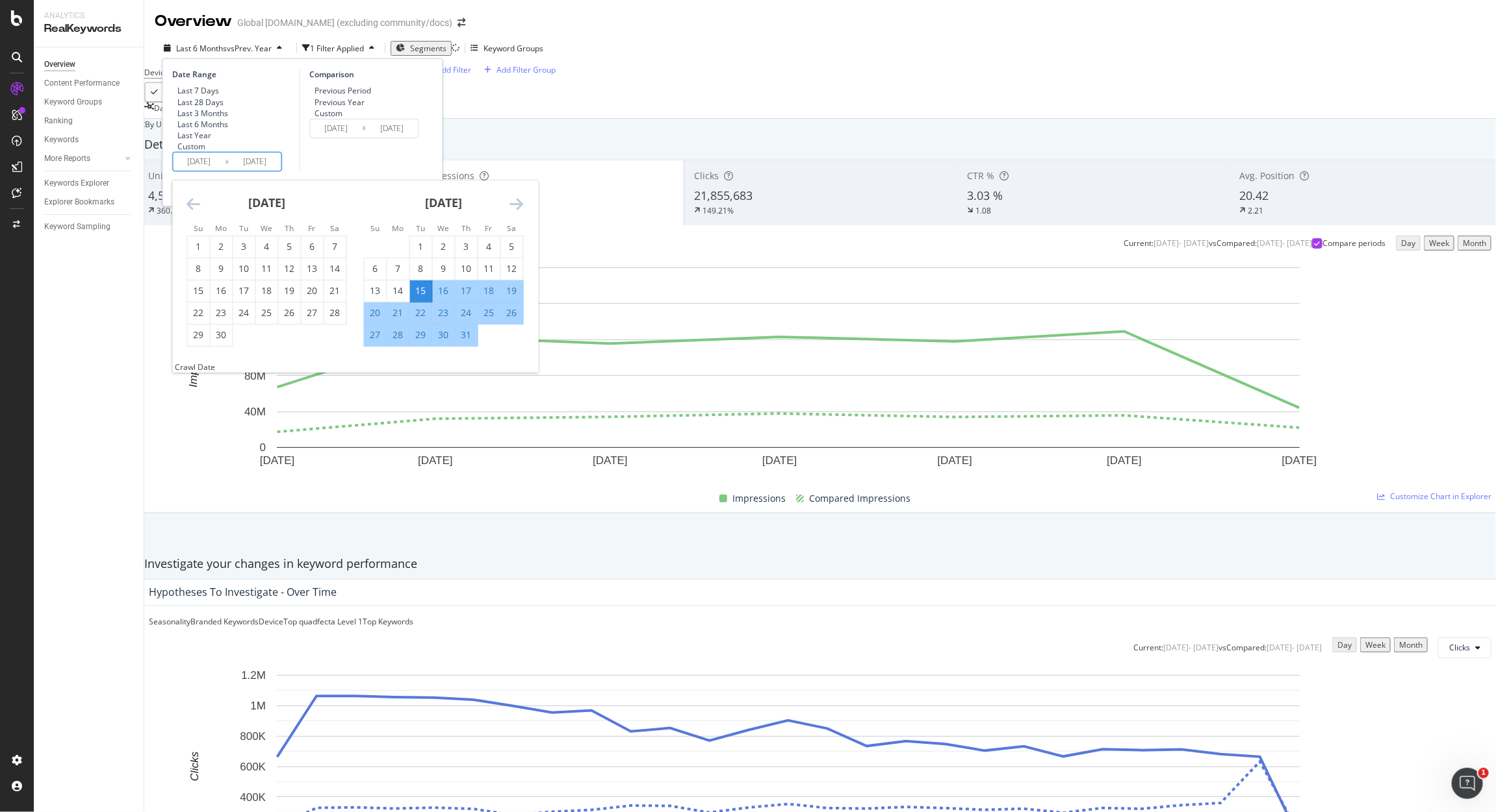
click at [195, 211] on icon "Move backward to switch to the previous month." at bounding box center [194, 204] width 14 height 16
click at [194, 211] on icon "Move backward to switch to the previous month." at bounding box center [194, 204] width 14 height 16
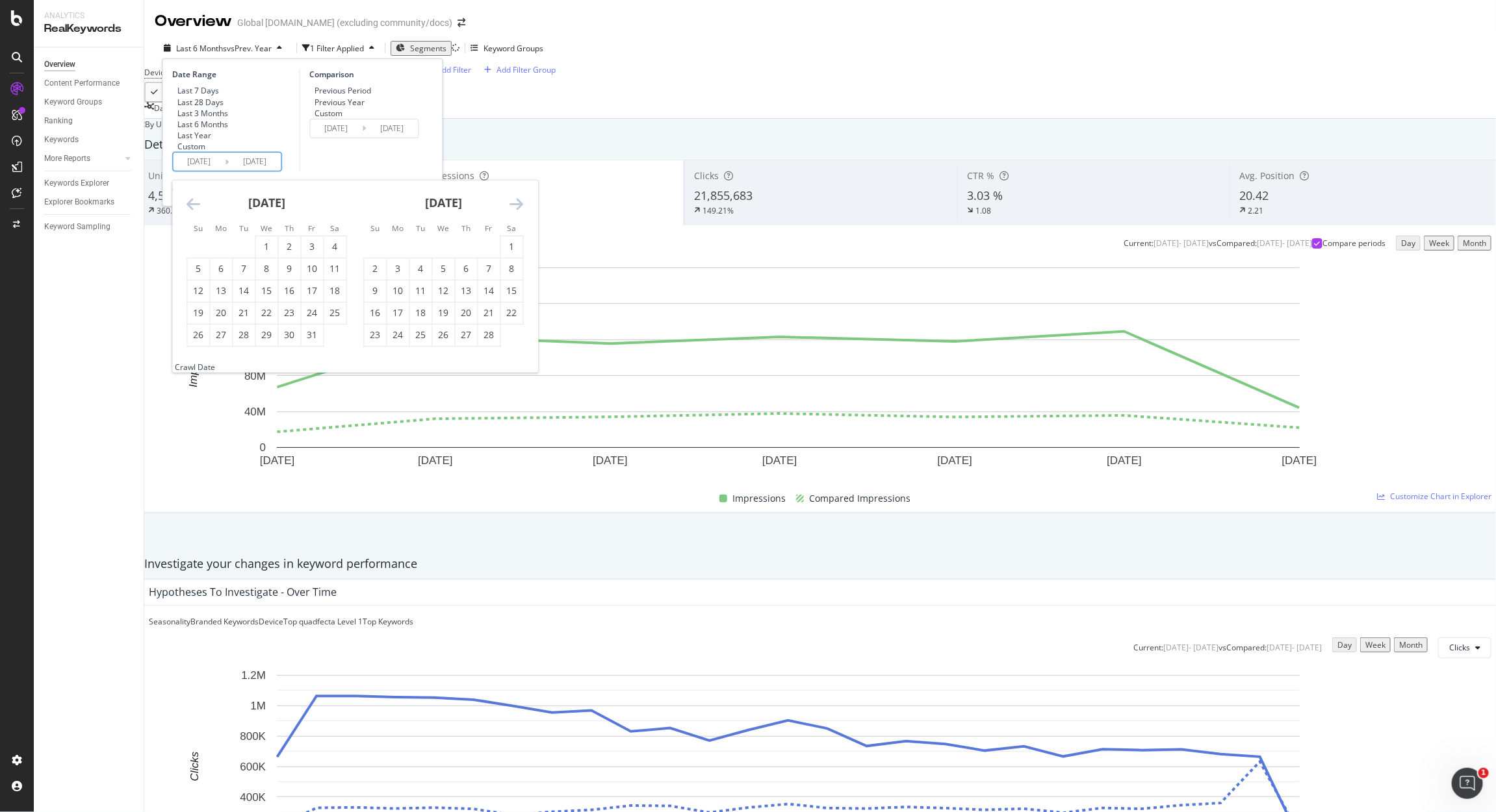
click at [194, 211] on icon "Move backward to switch to the previous month." at bounding box center [194, 204] width 14 height 16
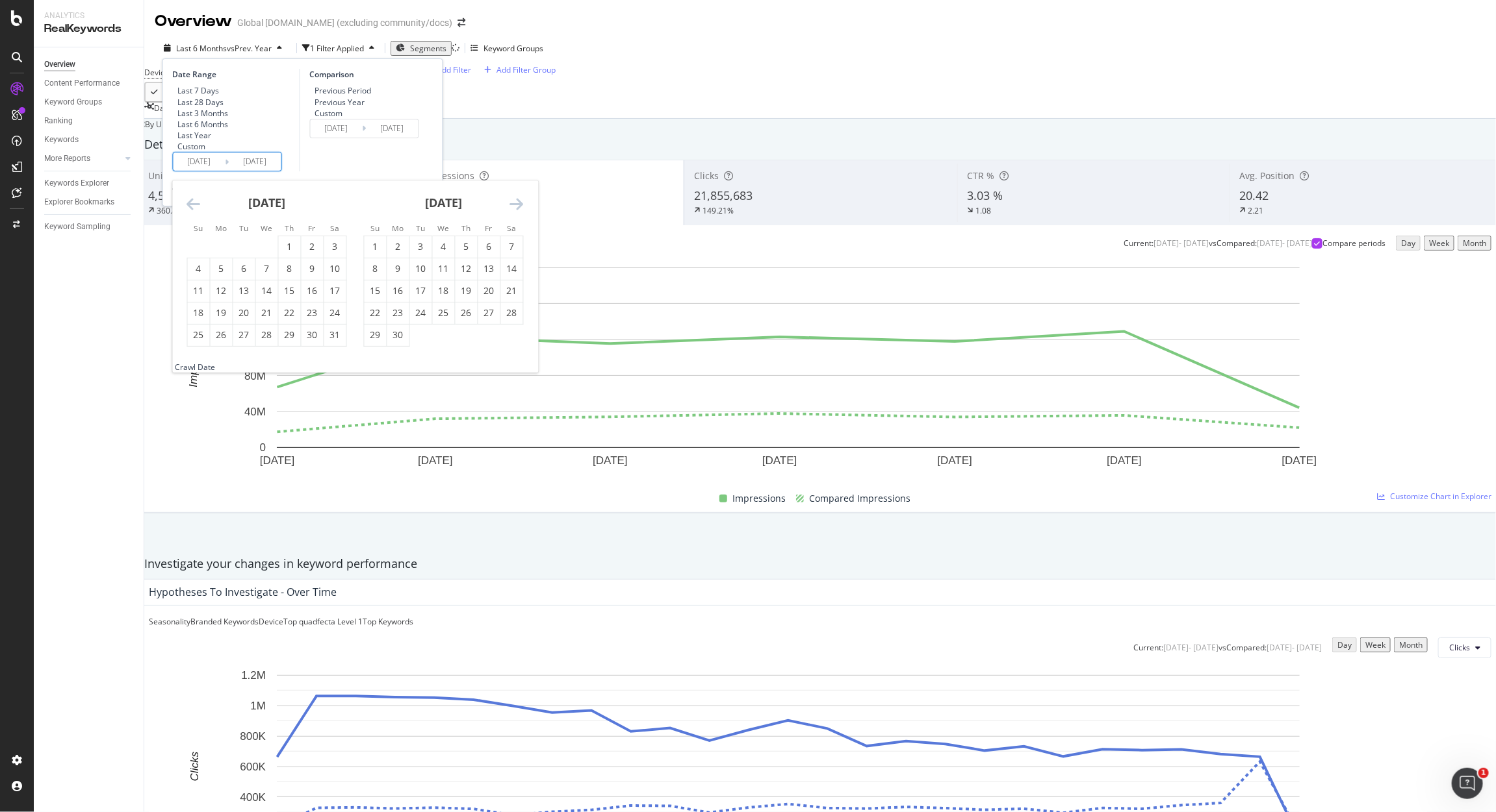
click at [194, 211] on icon "Move backward to switch to the previous month." at bounding box center [194, 204] width 14 height 16
click at [193, 211] on icon "Move backward to switch to the previous month." at bounding box center [194, 204] width 14 height 16
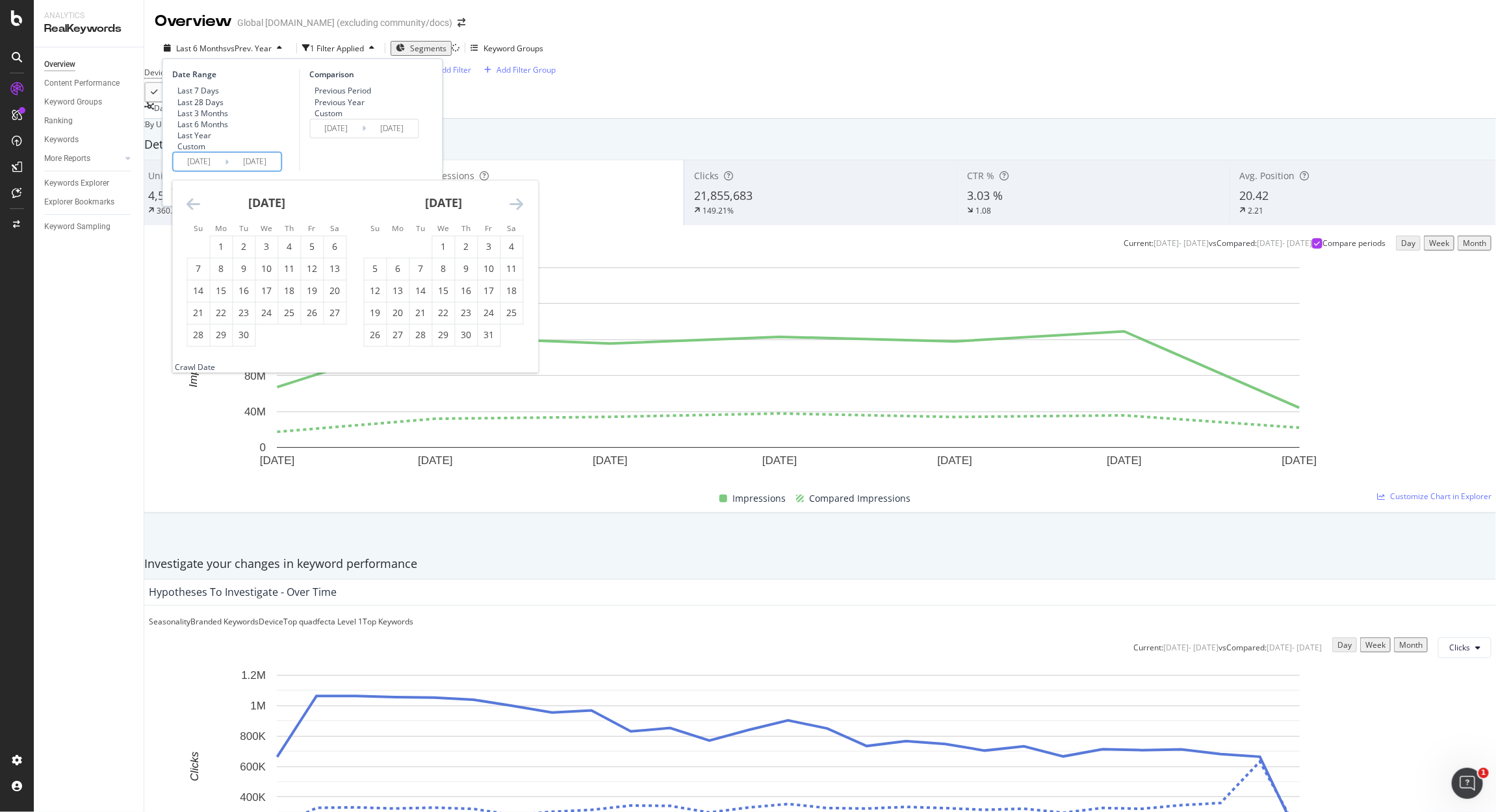
click at [193, 211] on icon "Move backward to switch to the previous month." at bounding box center [194, 204] width 14 height 16
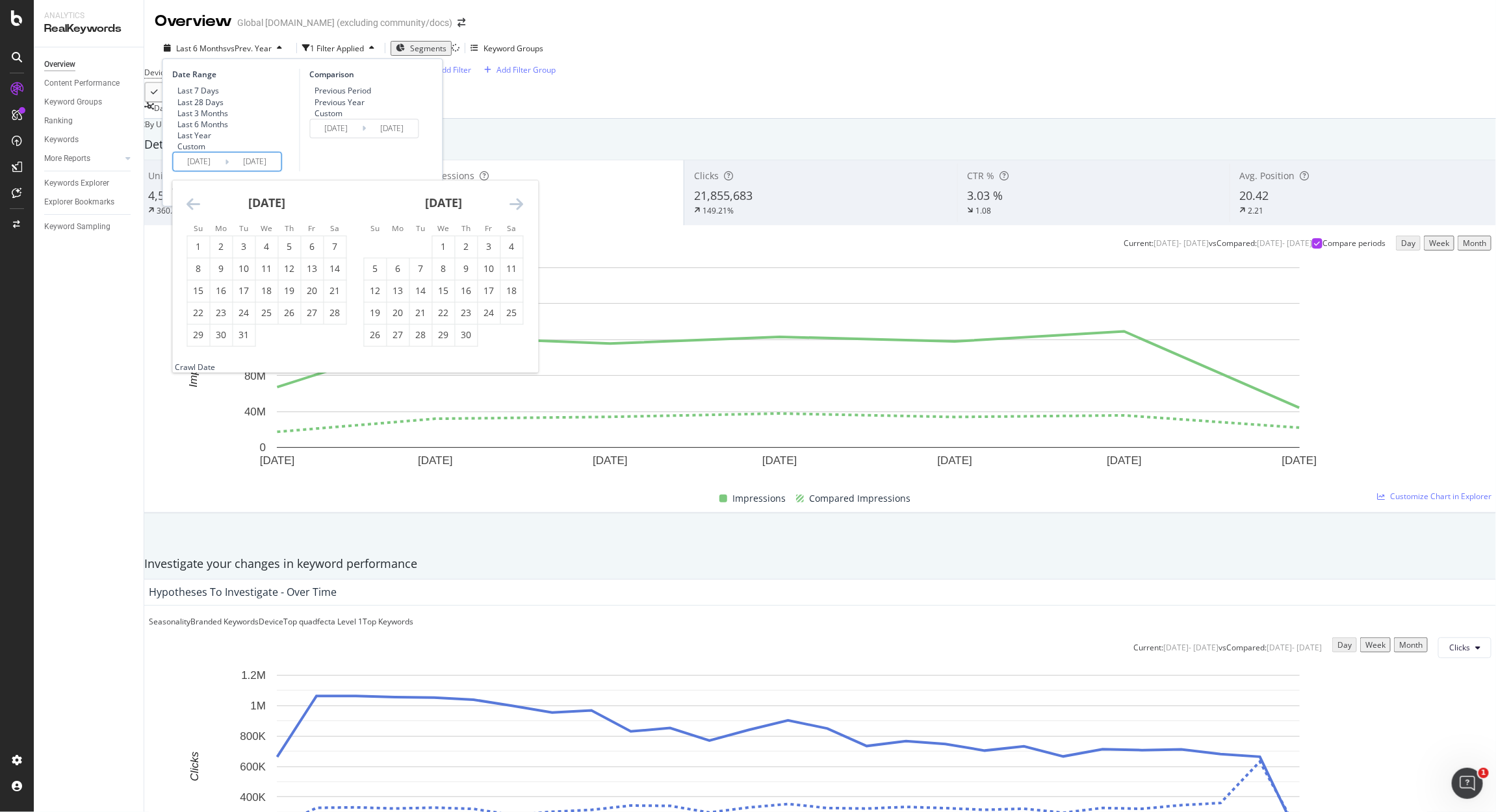
click at [193, 211] on icon "Move backward to switch to the previous month." at bounding box center [194, 204] width 14 height 16
click at [487, 254] on div "1" at bounding box center [489, 247] width 22 height 13
type input "2023/09/01"
type input "2022/09/02"
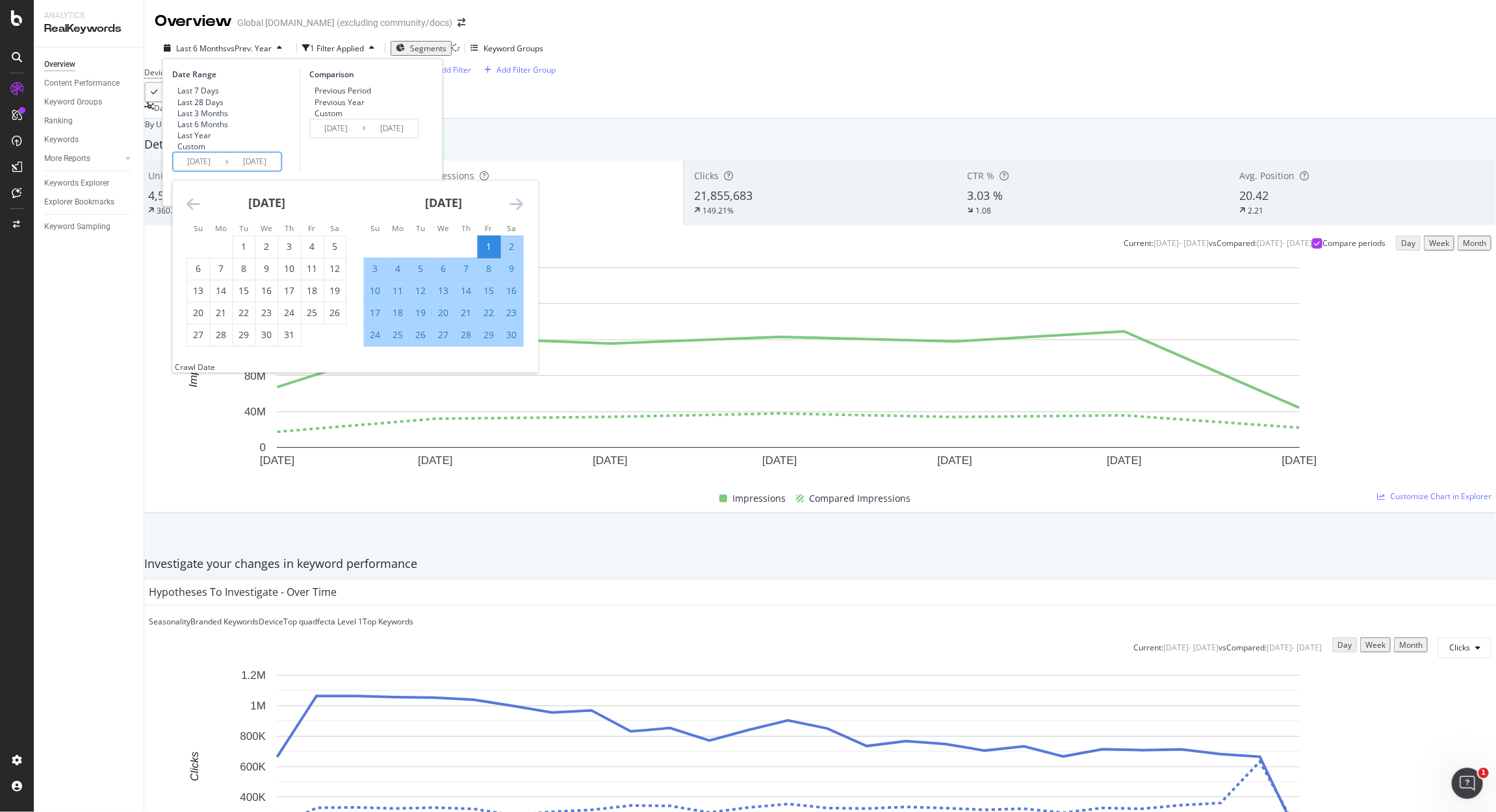
click at [393, 172] on div "Comparison Previous Period Previous Year Custom 2022/09/02 Navigate forward to …" at bounding box center [360, 120] width 123 height 103
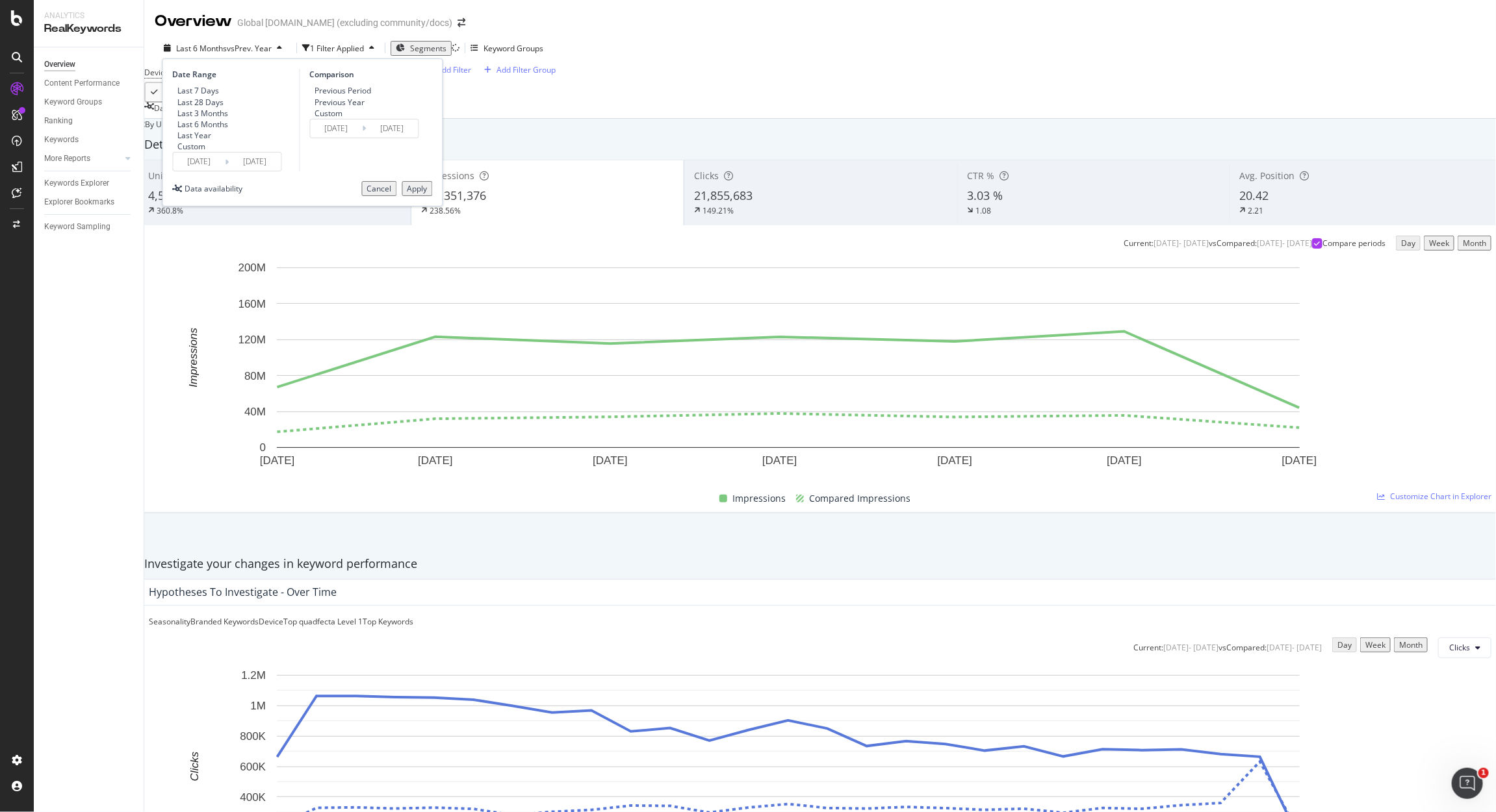
click at [419, 194] on div "Apply" at bounding box center [417, 188] width 20 height 11
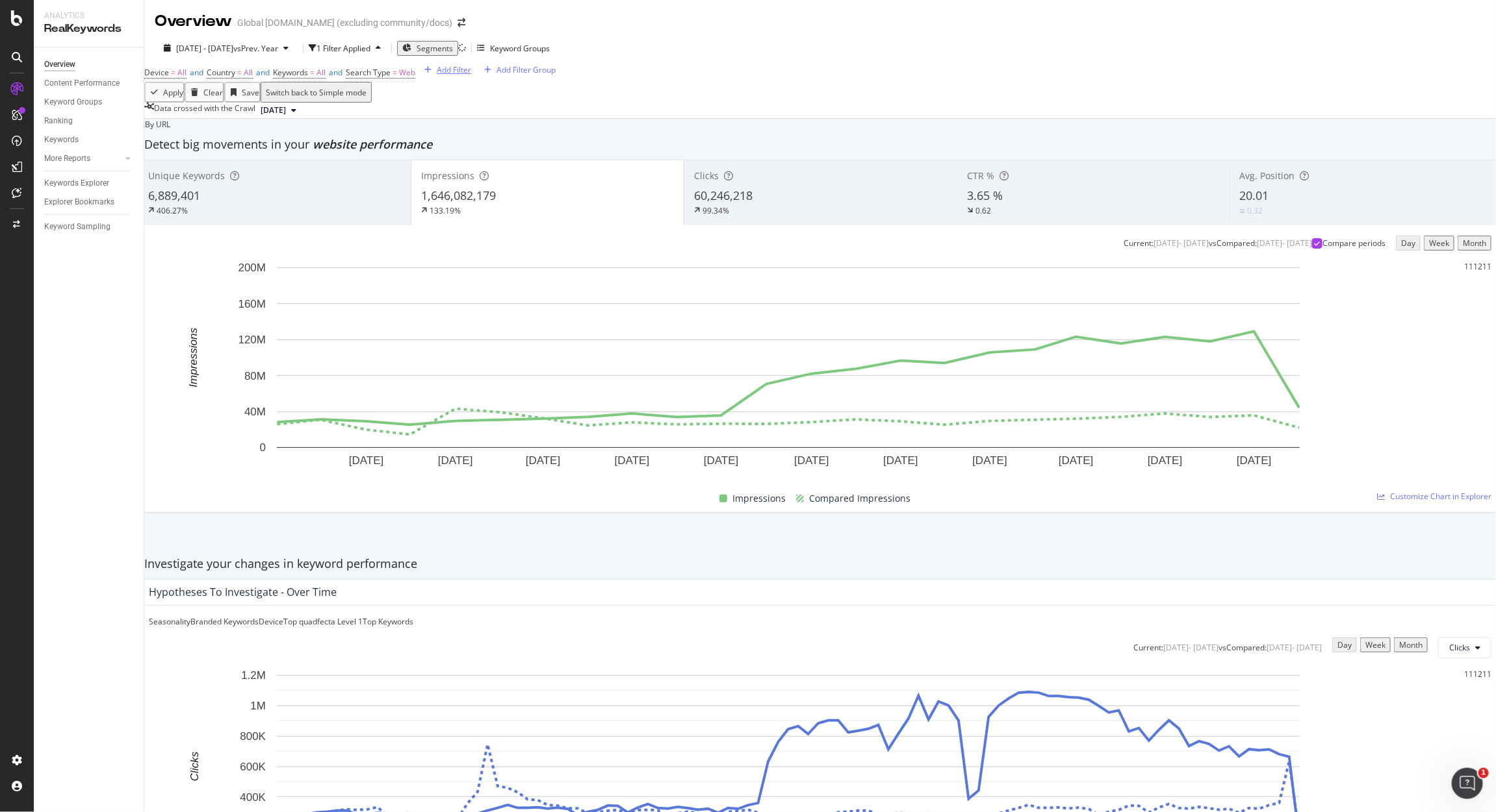
click at [436, 75] on div "Add Filter" at bounding box center [453, 70] width 34 height 11
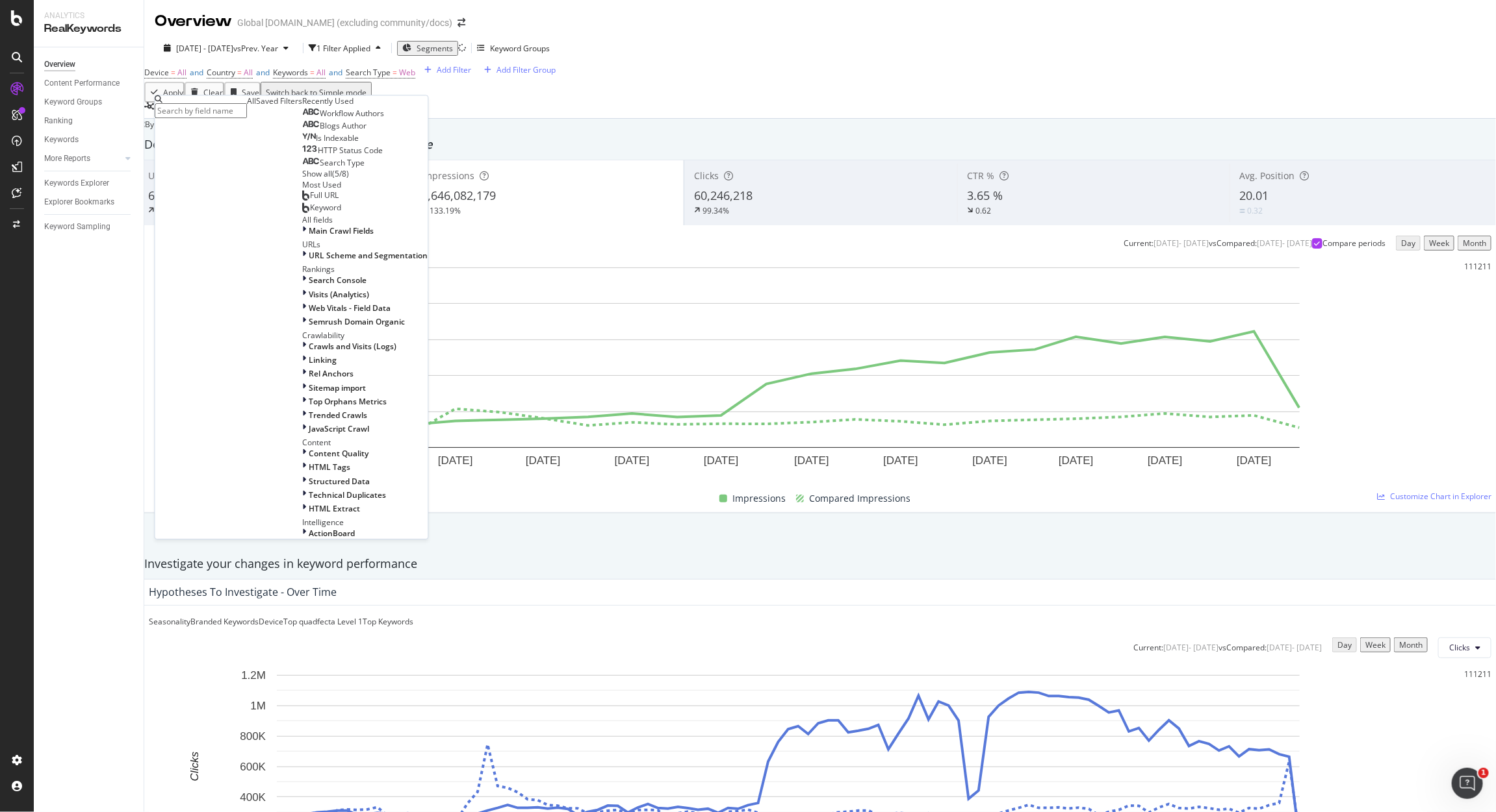
click at [302, 201] on div "Full URL" at bounding box center [321, 196] width 37 height 10
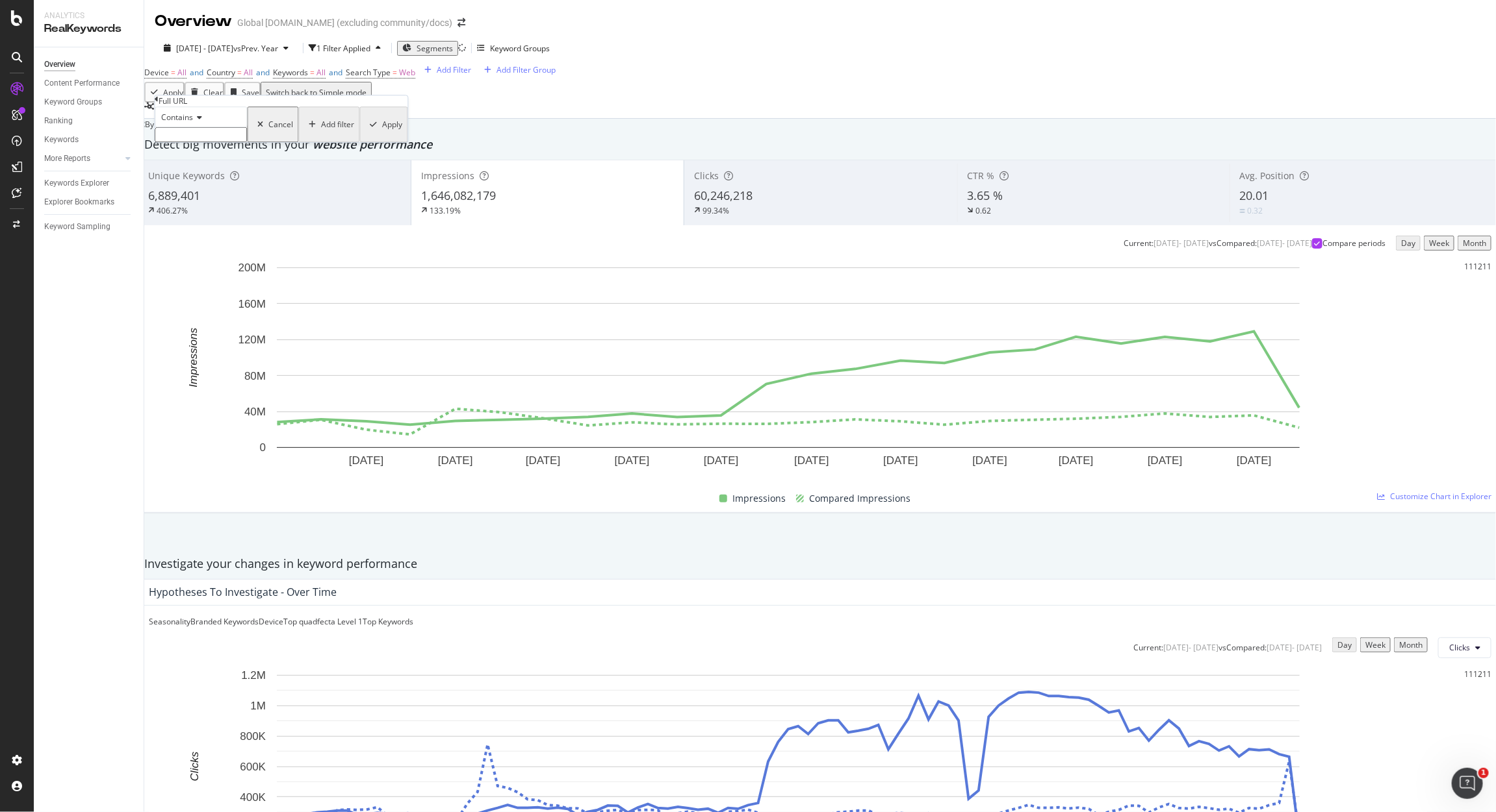
click at [198, 121] on icon at bounding box center [198, 118] width 9 height 7
click at [236, 237] on div "Doesn't contain" at bounding box center [201, 230] width 91 height 14
click at [225, 142] on input "text" at bounding box center [201, 135] width 92 height 15
type input "/"
click at [269, 130] on div "Cancel" at bounding box center [281, 124] width 25 height 11
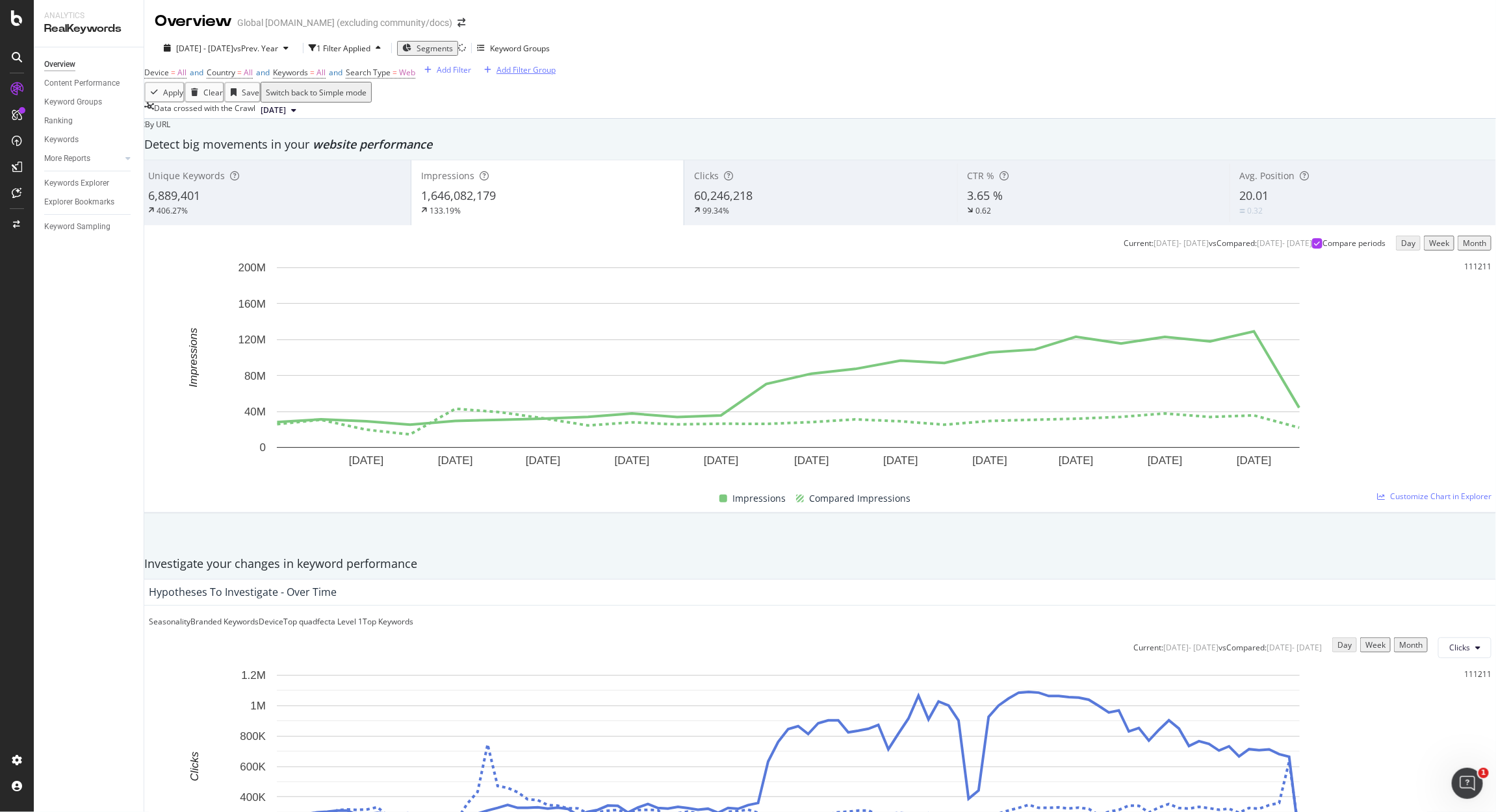
click at [496, 75] on div "Add Filter Group" at bounding box center [526, 70] width 59 height 11
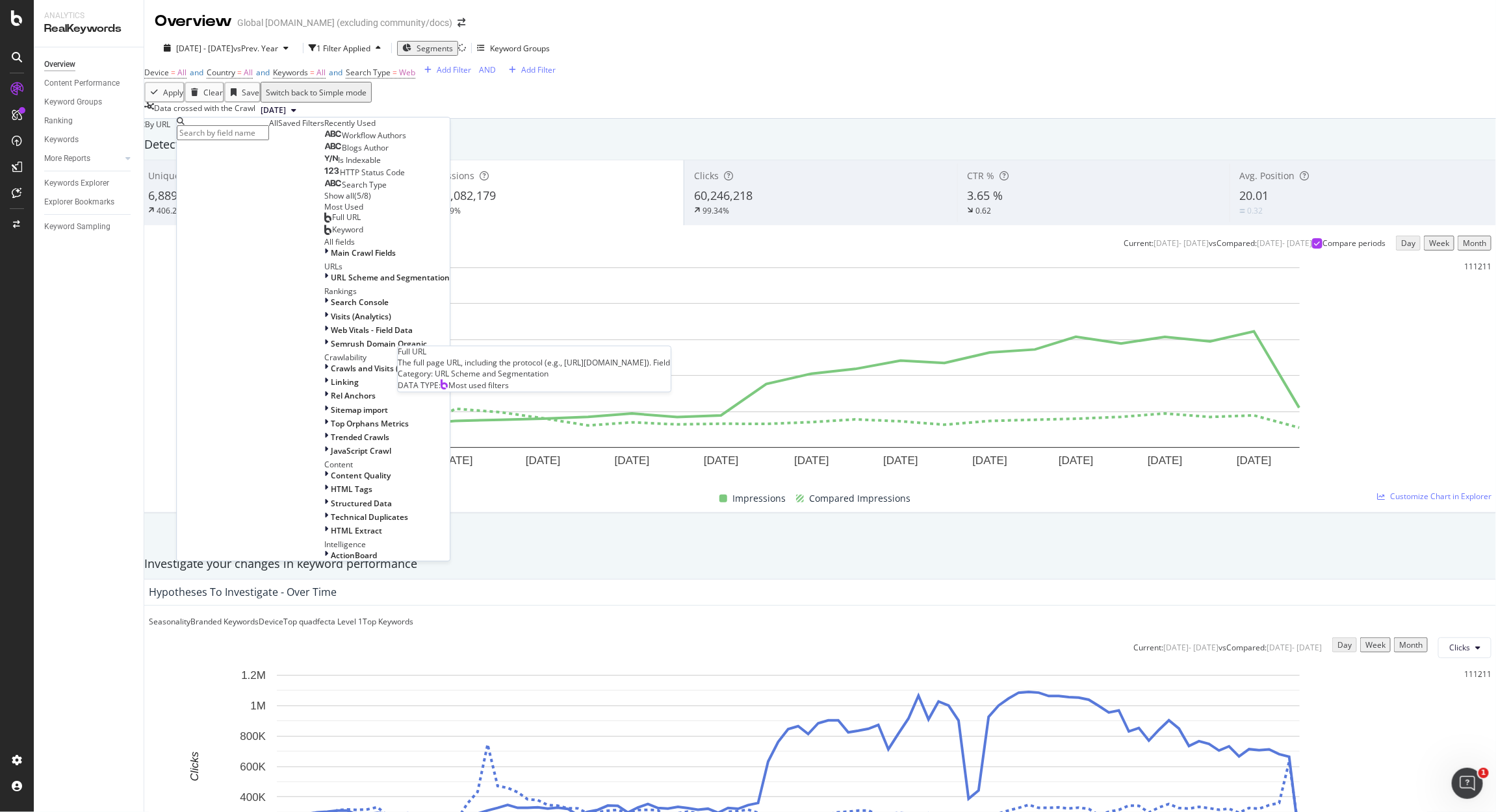
click at [332, 223] on span "Full URL" at bounding box center [346, 217] width 28 height 11
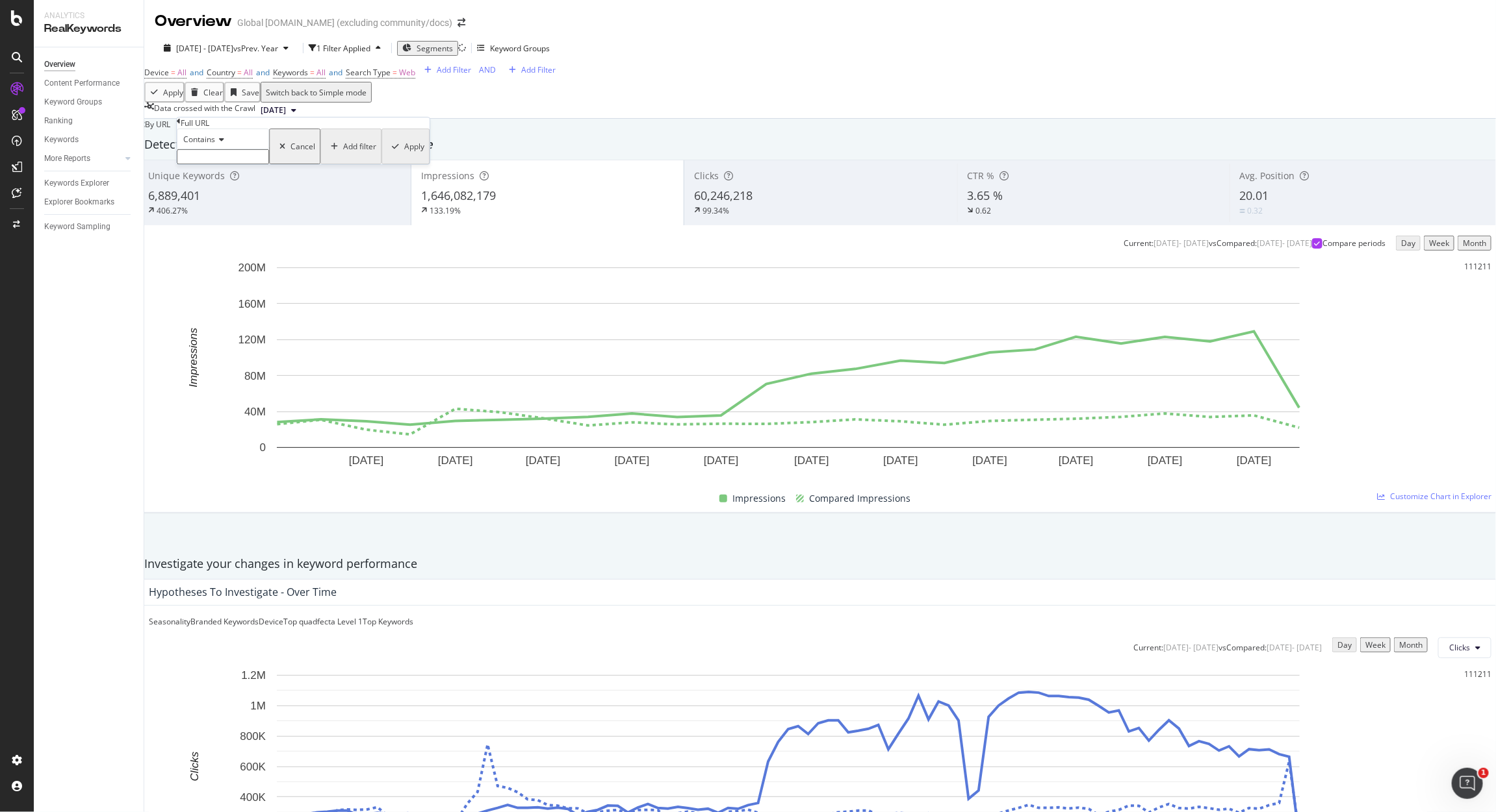
click at [215, 145] on span "Contains" at bounding box center [198, 140] width 32 height 11
click at [262, 259] on div "Doesn't contain" at bounding box center [222, 252] width 91 height 14
click at [220, 164] on input "text" at bounding box center [222, 157] width 92 height 15
type input "/docs"
click at [343, 156] on div "Add filter" at bounding box center [359, 151] width 33 height 11
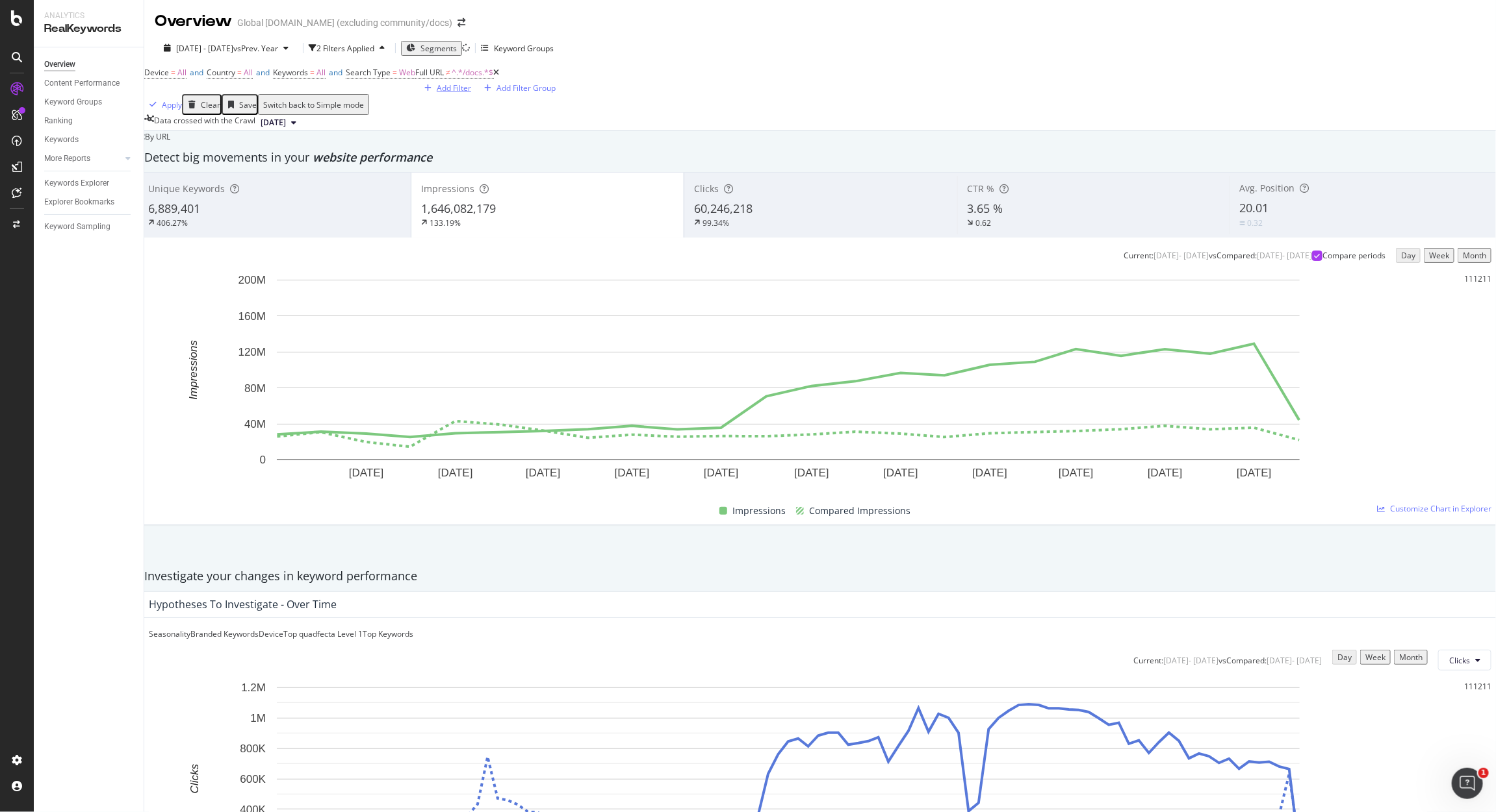
click at [436, 94] on div "Add Filter" at bounding box center [453, 88] width 34 height 11
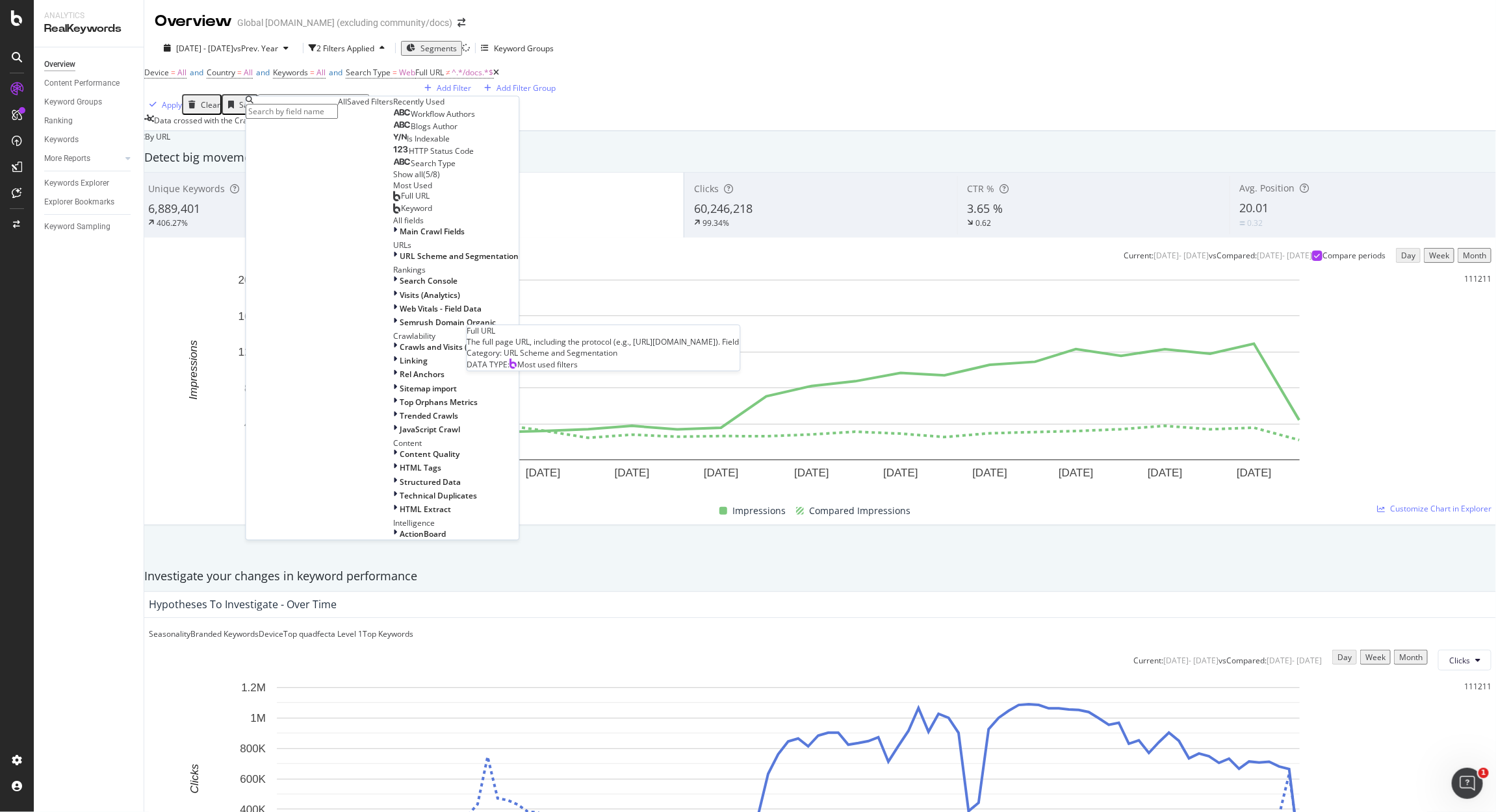
drag, startPoint x: 307, startPoint y: 333, endPoint x: 309, endPoint y: 272, distance: 61.0
click at [402, 202] on span "Full URL" at bounding box center [415, 197] width 28 height 11
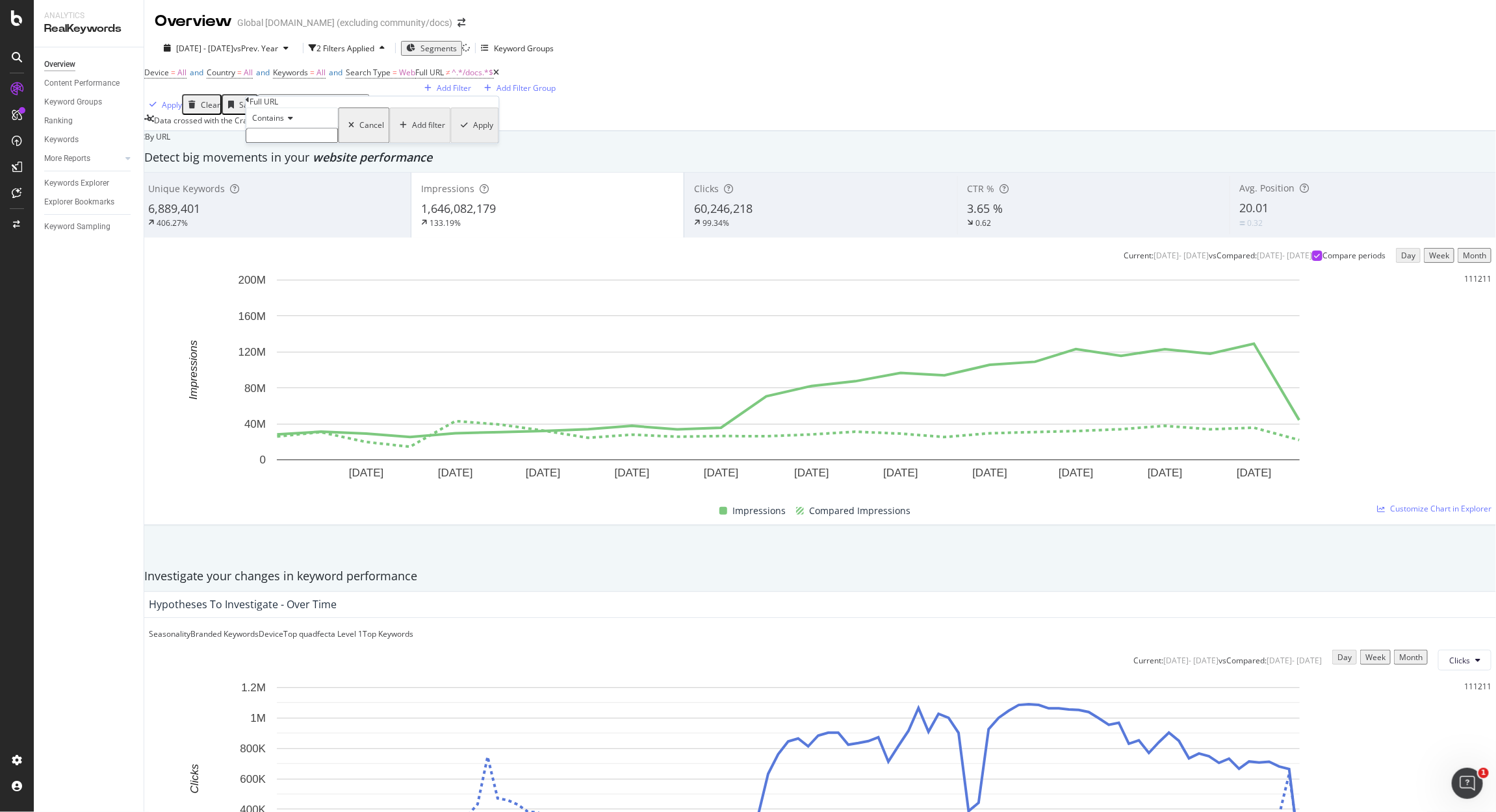
click at [294, 143] on input "text" at bounding box center [292, 136] width 92 height 15
type input "/community"
click at [413, 135] on div "Add filter" at bounding box center [429, 130] width 33 height 11
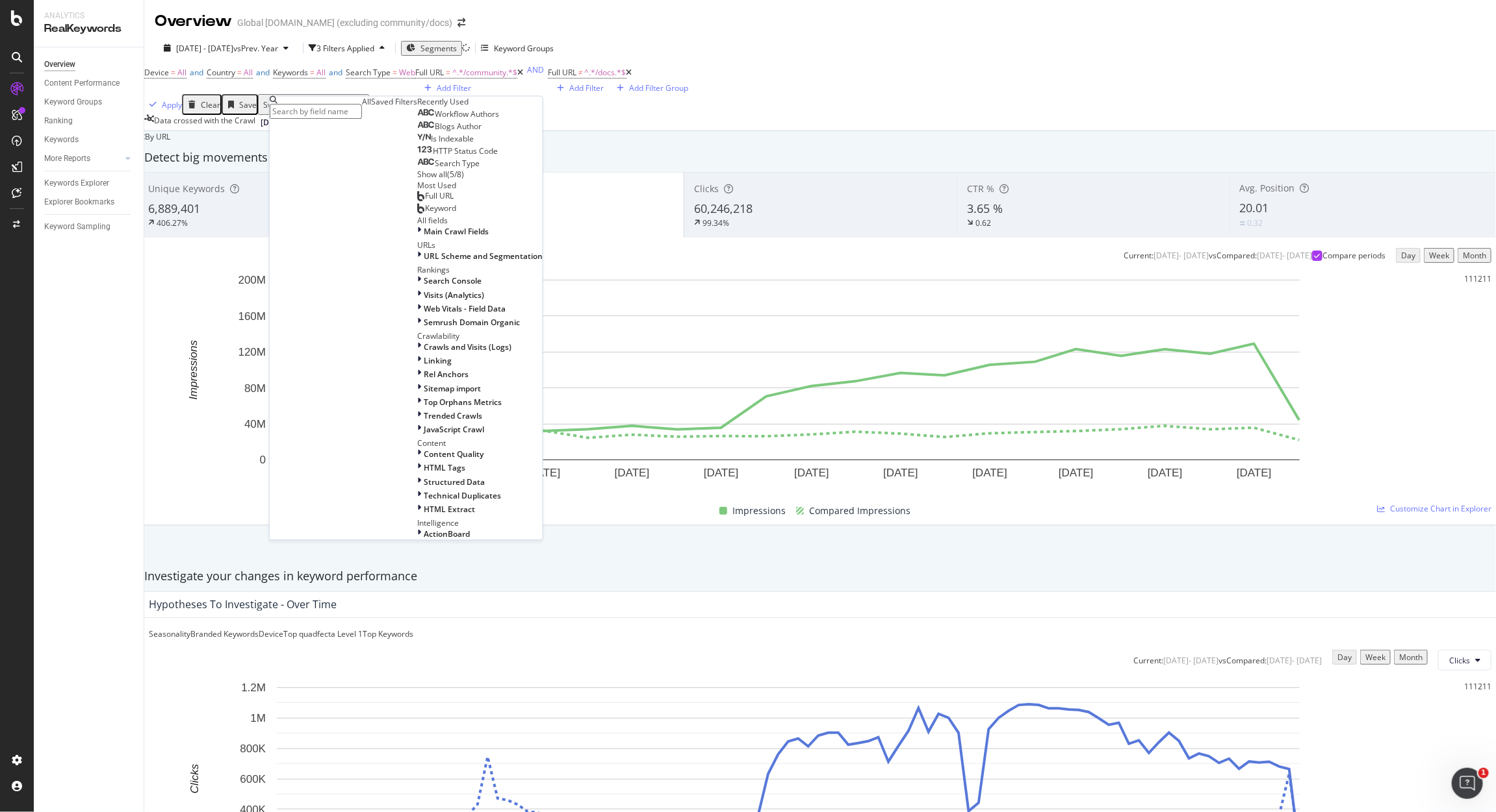
click at [145, 115] on div "Device = All and Country = All and Keywords = All and Search Type = Web Full UR…" at bounding box center [820, 89] width 1352 height 51
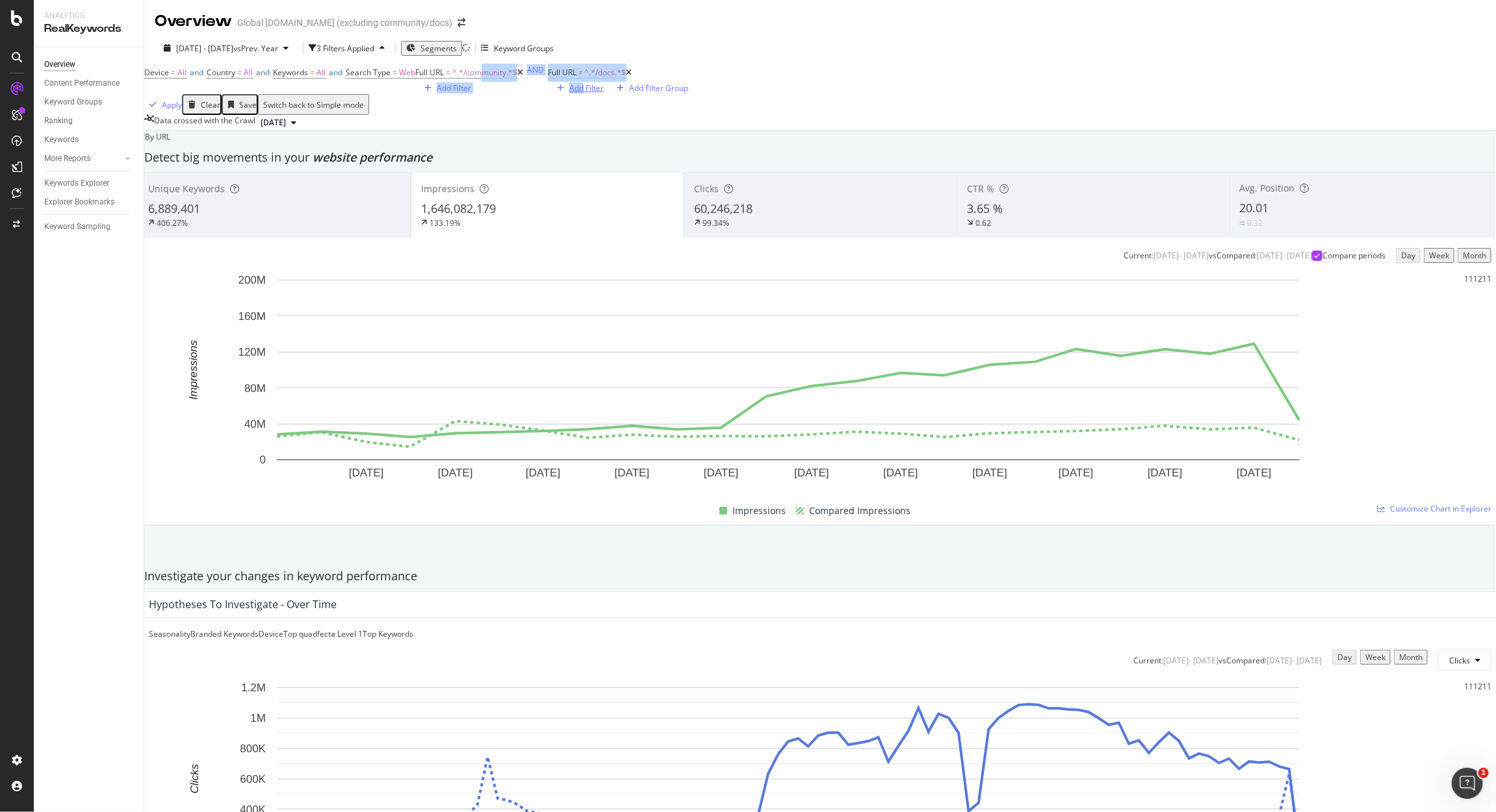
drag, startPoint x: 221, startPoint y: 106, endPoint x: 299, endPoint y: 135, distance: 83.2
click at [299, 95] on div "Device = All and Country = All and Keywords = All and Search Type = Web Full UR…" at bounding box center [418, 78] width 548 height 30
click at [527, 75] on div "AND" at bounding box center [535, 70] width 17 height 11
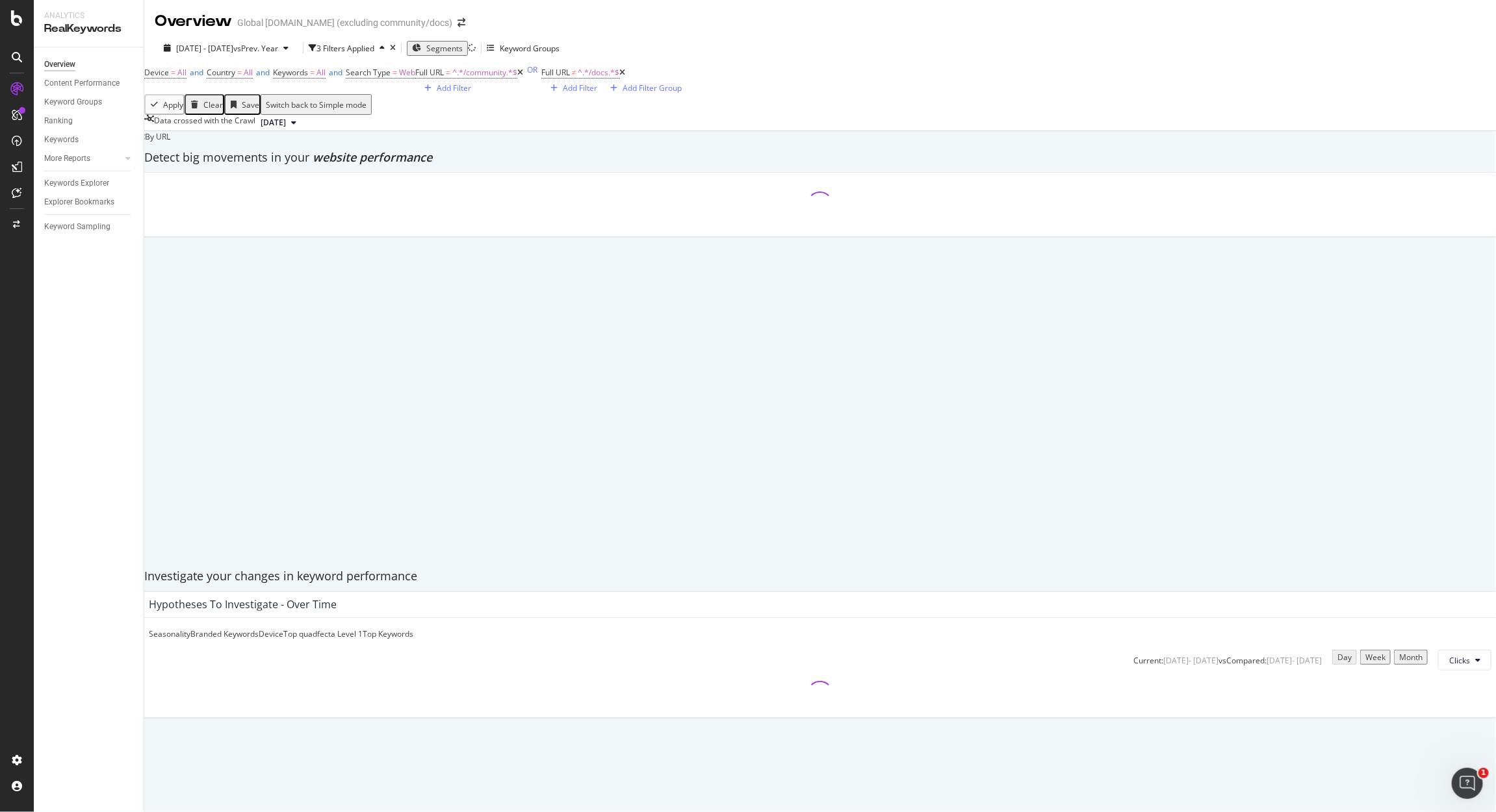
click at [844, 115] on div "Apply Clear Save Switch back to Simple mode" at bounding box center [820, 105] width 1352 height 21
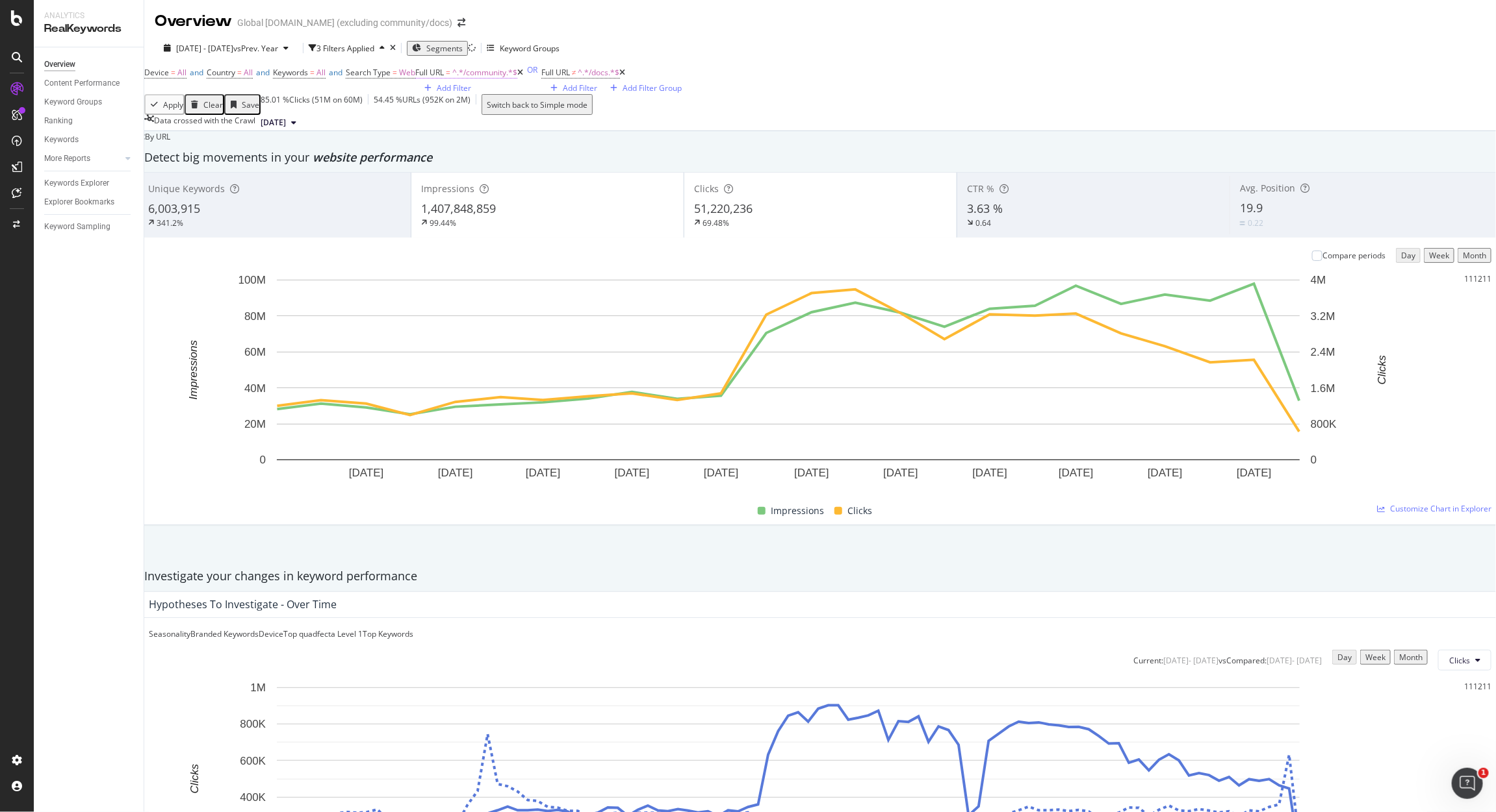
click at [452, 78] on span "^.*/community.*$" at bounding box center [484, 73] width 65 height 11
click at [194, 122] on span "Contains" at bounding box center [177, 117] width 32 height 11
click at [232, 236] on div "Doesn't contain" at bounding box center [201, 230] width 91 height 14
click at [381, 133] on div "Apply" at bounding box center [391, 128] width 20 height 11
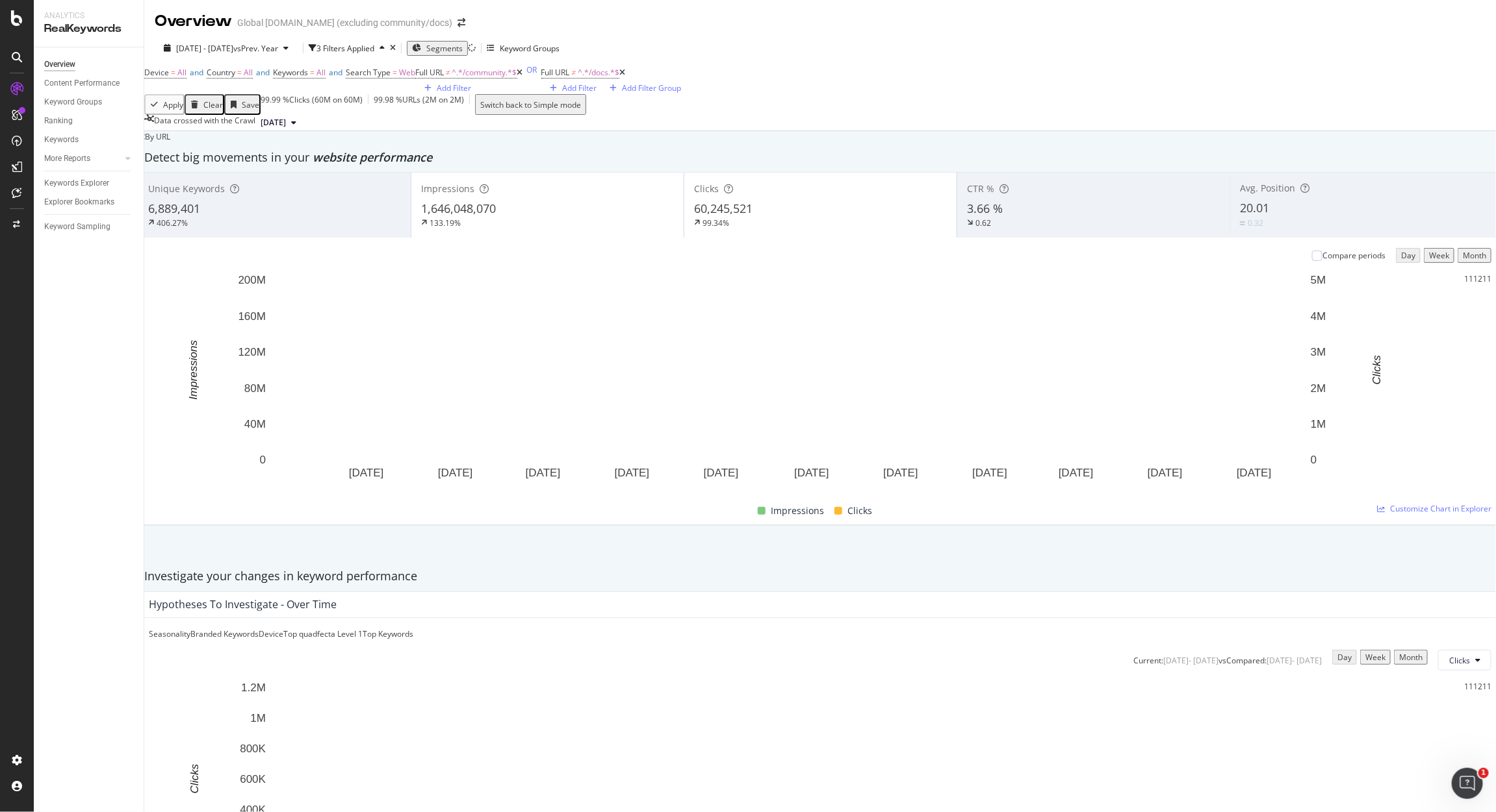
scroll to position [43, 0]
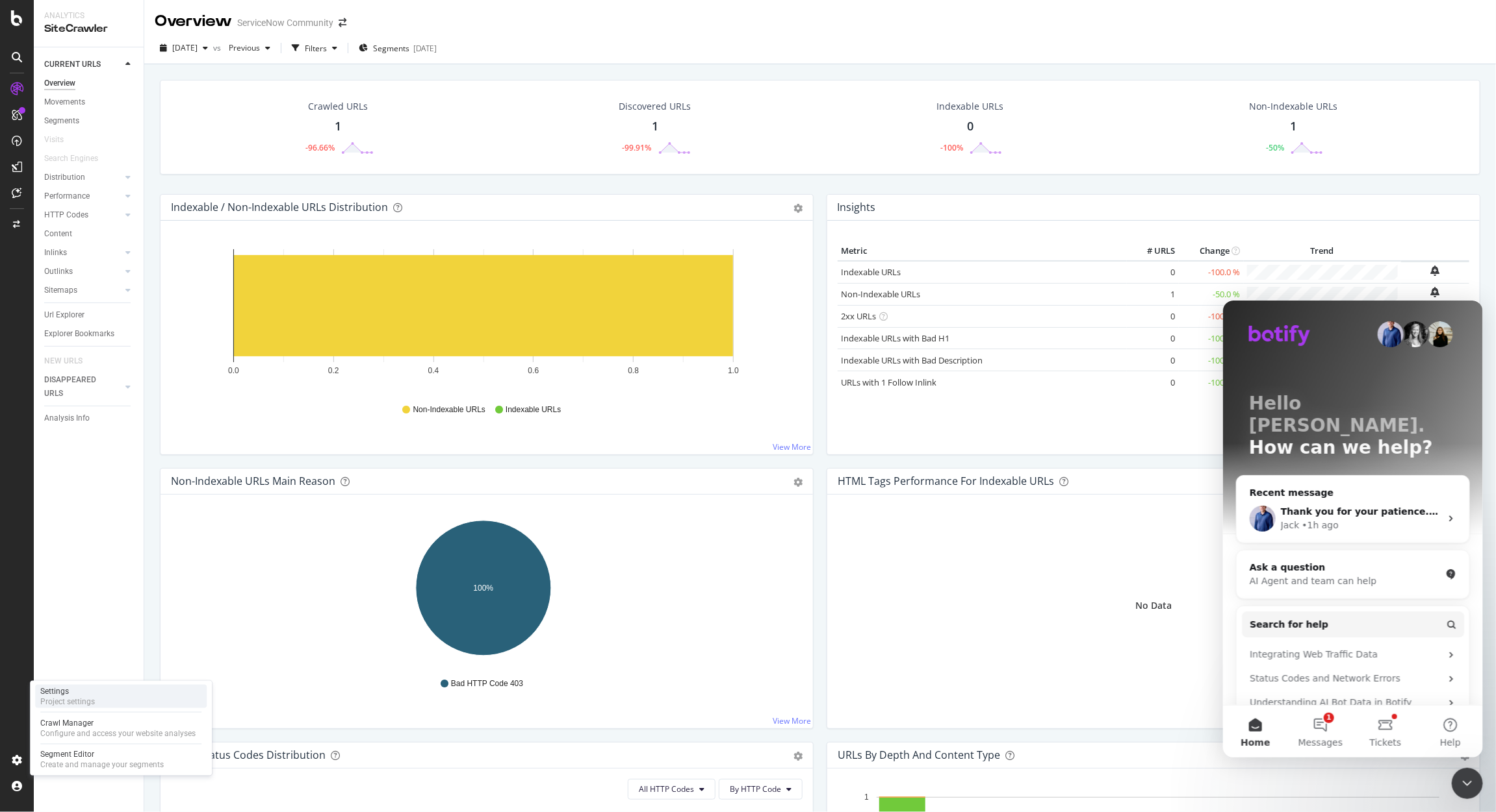
click at [74, 704] on div "Project settings" at bounding box center [67, 702] width 54 height 10
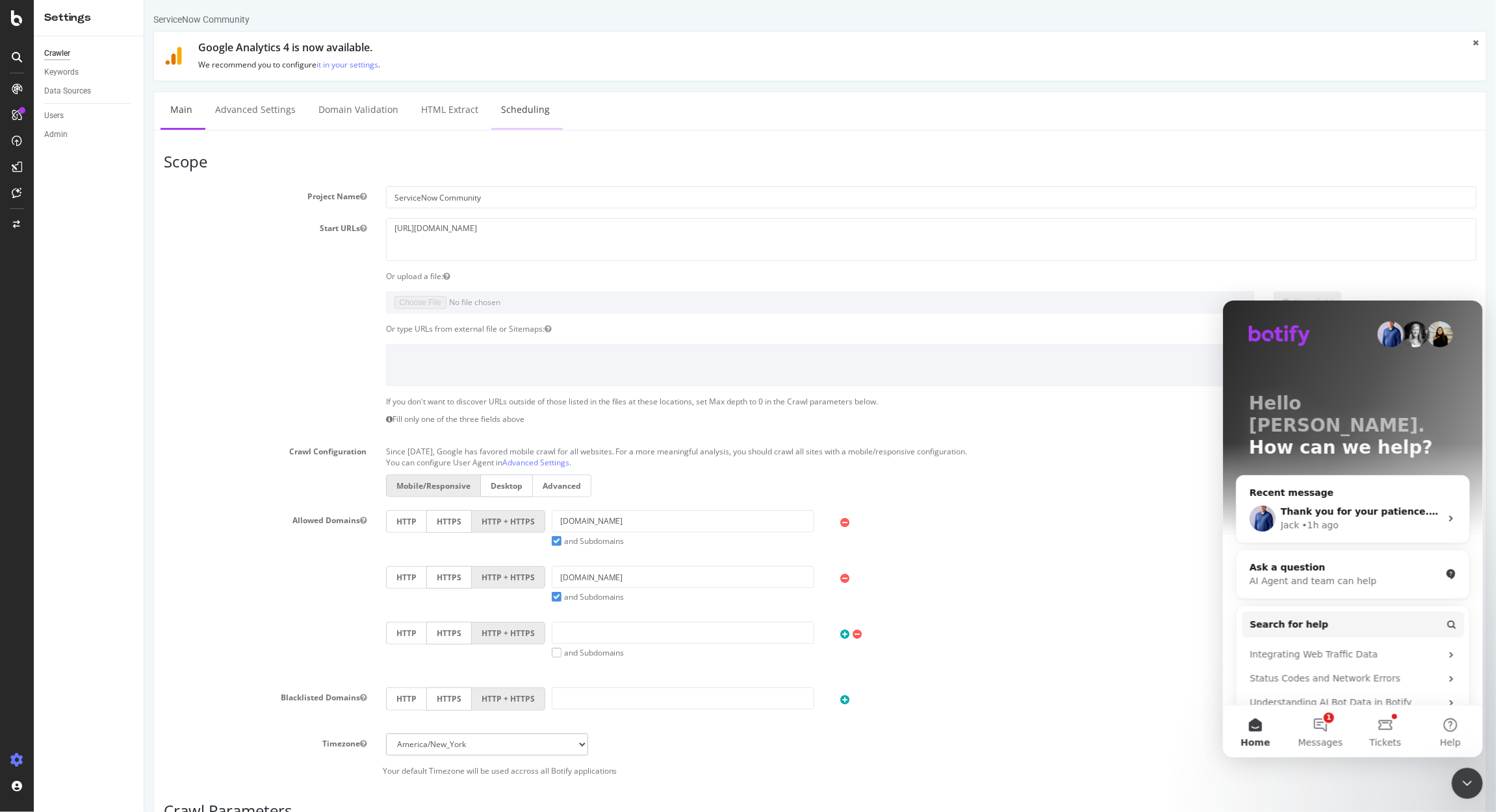
click at [529, 114] on link "Scheduling" at bounding box center [525, 109] width 68 height 36
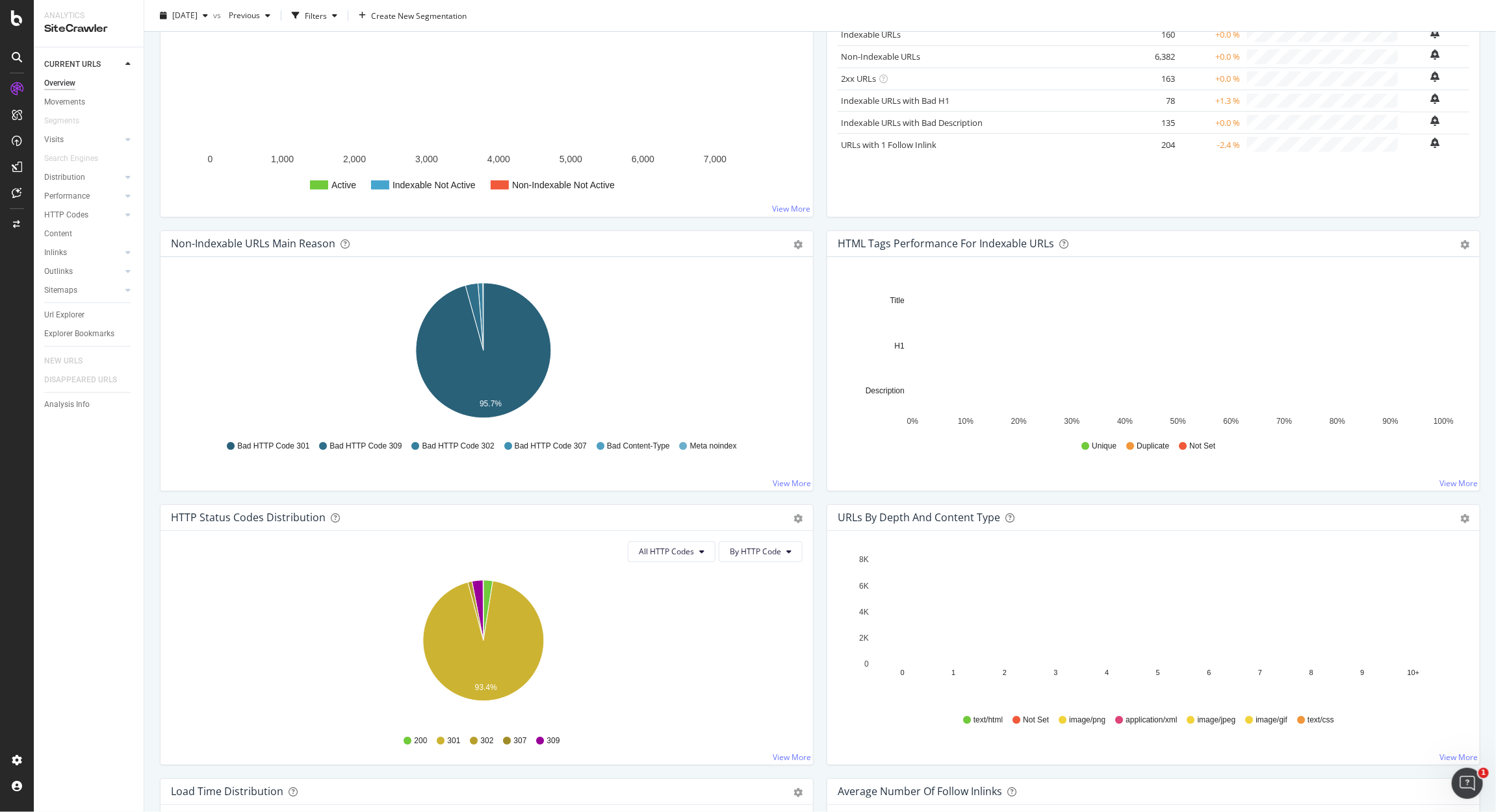
scroll to position [254, 0]
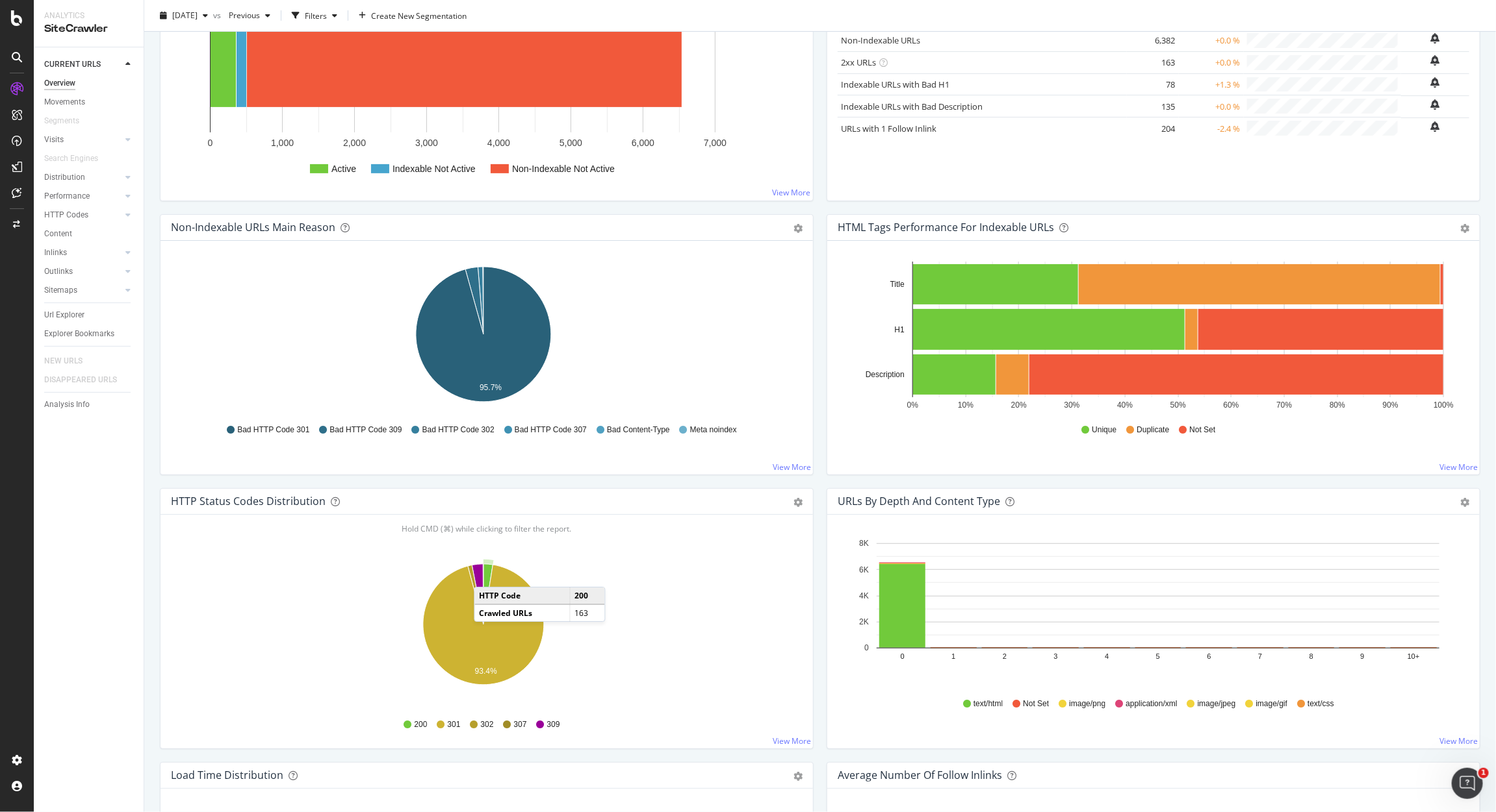
click at [487, 575] on icon "A chart." at bounding box center [488, 594] width 9 height 61
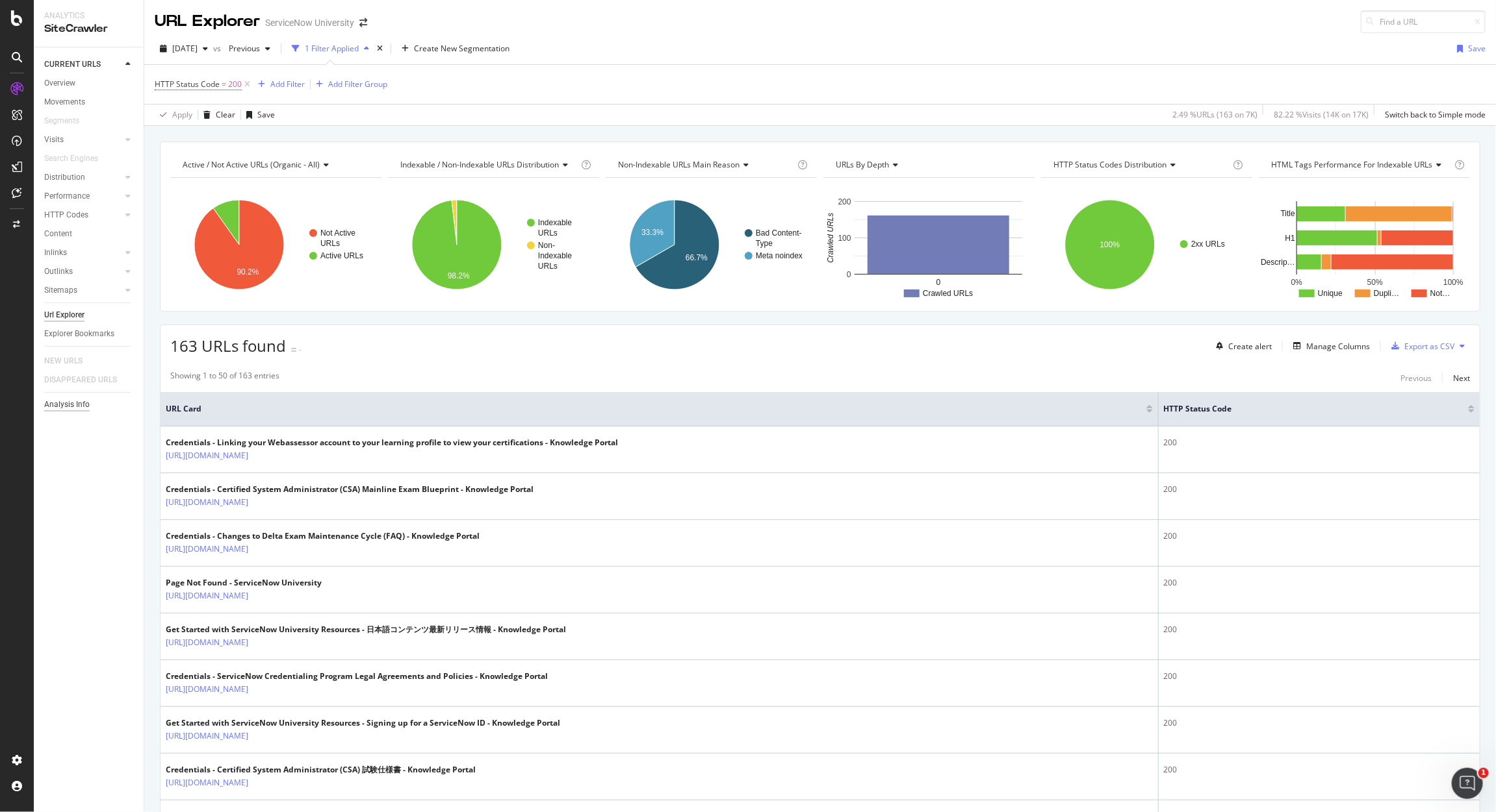
click at [61, 406] on div "Analysis Info" at bounding box center [66, 404] width 45 height 14
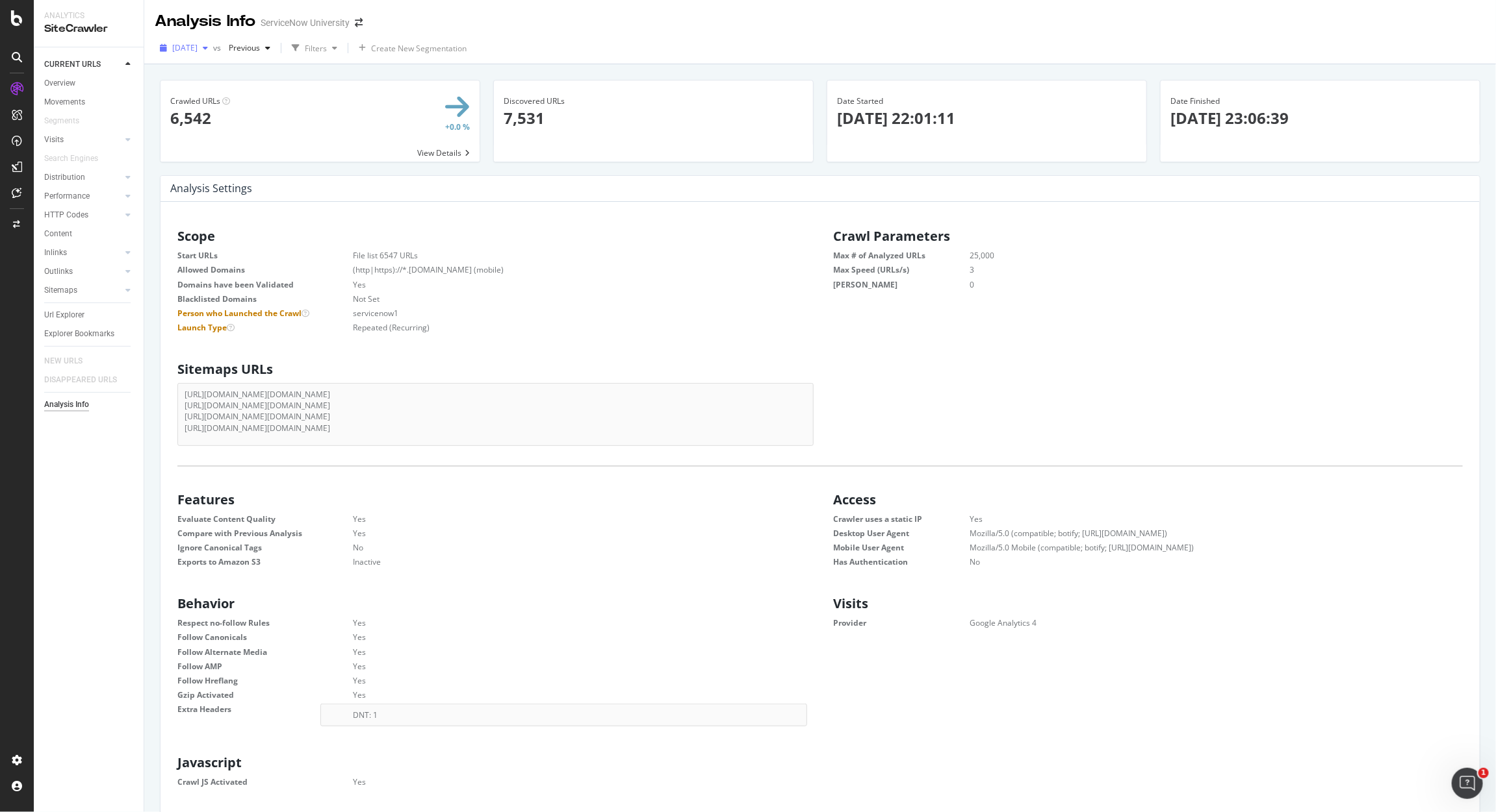
click at [198, 48] on span "2025 Aug. 9th" at bounding box center [185, 48] width 26 height 11
click at [257, 126] on div "2025 Aug. 6th 6.5K URLs" at bounding box center [240, 118] width 154 height 19
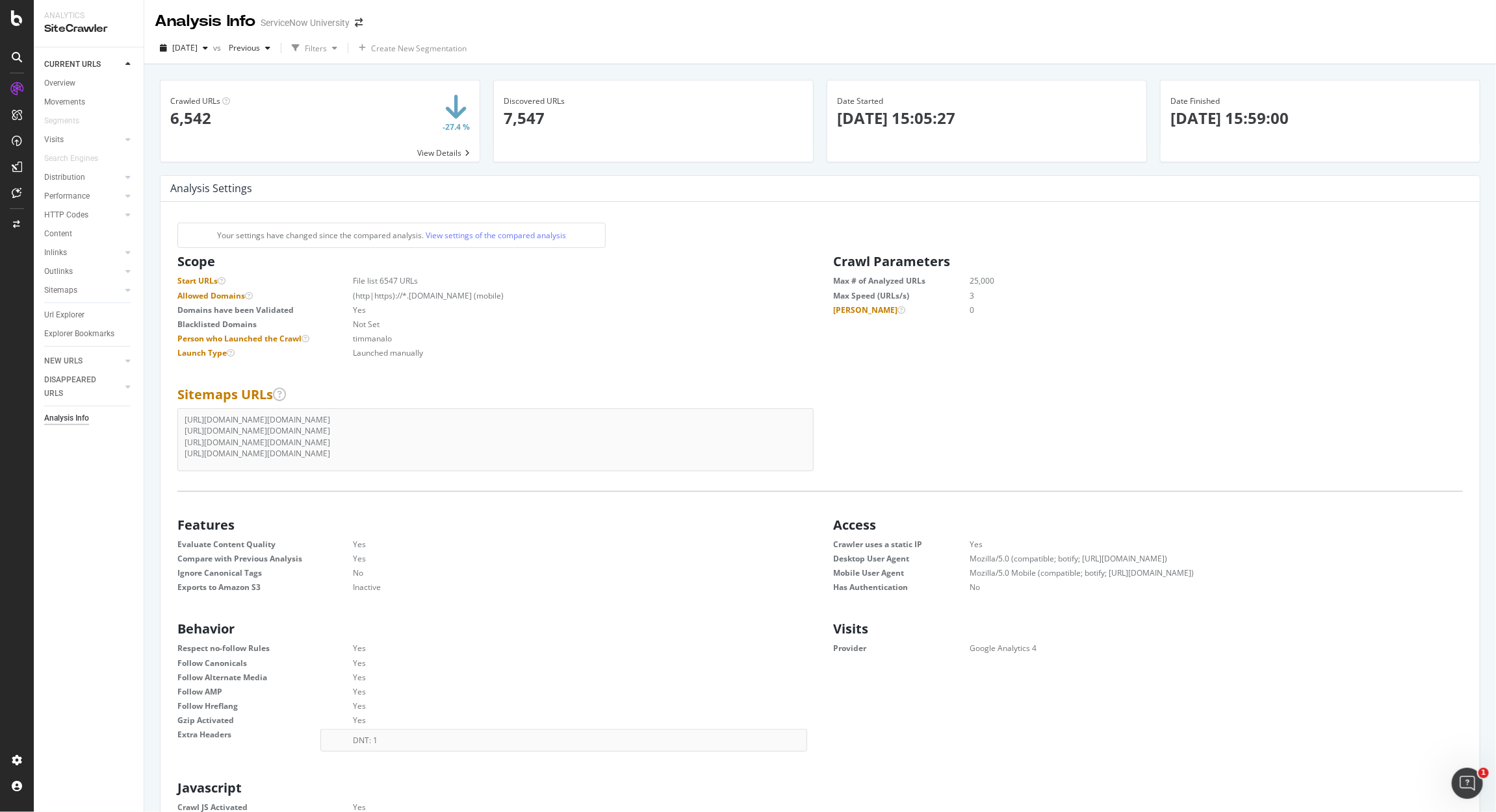
scroll to position [195, 616]
click at [191, 48] on span "2025 Aug. 6th" at bounding box center [185, 48] width 26 height 11
click at [224, 141] on div "2025 Aug. 2nd" at bounding box center [210, 142] width 72 height 12
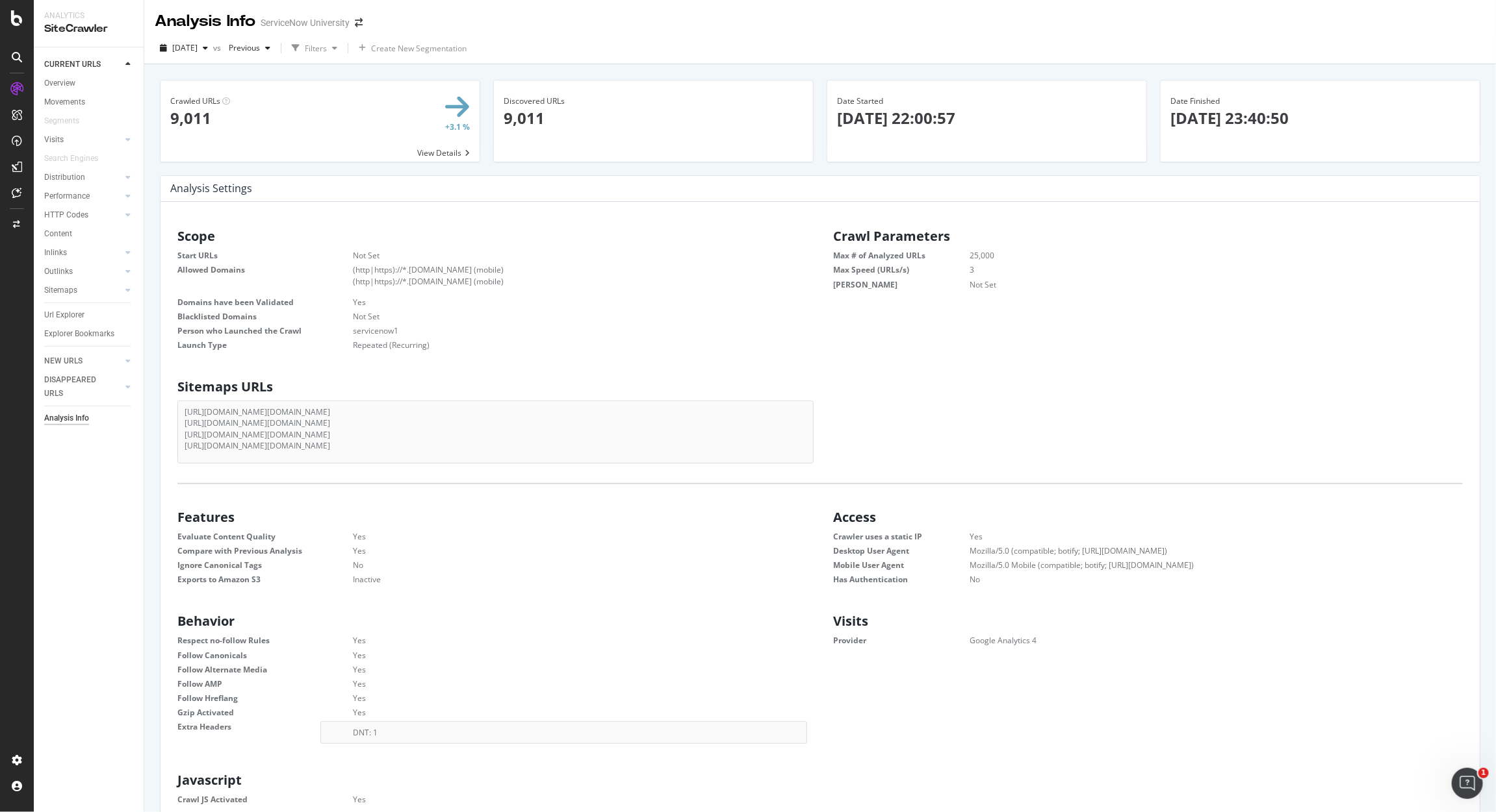
drag, startPoint x: 621, startPoint y: 427, endPoint x: 167, endPoint y: 413, distance: 454.2
click at [167, 413] on div "Sitemaps URLs https://learning.servicenow.com/sitemap.do?sitemapConfigId=cba752…" at bounding box center [492, 419] width 655 height 90
copy ul "https://learning.servicenow.com/sitemap.do?sitemapConfigId=cba752c747396d50a316…"
click at [85, 697] on div "Project settings" at bounding box center [67, 702] width 54 height 10
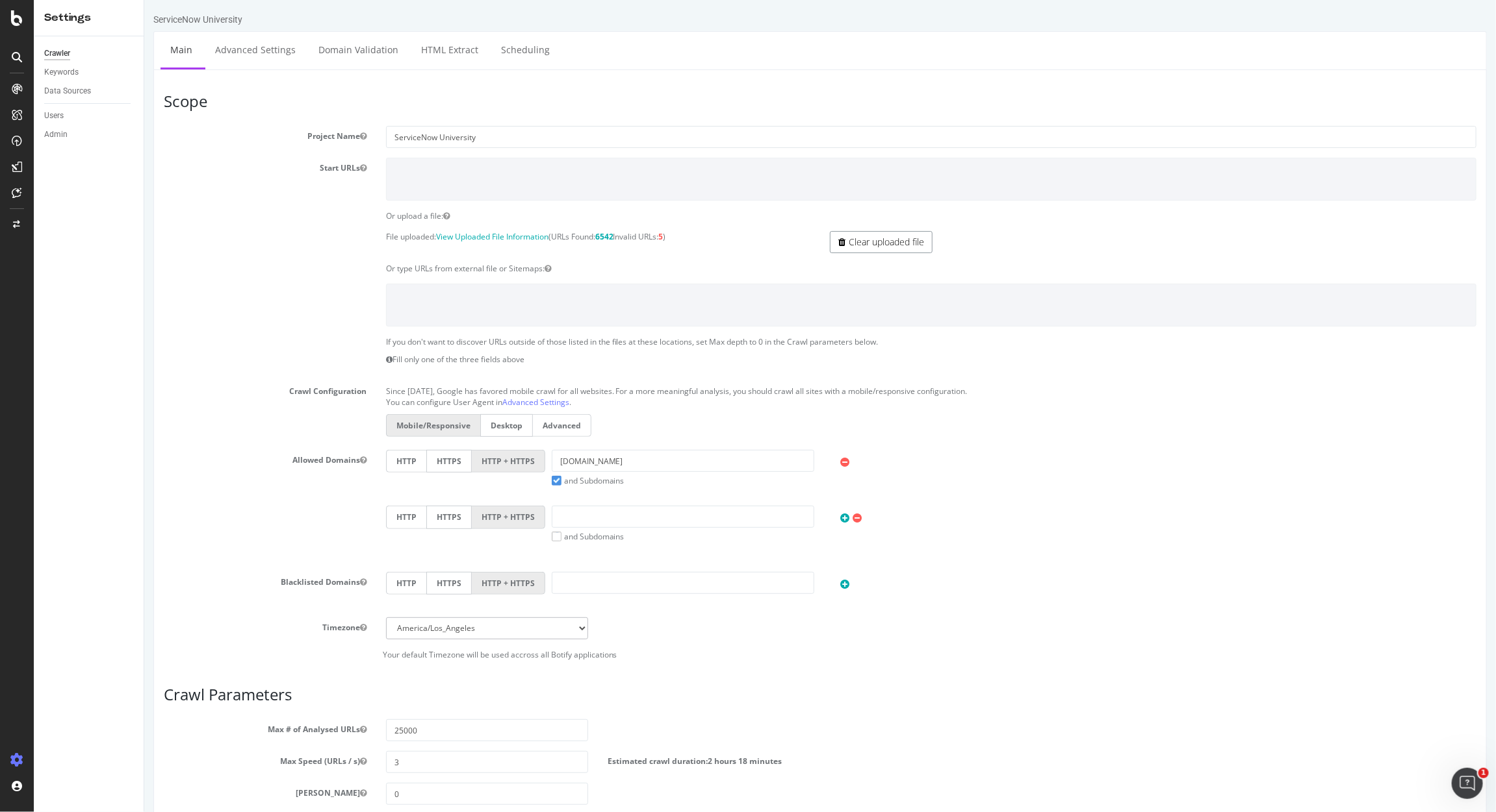
click at [882, 249] on link "Clear uploaded file" at bounding box center [880, 242] width 103 height 22
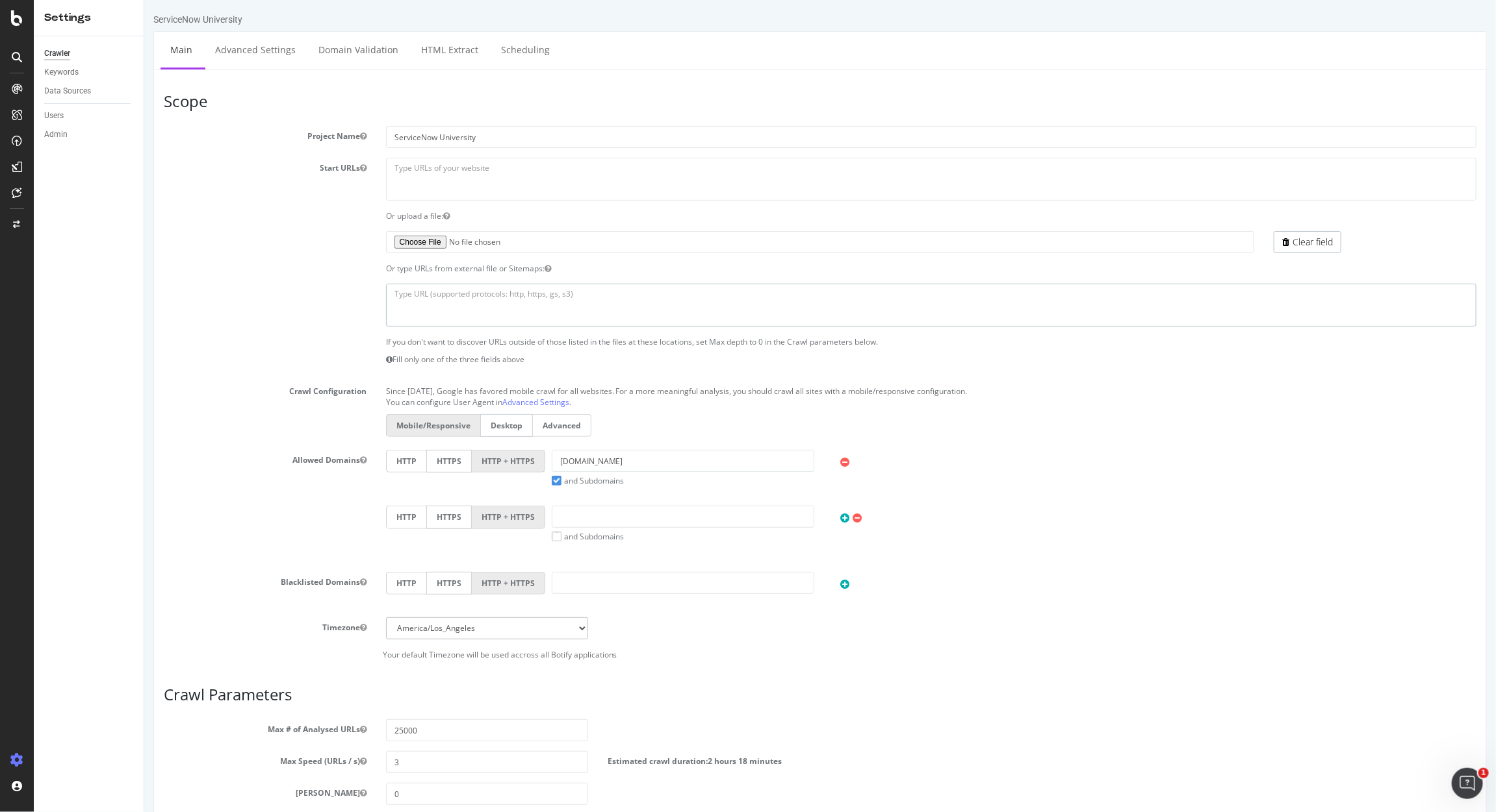
click at [483, 310] on textarea at bounding box center [930, 305] width 1090 height 42
paste textarea "https://learning.servicenow.com/sitemap.do?sitemapConfigId=cba752c747396d50a316…"
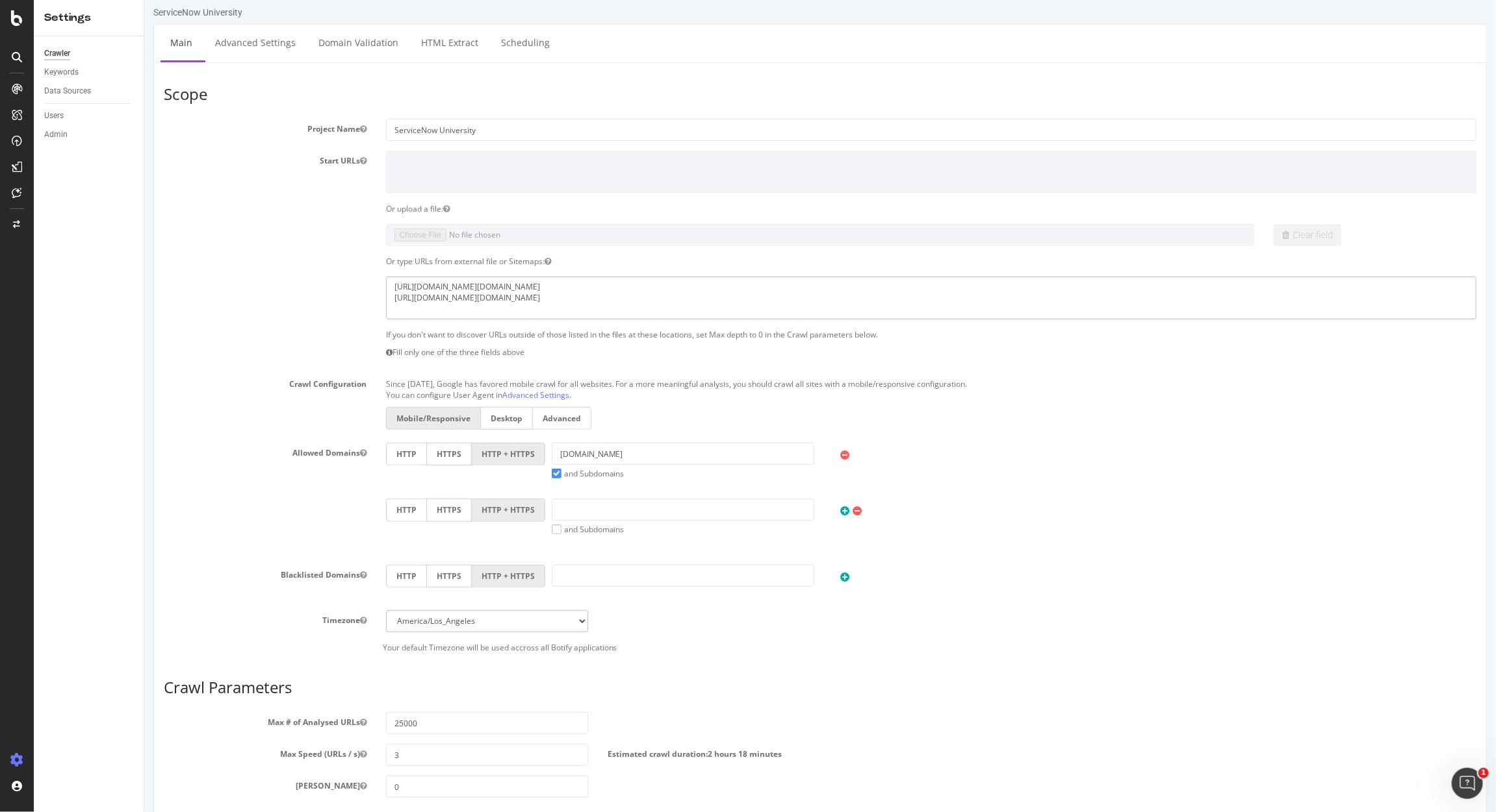
scroll to position [227, 0]
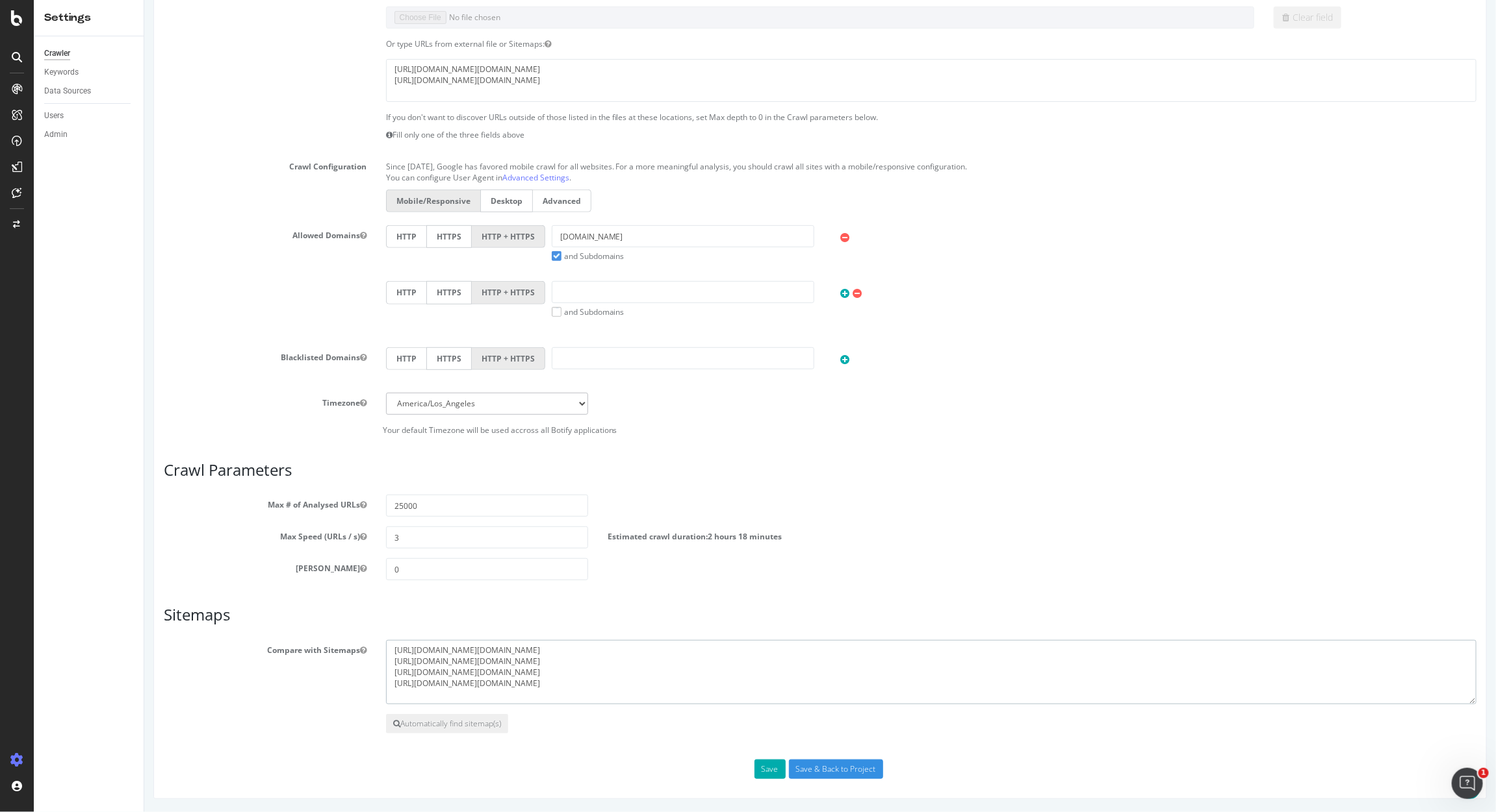
drag, startPoint x: 780, startPoint y: 663, endPoint x: 367, endPoint y: 655, distance: 413.1
click at [367, 655] on div "Compare with Sitemaps https://learning.servicenow.com/sitemap.do?sitemapConfigI…" at bounding box center [819, 672] width 1332 height 65
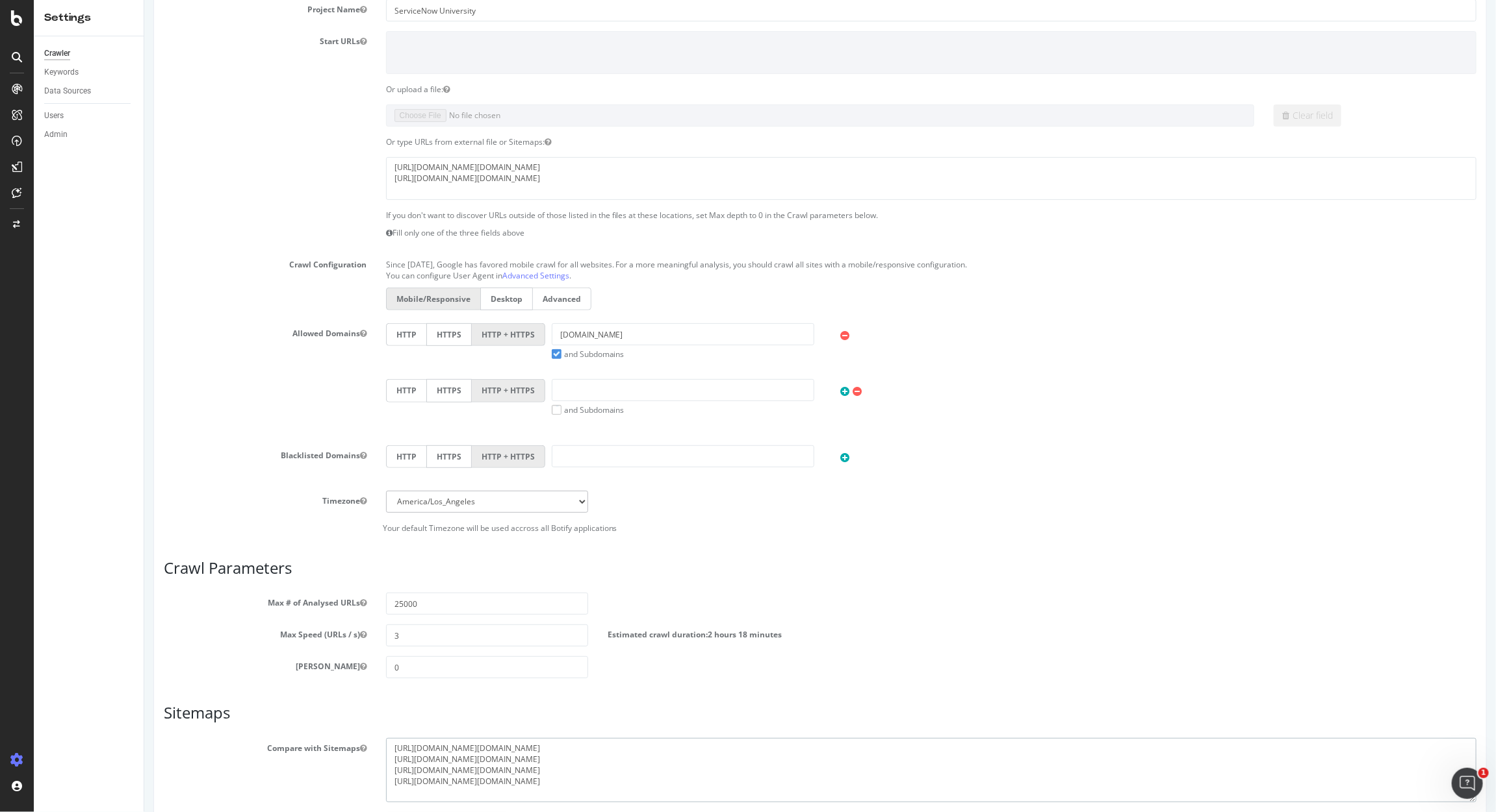
scroll to position [0, 0]
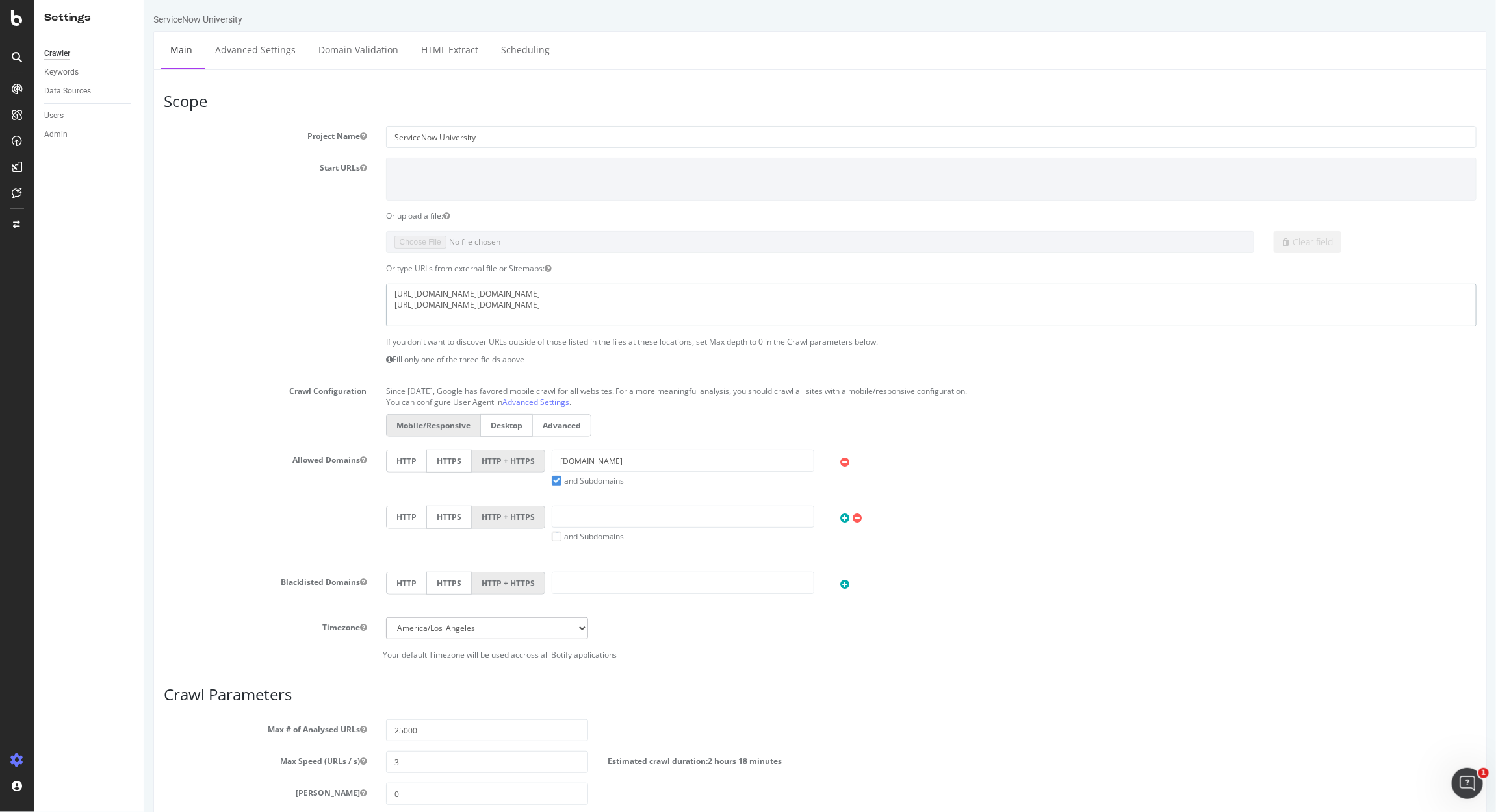
click at [833, 309] on textarea "https://learning.servicenow.com/sitemap.do?sitemapConfigId=cba752c747396d50a316…" at bounding box center [930, 305] width 1090 height 42
paste textarea "https://learning.servicenow.com/sitemap.do?sitemapConfigId=0bc7fbc18746d214417c…"
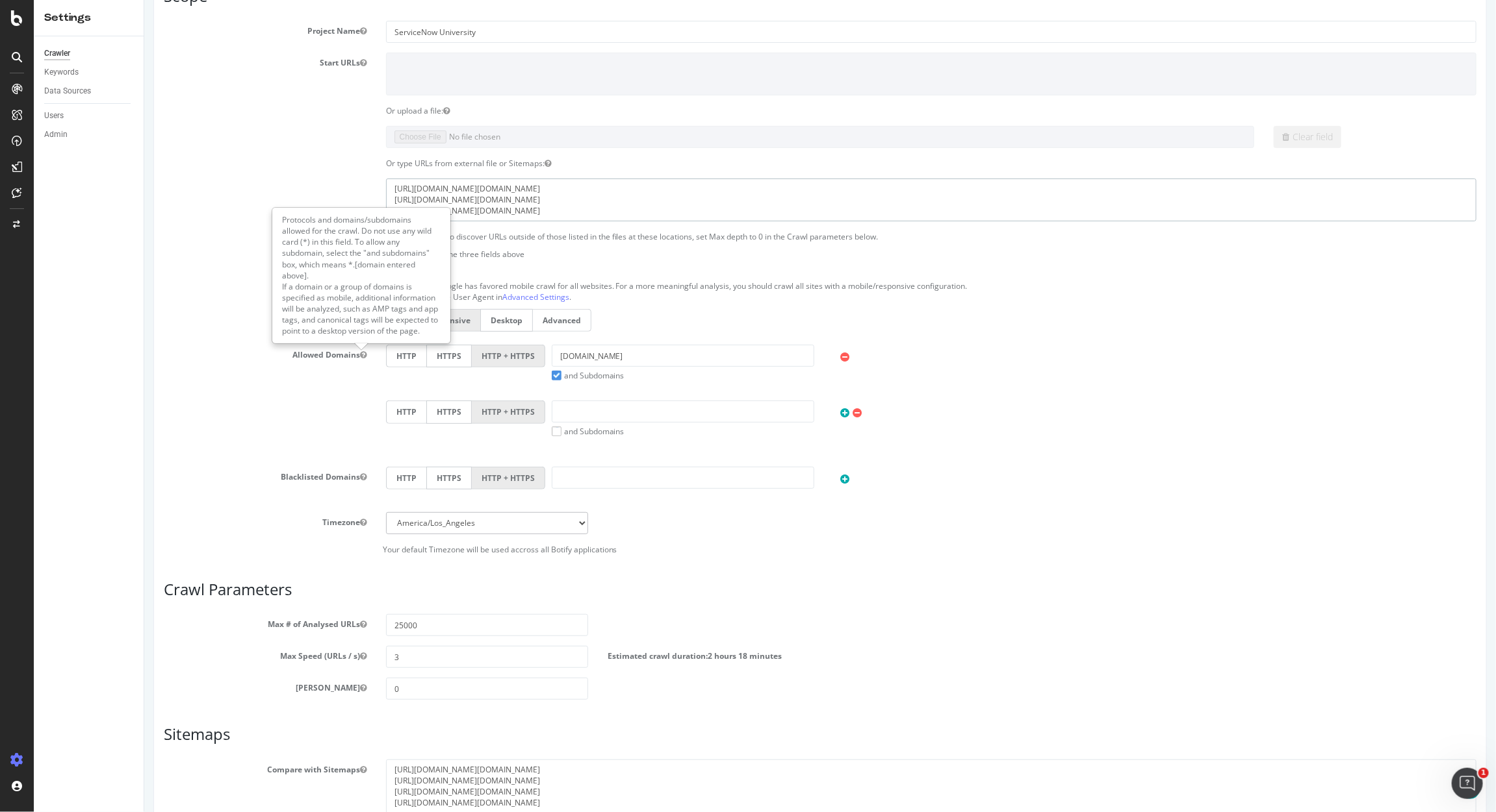
scroll to position [227, 0]
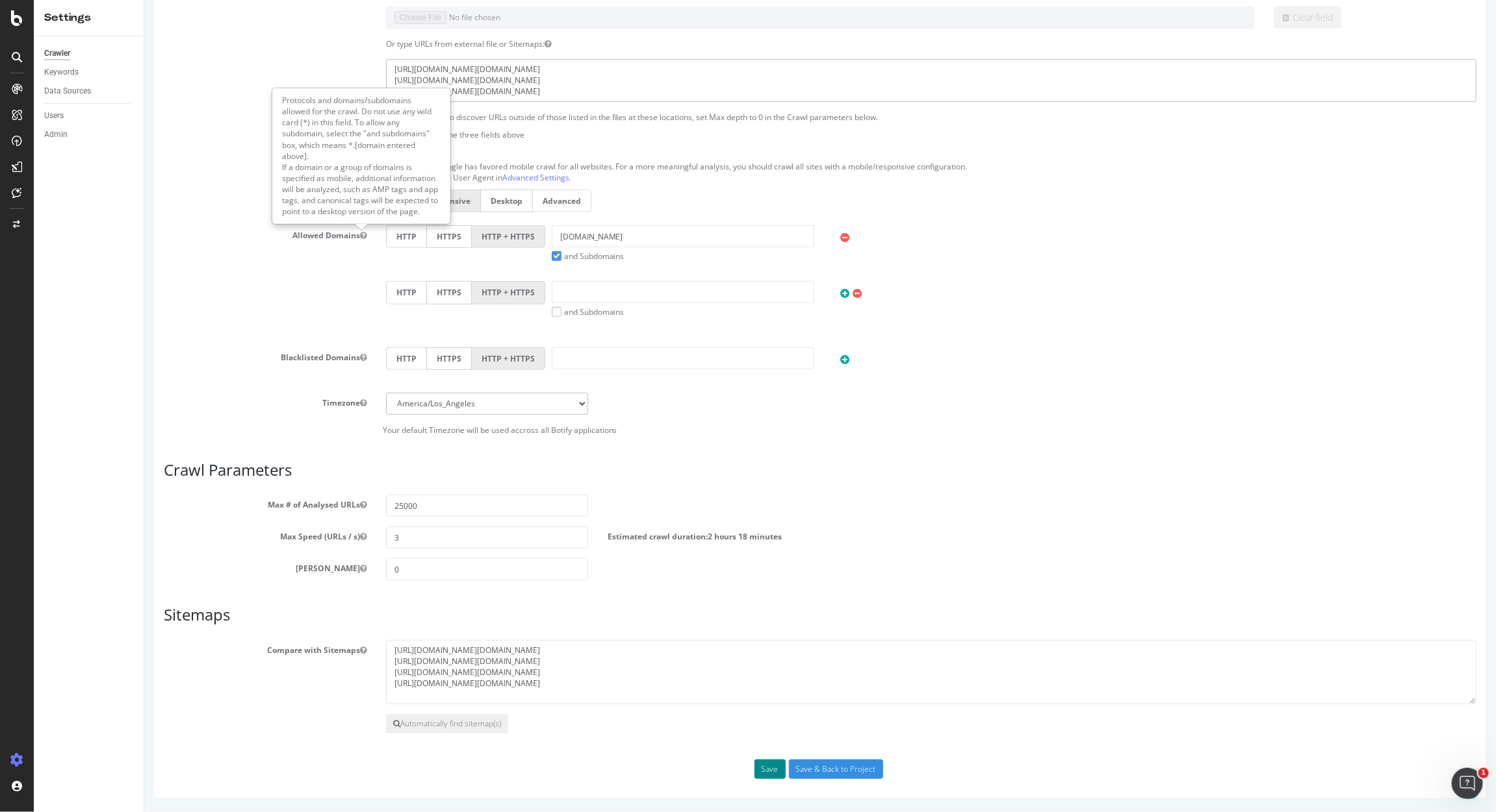
type textarea "https://learning.servicenow.com/sitemap.do?sitemapConfigId=cba752c747396d50a316…"
click at [754, 768] on button "Save" at bounding box center [769, 769] width 31 height 19
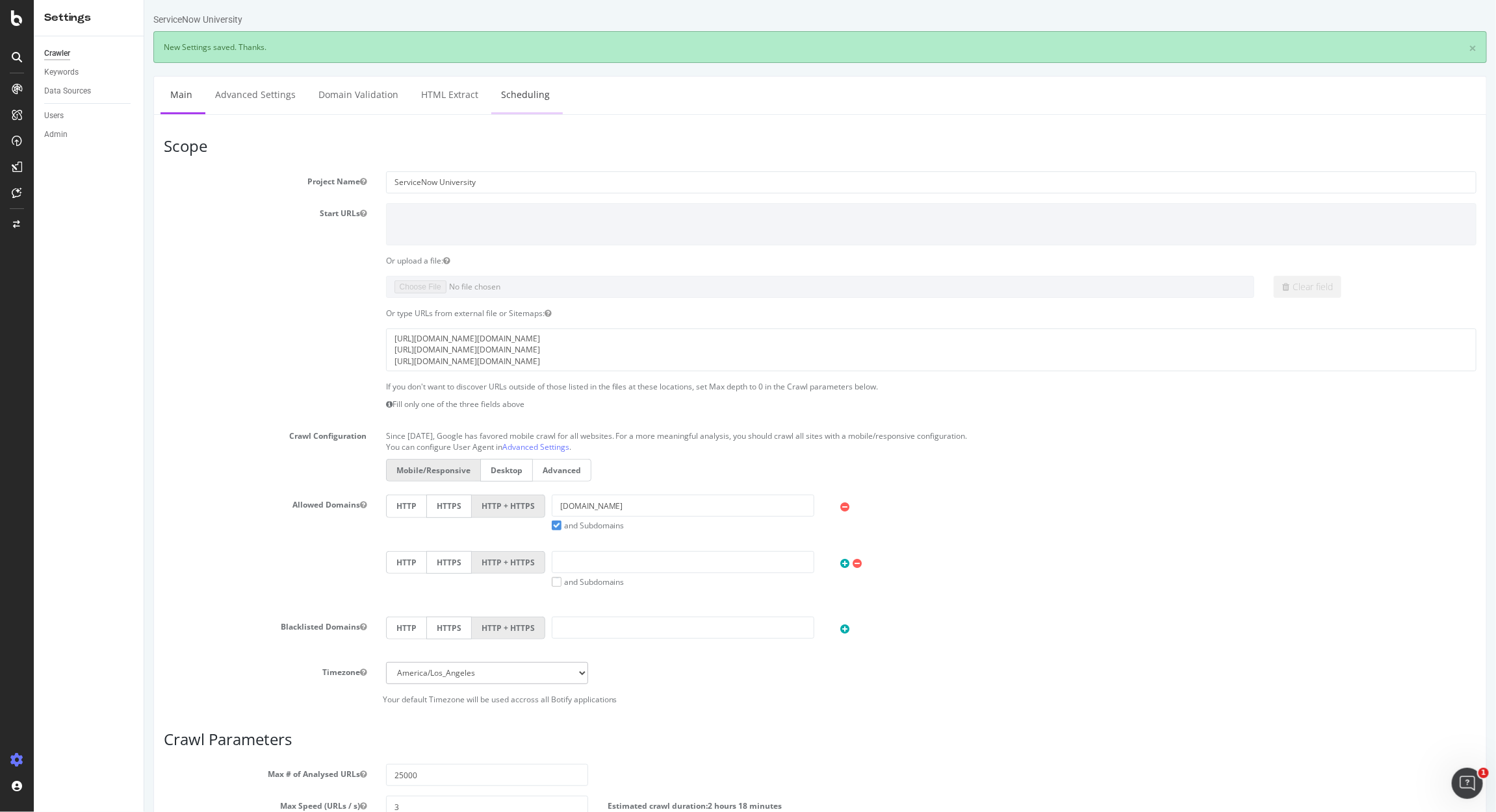
scroll to position [0, 0]
